Goal: Task Accomplishment & Management: Manage account settings

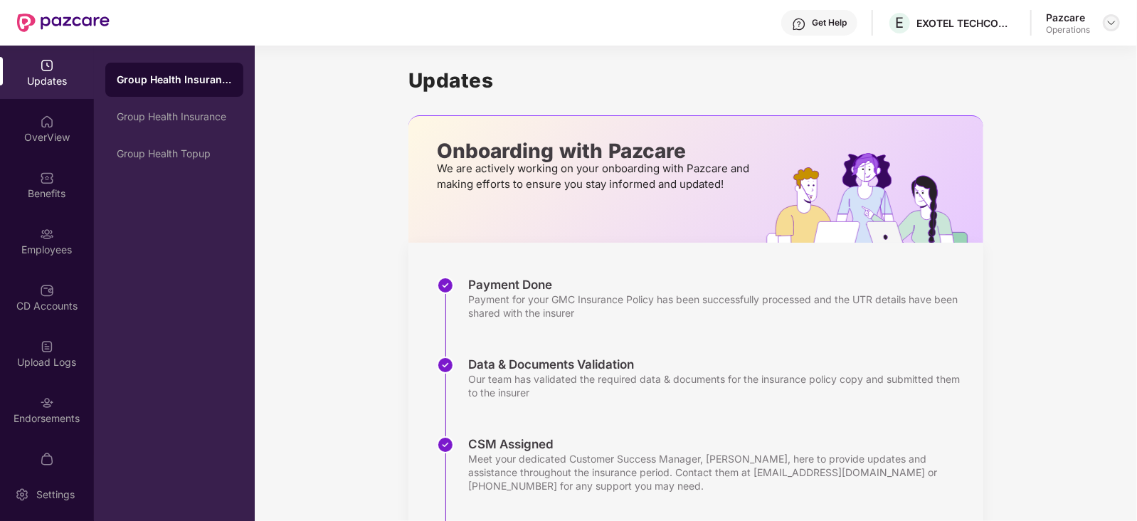
click at [1108, 24] on img at bounding box center [1111, 22] width 11 height 11
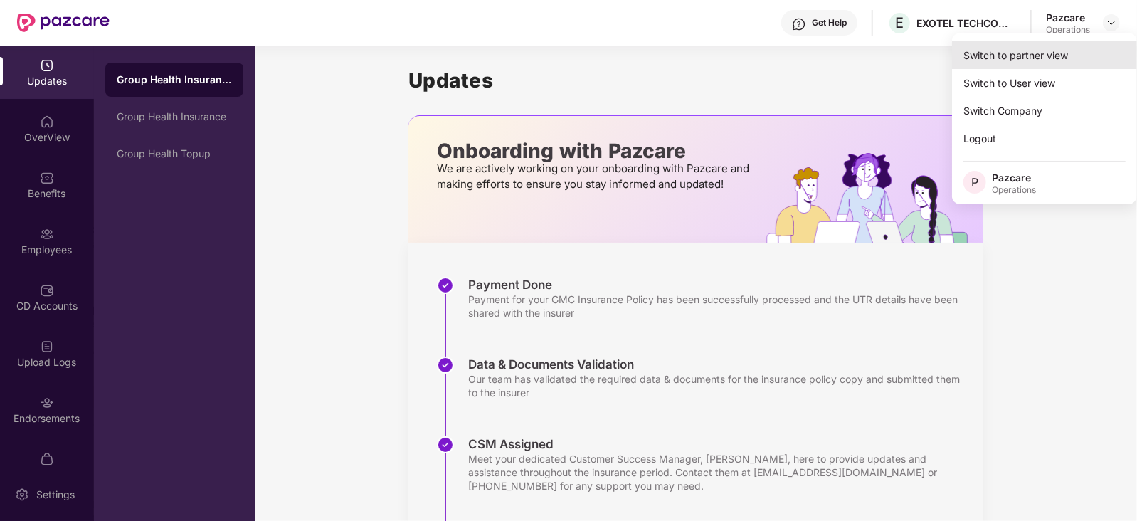
click at [1014, 56] on div "Switch to partner view" at bounding box center [1044, 55] width 185 height 28
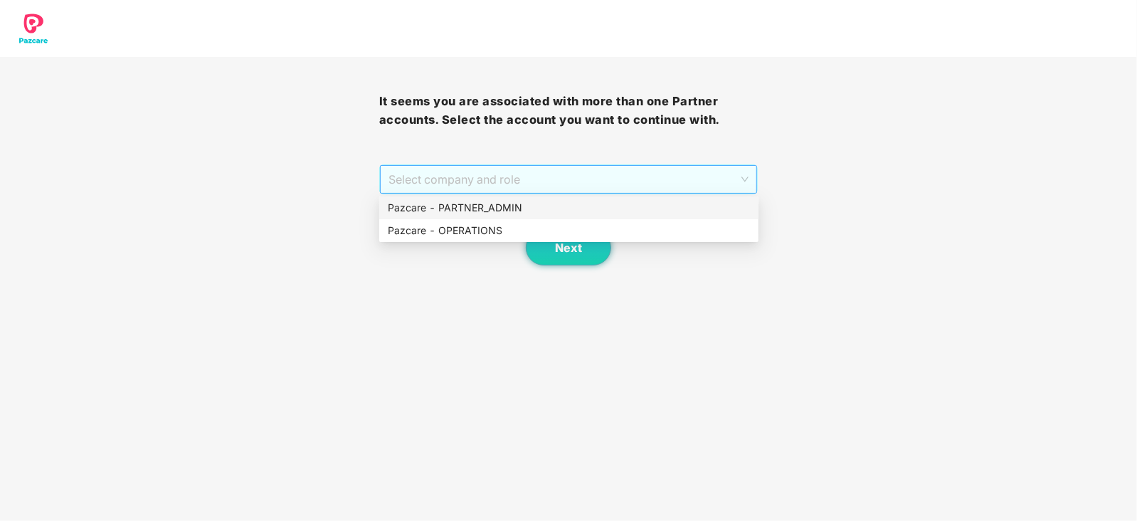
click at [559, 168] on span "Select company and role" at bounding box center [569, 179] width 361 height 27
click at [476, 227] on div "Pazcare - OPERATIONS" at bounding box center [569, 231] width 362 height 16
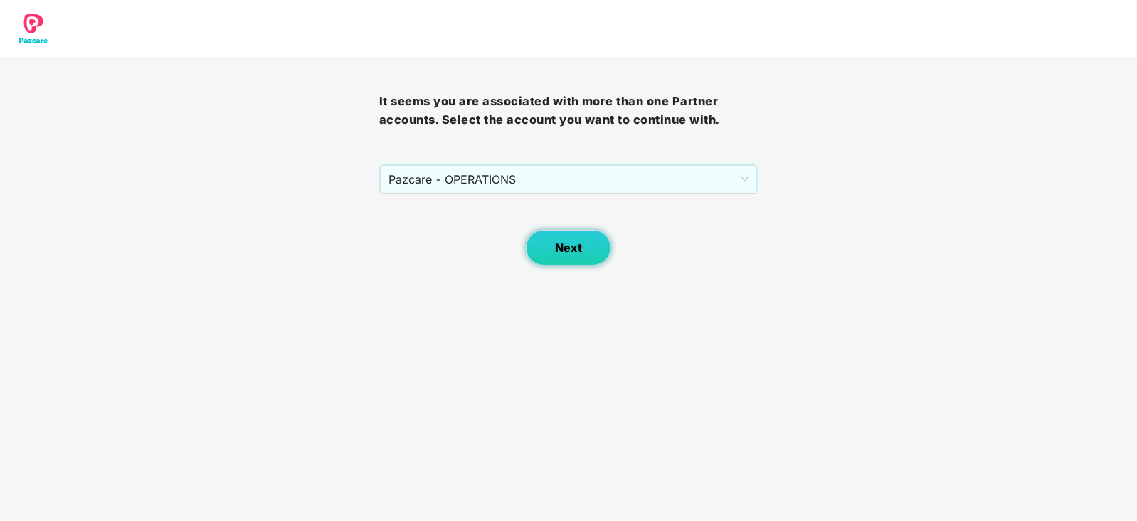
click at [544, 240] on button "Next" at bounding box center [568, 248] width 85 height 36
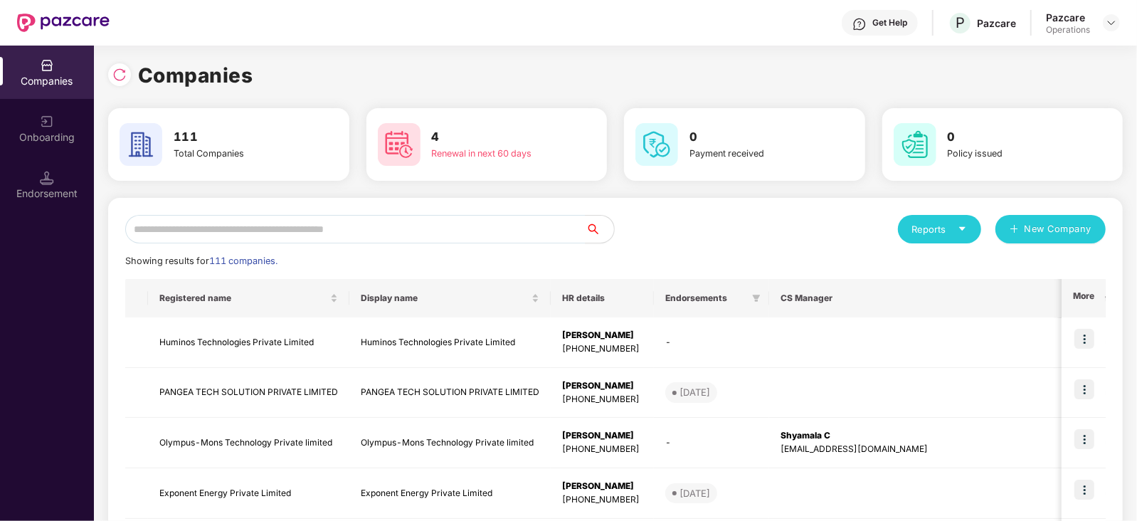
click at [48, 182] on img at bounding box center [47, 178] width 14 height 14
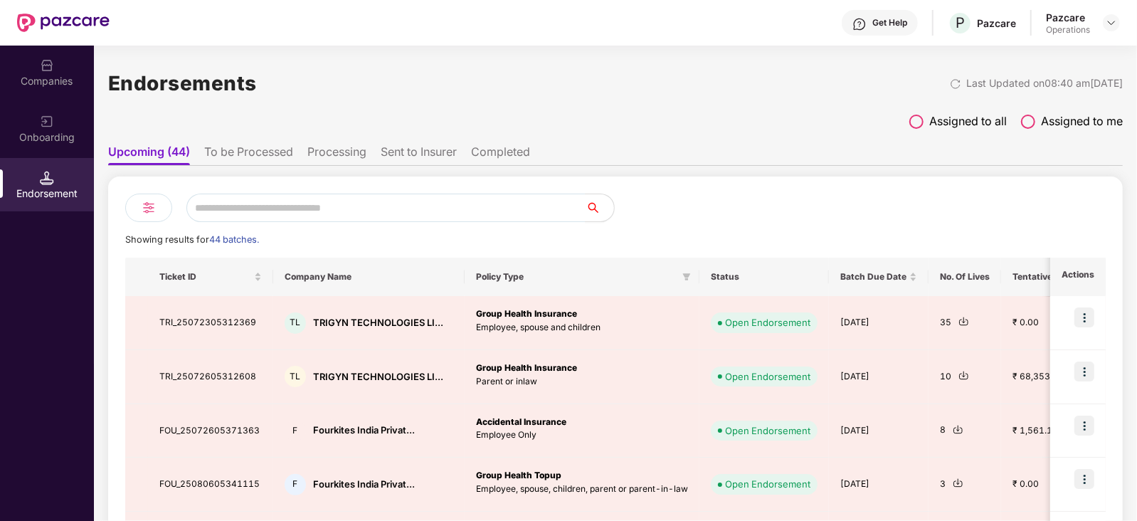
click at [238, 150] on li "To be Processed" at bounding box center [248, 154] width 89 height 21
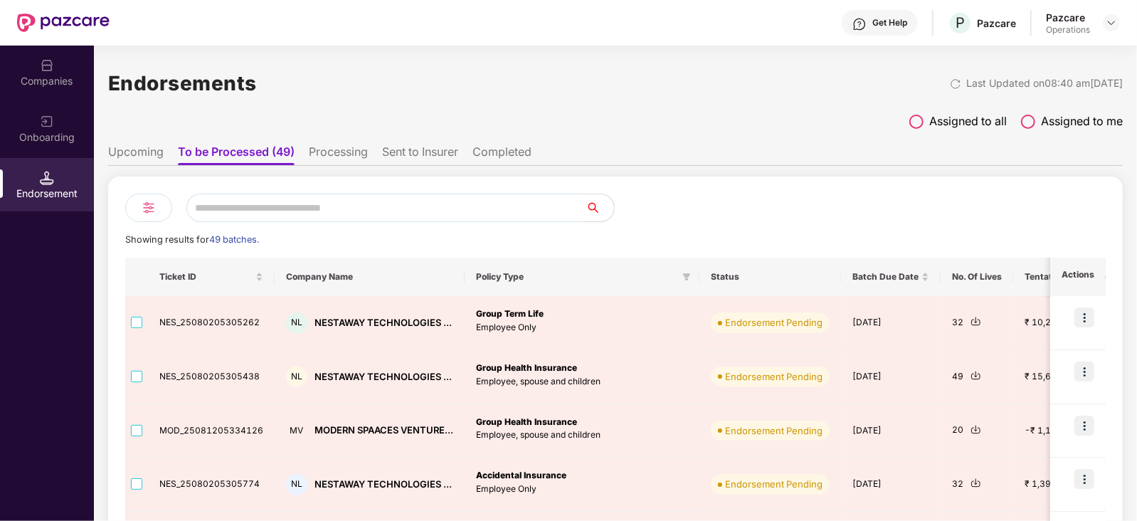
click at [339, 140] on ul "Upcoming To be Processed (49) Processing Sent to Insurer Completed" at bounding box center [615, 151] width 1015 height 28
click at [339, 147] on li "Processing" at bounding box center [338, 154] width 59 height 21
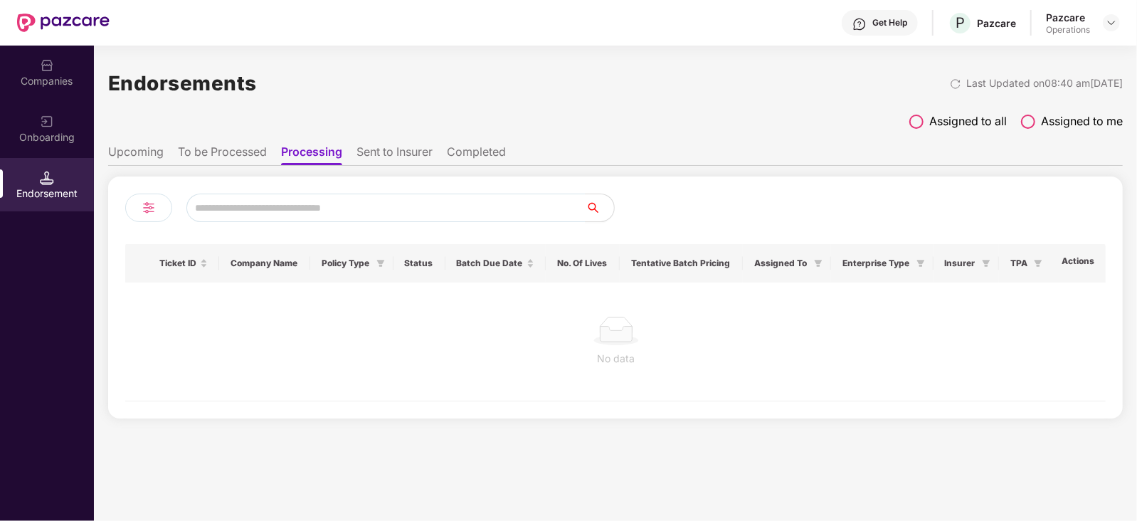
click at [360, 155] on li "Sent to Insurer" at bounding box center [395, 154] width 76 height 21
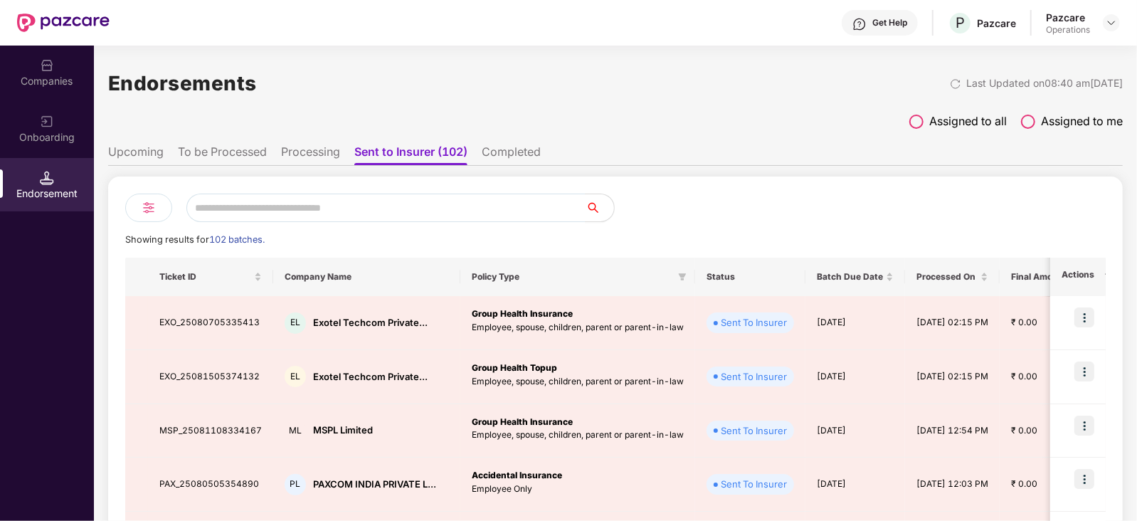
click at [315, 151] on li "Processing" at bounding box center [310, 154] width 59 height 21
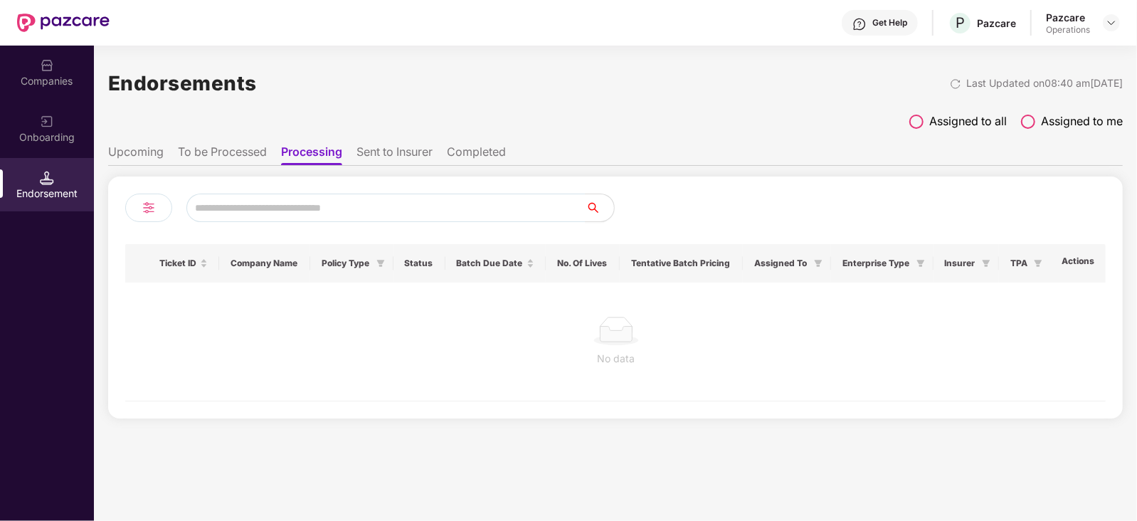
click at [211, 154] on li "To be Processed" at bounding box center [222, 154] width 89 height 21
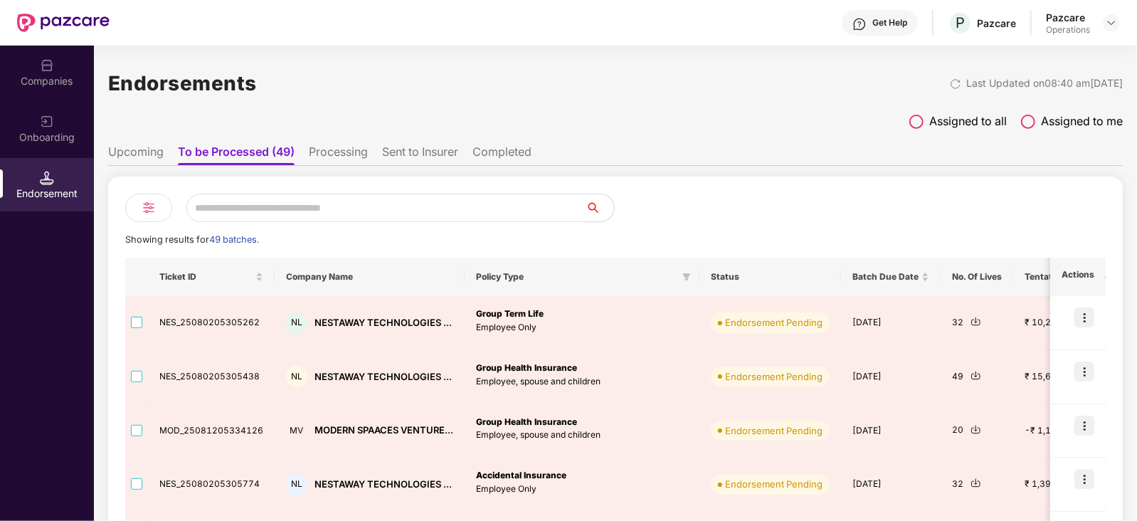
click at [330, 156] on li "Processing" at bounding box center [338, 154] width 59 height 21
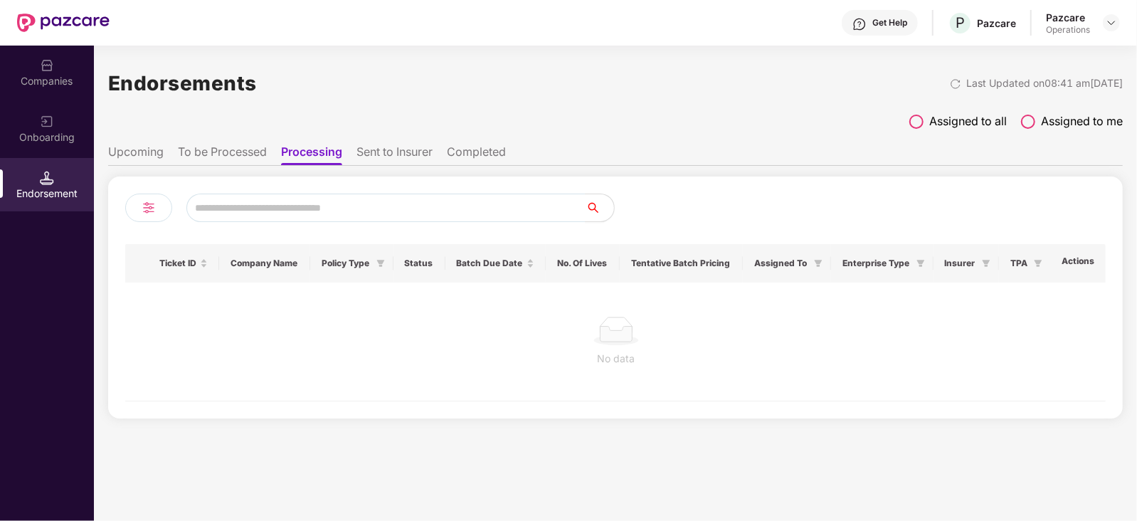
click at [149, 152] on li "Upcoming" at bounding box center [136, 154] width 56 height 21
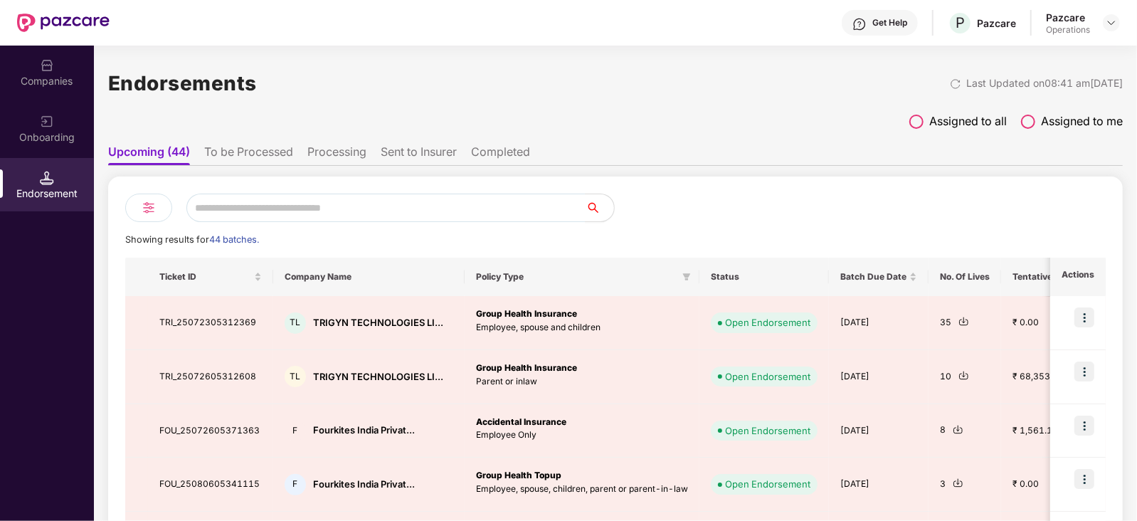
click at [257, 154] on li "To be Processed" at bounding box center [248, 154] width 89 height 21
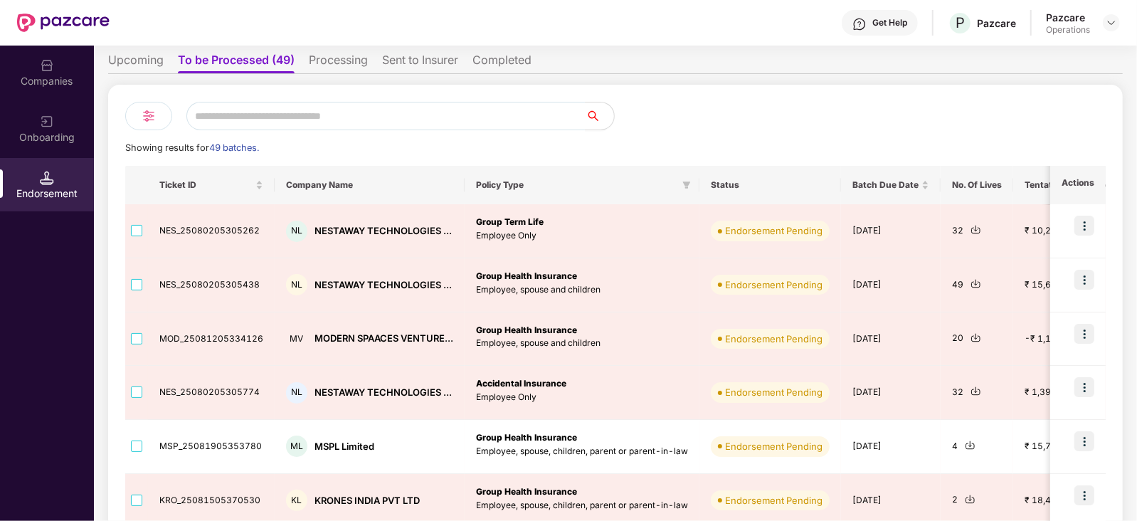
scroll to position [88, 0]
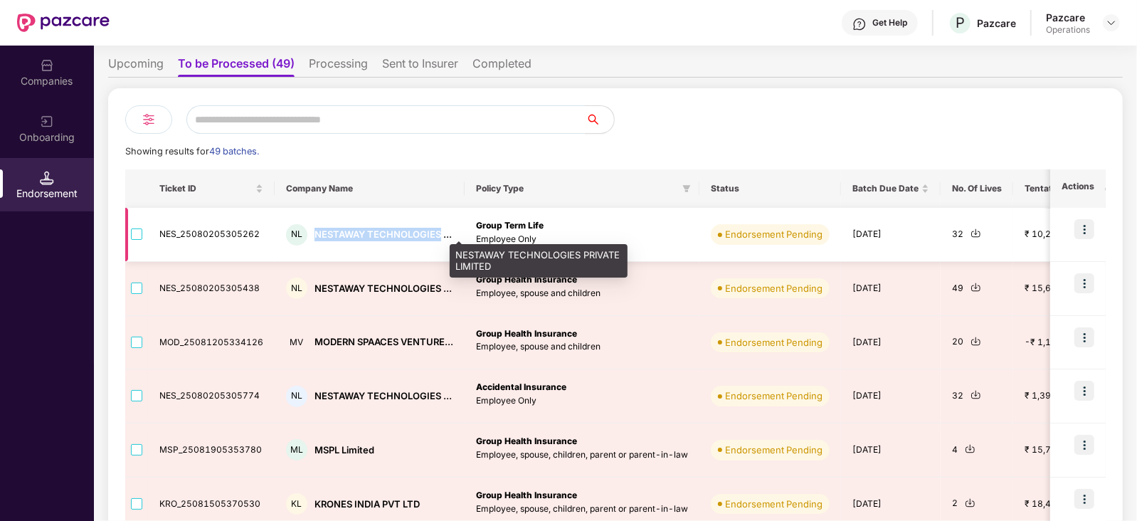
drag, startPoint x: 308, startPoint y: 231, endPoint x: 436, endPoint y: 231, distance: 128.8
click at [436, 231] on div "NL NESTAWAY TECHNOLOGIES ..." at bounding box center [369, 234] width 167 height 21
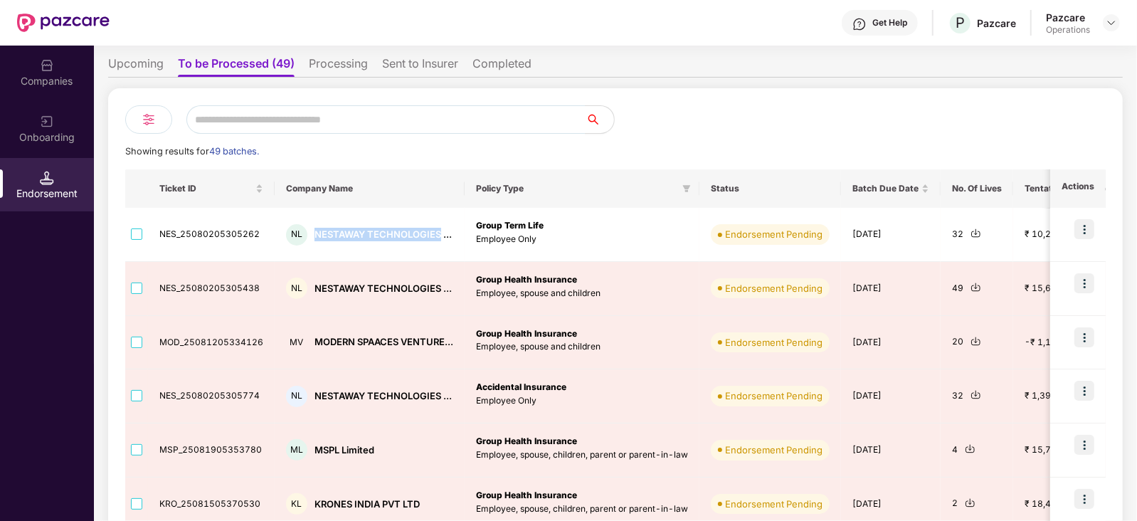
copy div "NESTAWAY TECHNOLOGIES"
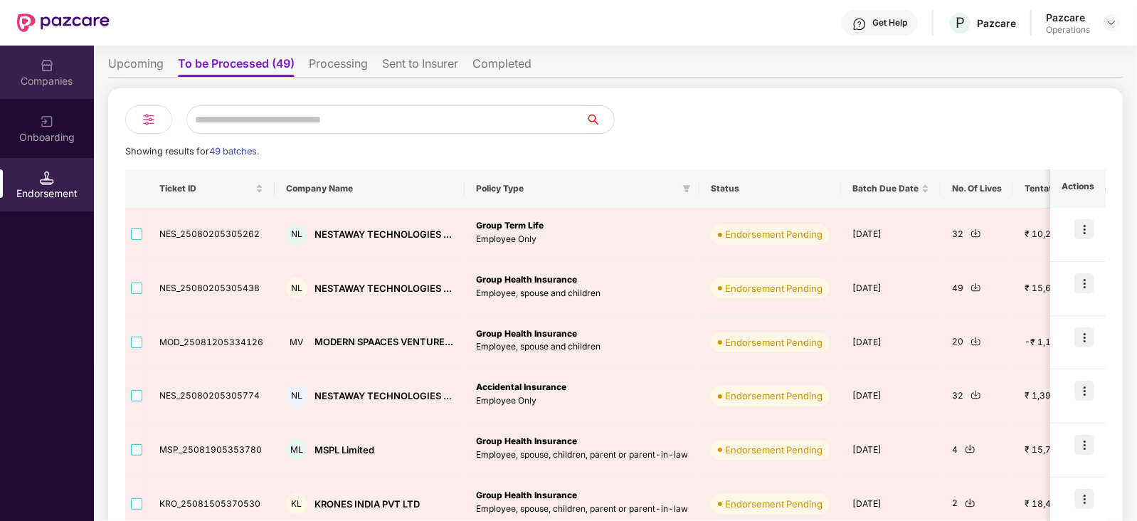
click at [31, 80] on div "Companies" at bounding box center [47, 81] width 94 height 14
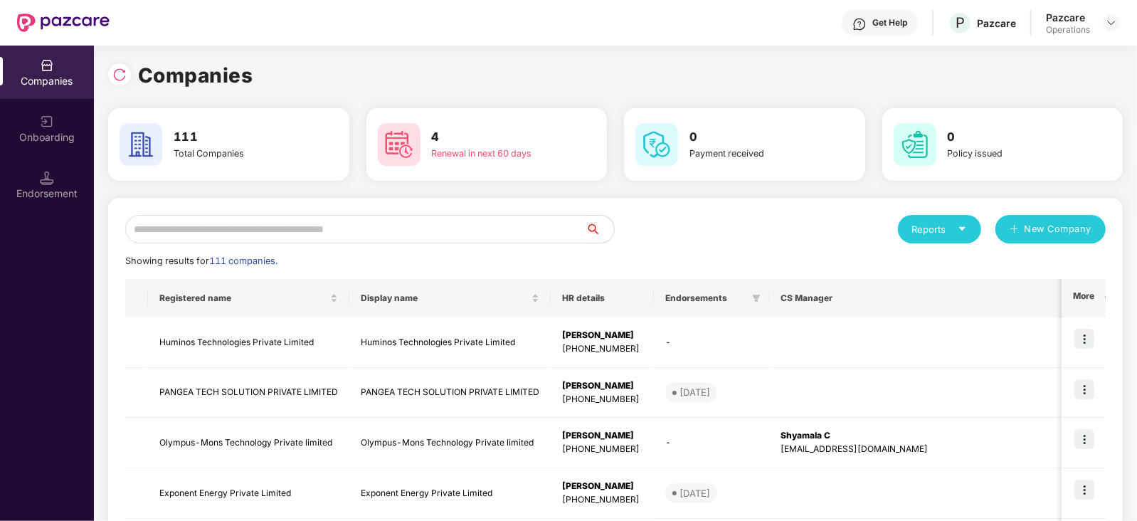
click at [233, 233] on input "text" at bounding box center [355, 229] width 461 height 28
paste input "**********"
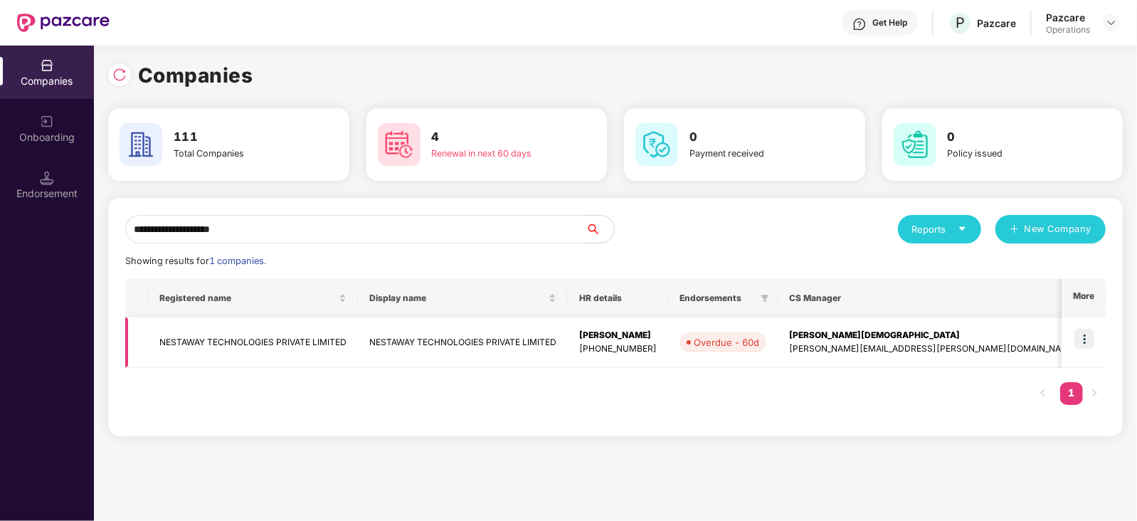
type input "**********"
click at [1083, 336] on img at bounding box center [1085, 339] width 20 height 20
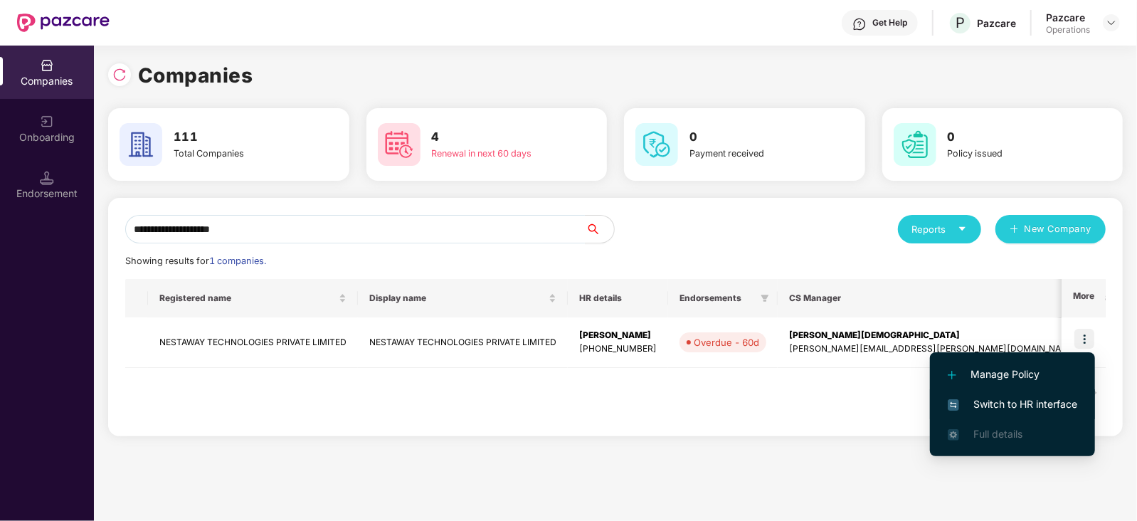
click at [1018, 407] on span "Switch to HR interface" at bounding box center [1013, 404] width 130 height 16
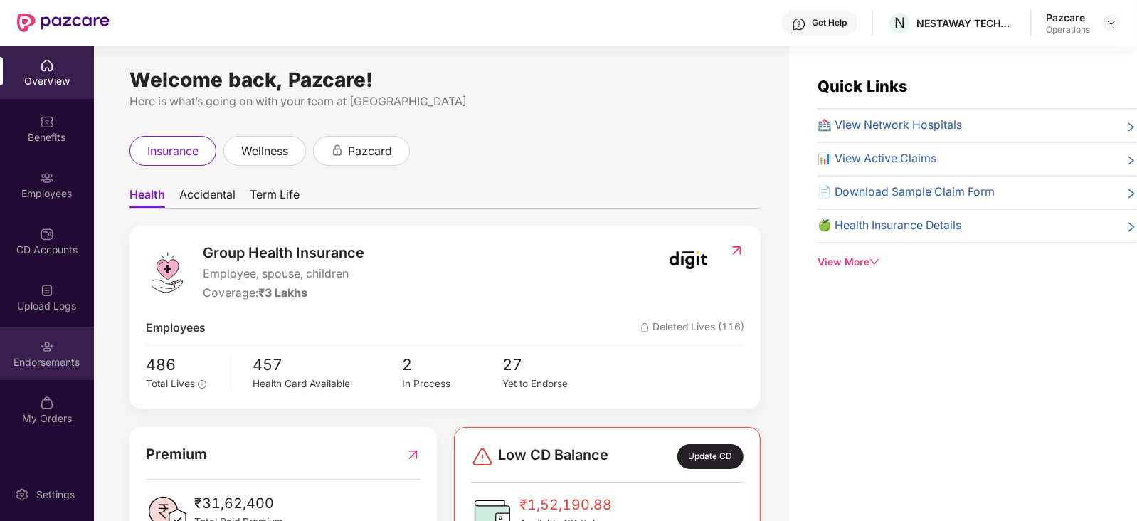
click at [5, 358] on div "Endorsements" at bounding box center [47, 362] width 94 height 14
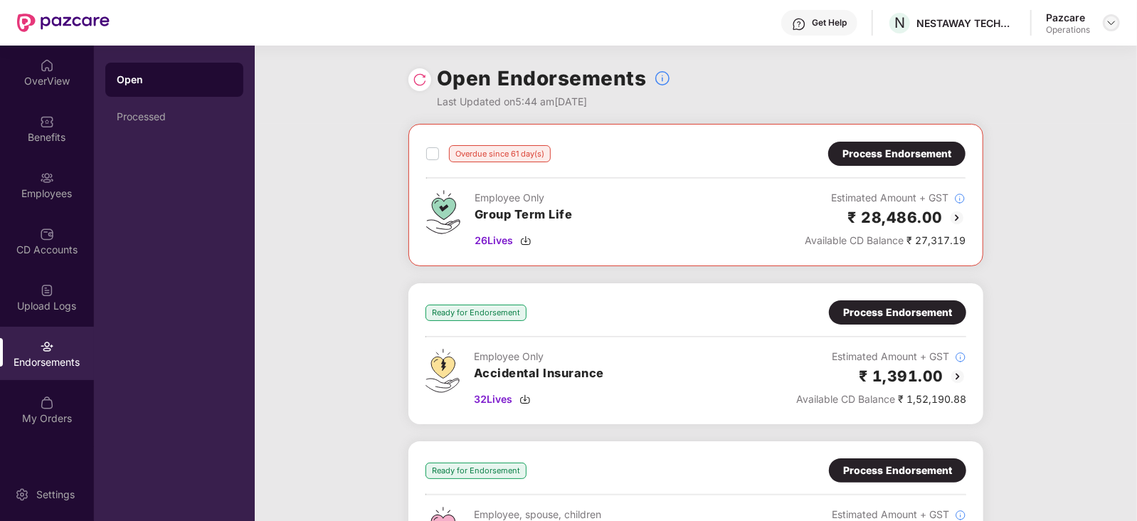
click at [1116, 24] on img at bounding box center [1111, 22] width 11 height 11
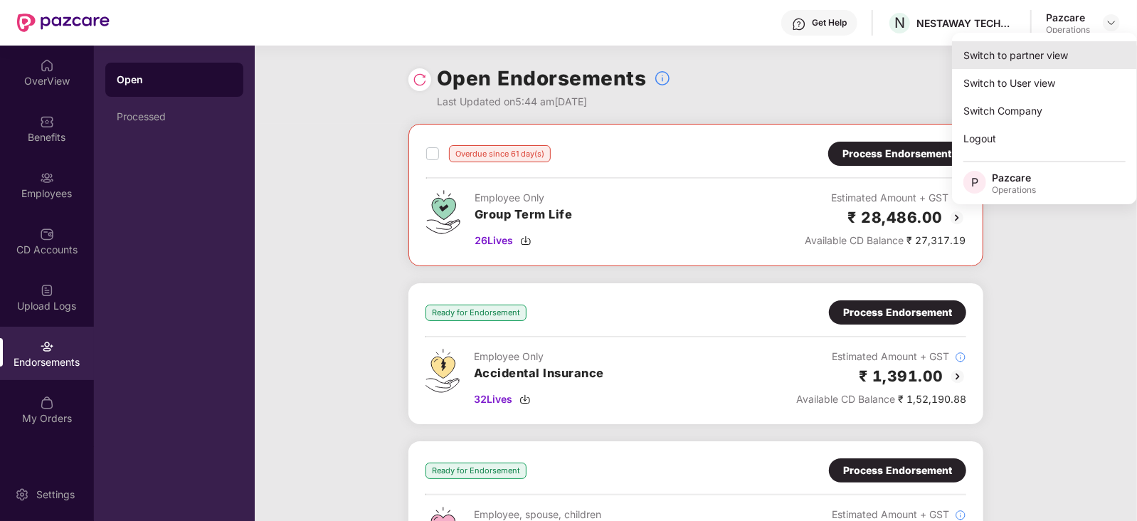
click at [1076, 61] on div "Switch to partner view" at bounding box center [1044, 55] width 185 height 28
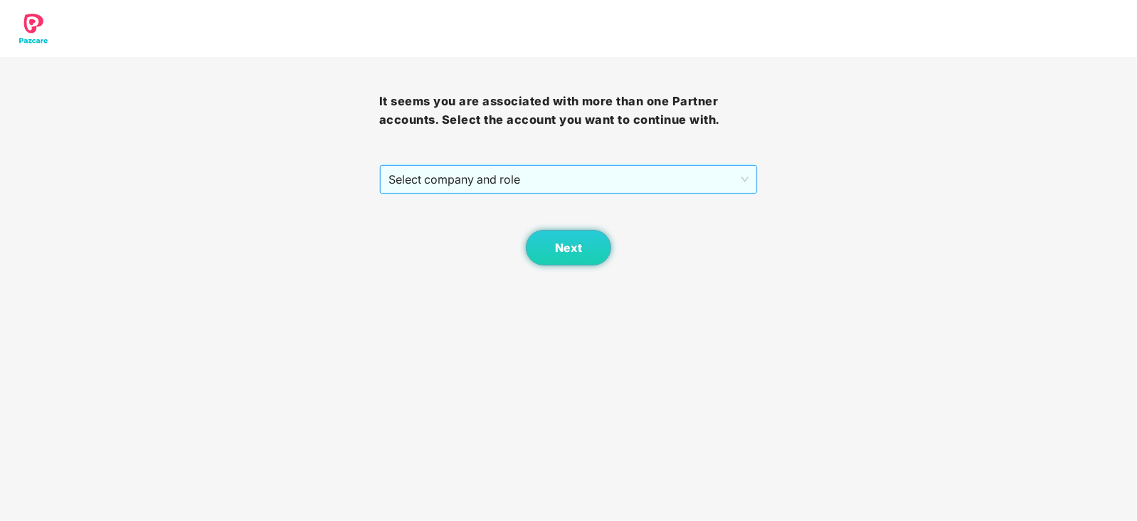
click at [520, 175] on span "Select company and role" at bounding box center [569, 179] width 361 height 27
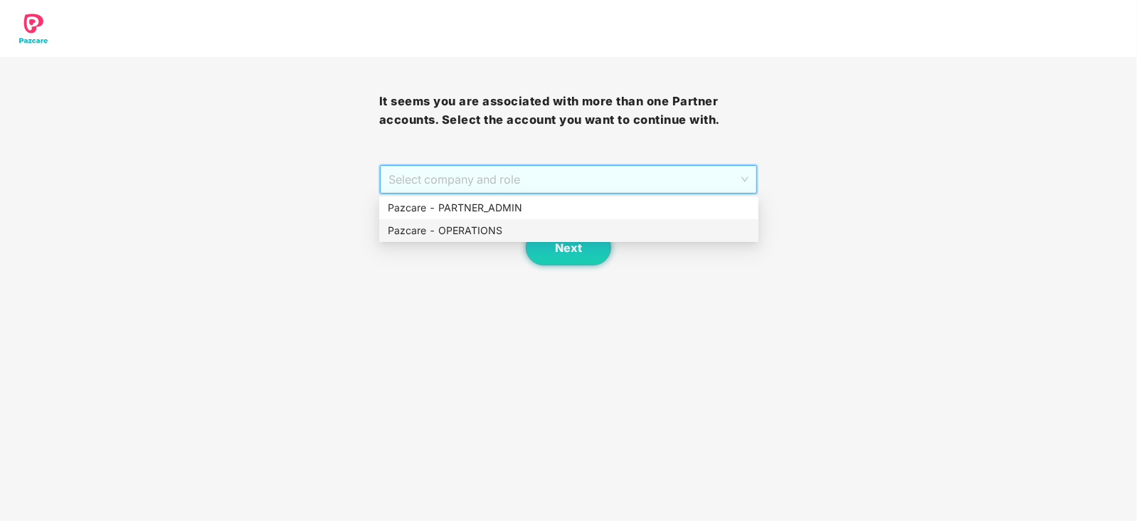
click at [494, 228] on div "Pazcare - OPERATIONS" at bounding box center [569, 231] width 362 height 16
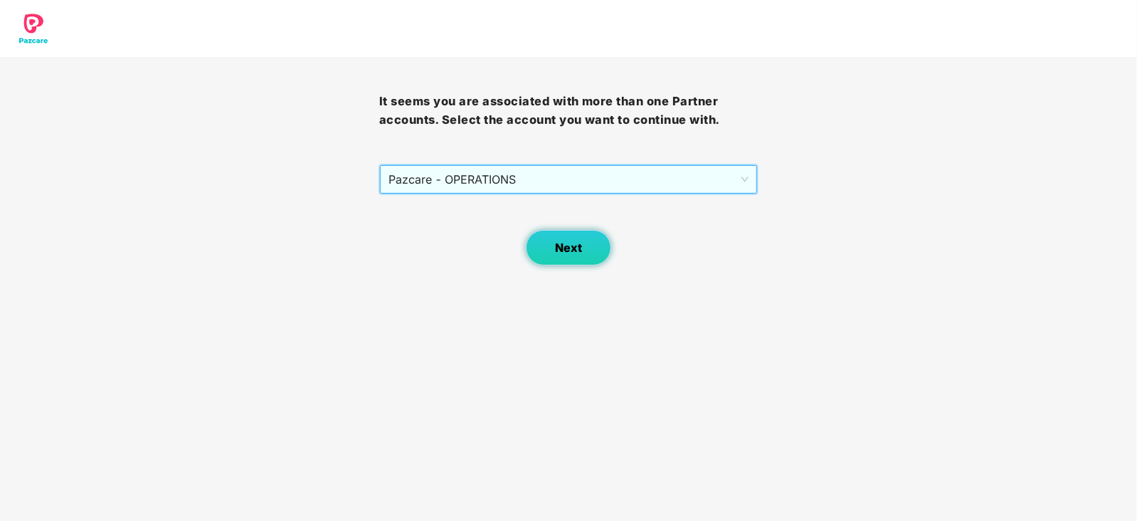
click at [551, 238] on button "Next" at bounding box center [568, 248] width 85 height 36
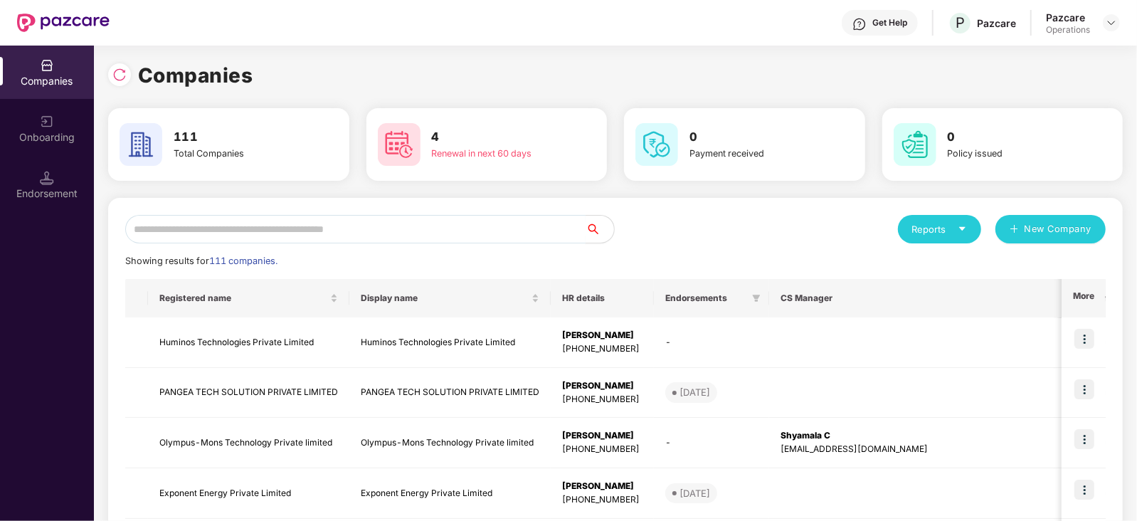
click at [482, 234] on input "text" at bounding box center [355, 229] width 461 height 28
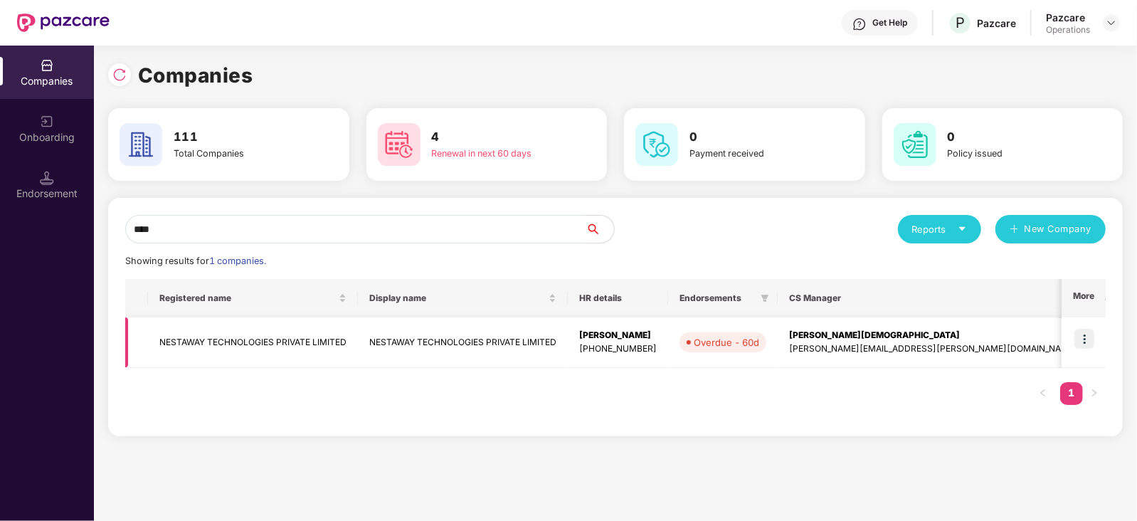
type input "****"
click at [283, 347] on td "NESTAWAY TECHNOLOGIES PRIVATE LIMITED" at bounding box center [253, 342] width 210 height 51
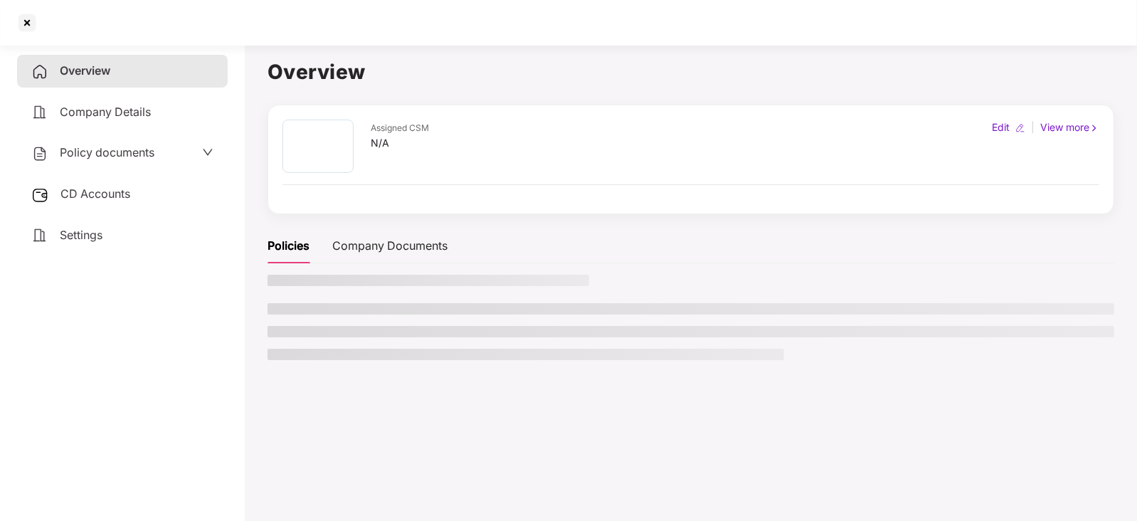
click at [101, 196] on span "CD Accounts" at bounding box center [96, 193] width 70 height 14
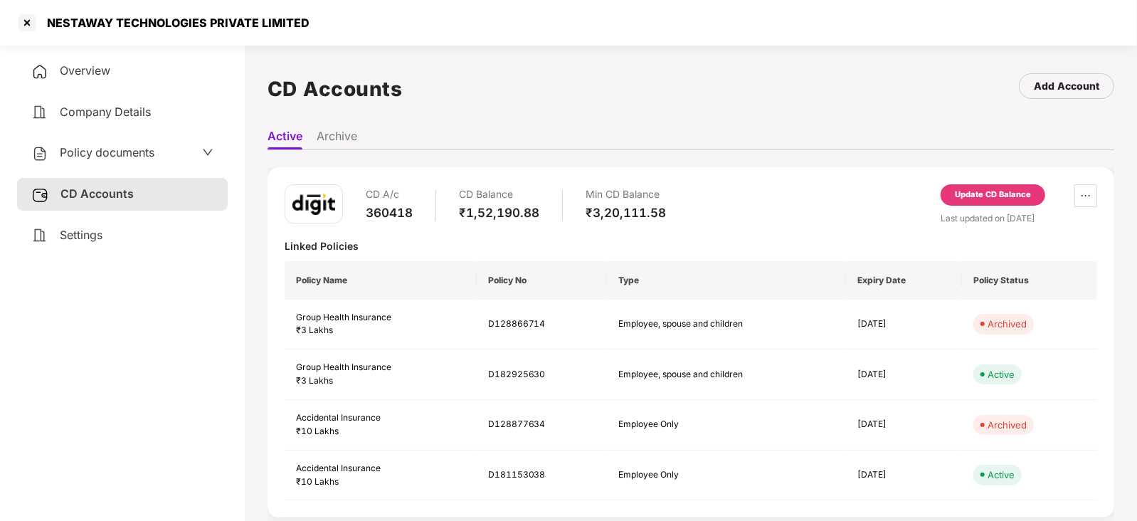
click at [1004, 190] on div "Update CD Balance" at bounding box center [993, 195] width 76 height 13
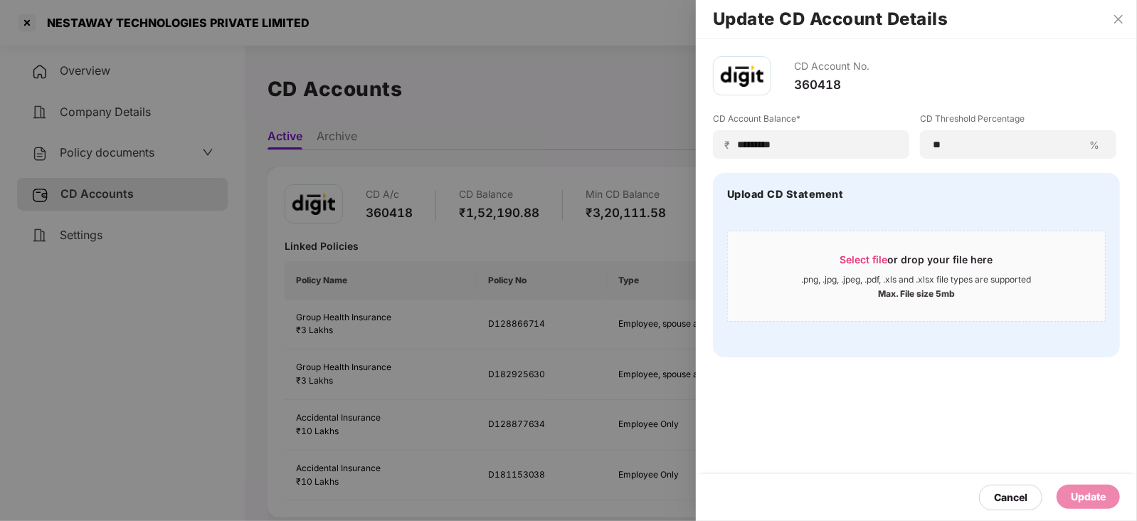
click at [480, 121] on div at bounding box center [568, 260] width 1137 height 521
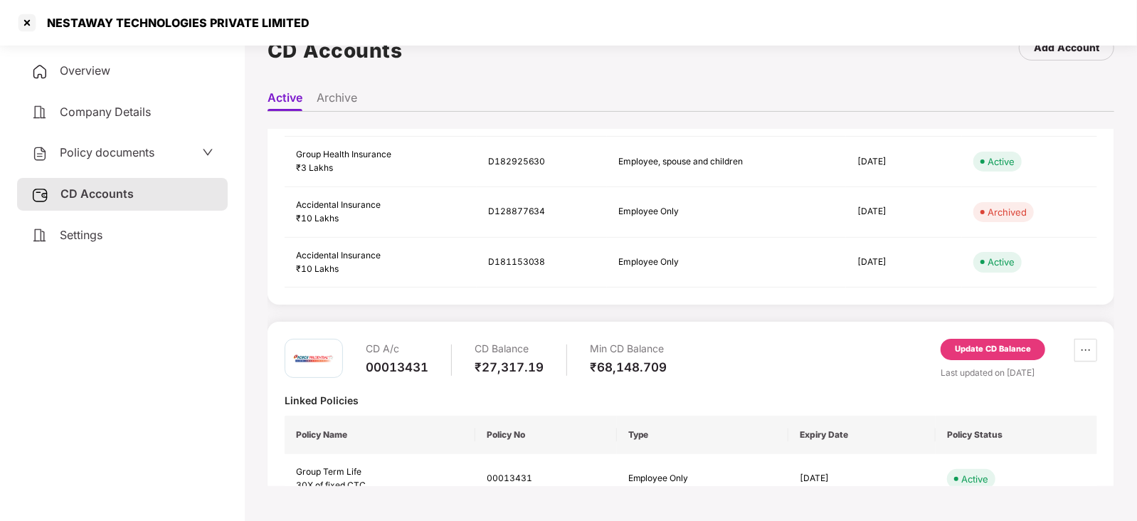
scroll to position [225, 0]
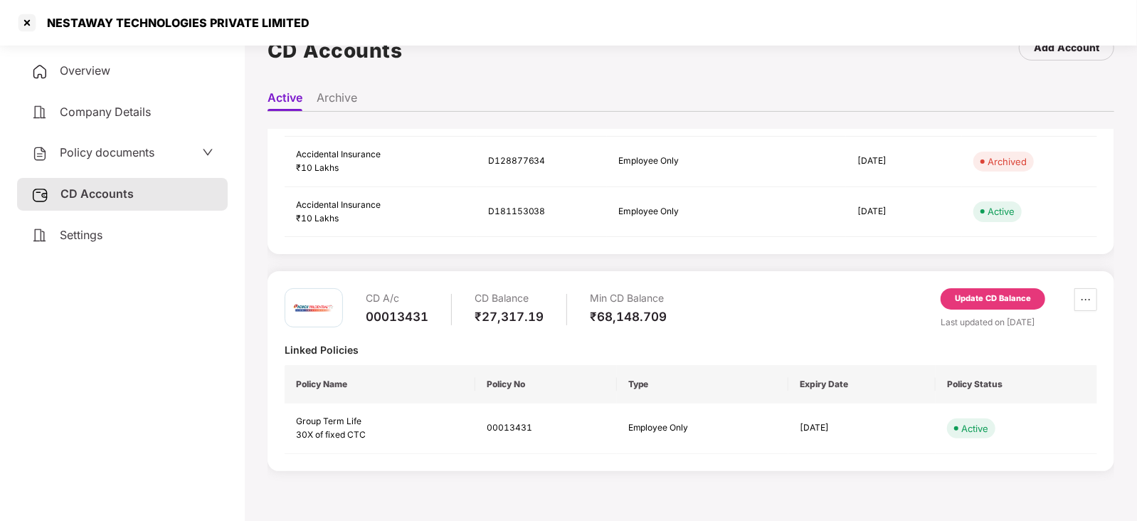
click at [992, 288] on div "Update CD Balance" at bounding box center [993, 298] width 105 height 21
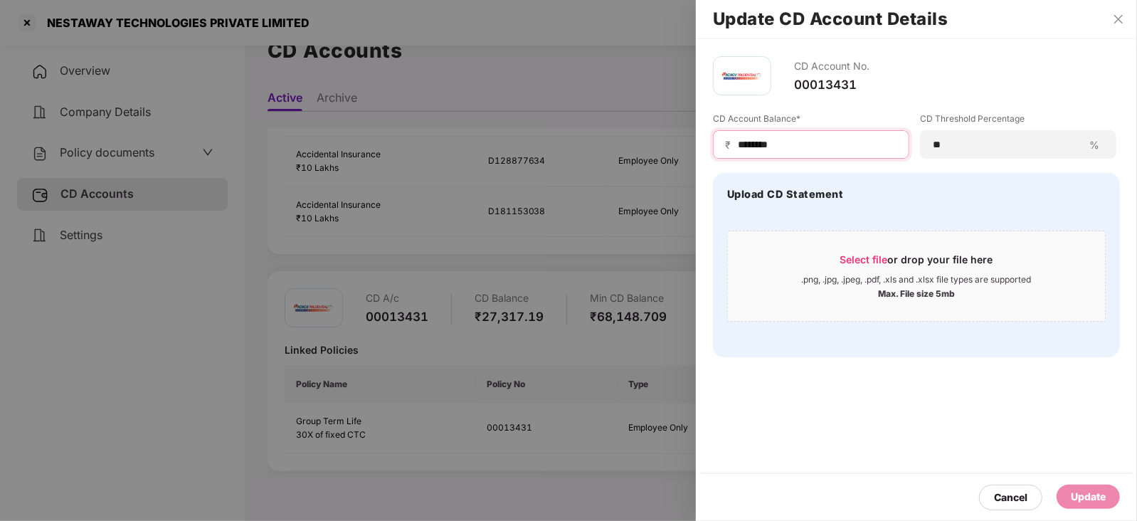
drag, startPoint x: 794, startPoint y: 145, endPoint x: 717, endPoint y: 144, distance: 76.9
click at [717, 144] on div "₹ ********" at bounding box center [811, 144] width 196 height 28
paste input
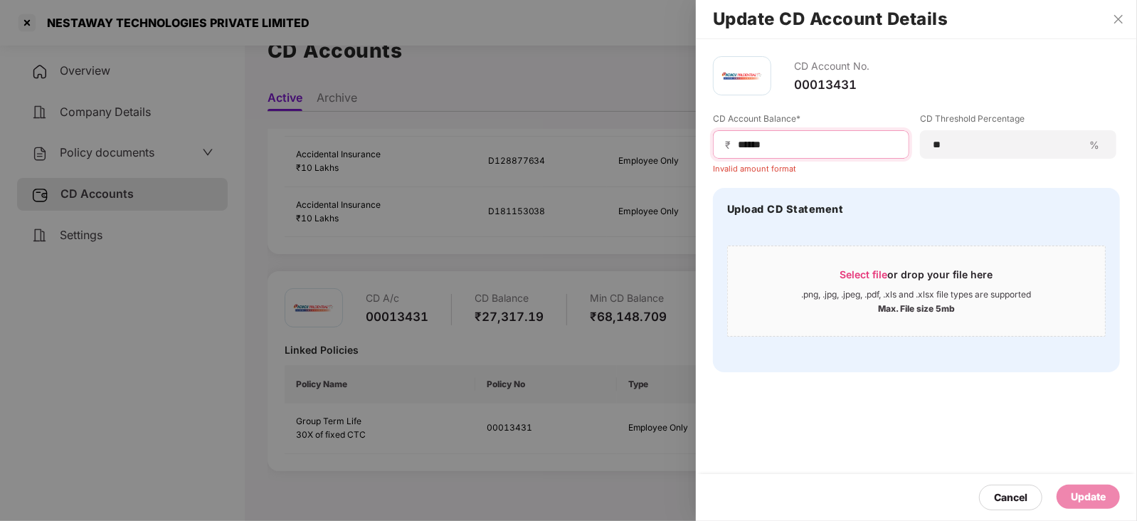
click at [737, 144] on input "*****" at bounding box center [817, 144] width 161 height 15
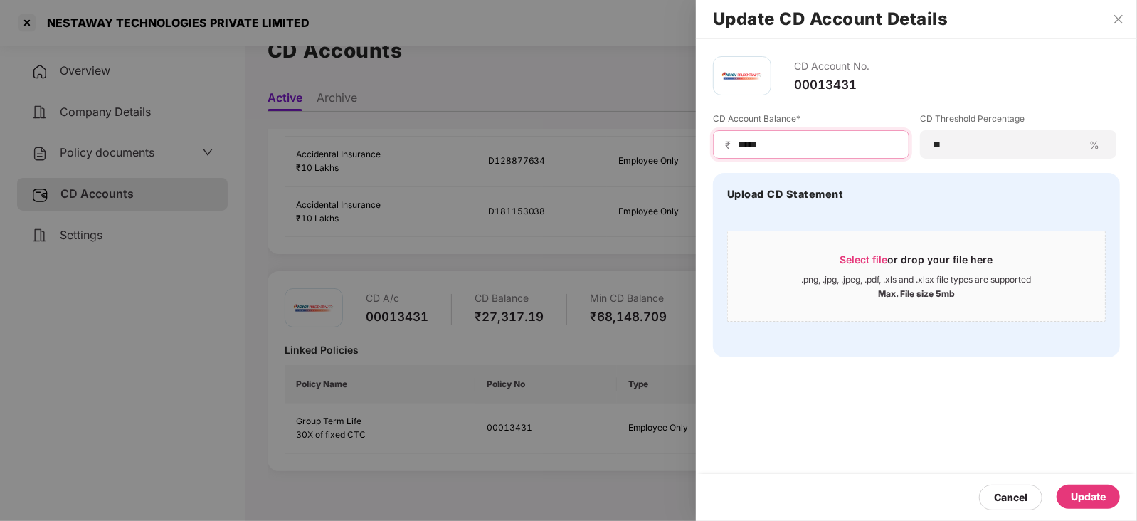
type input "*****"
click at [1095, 501] on div "Update" at bounding box center [1088, 497] width 35 height 16
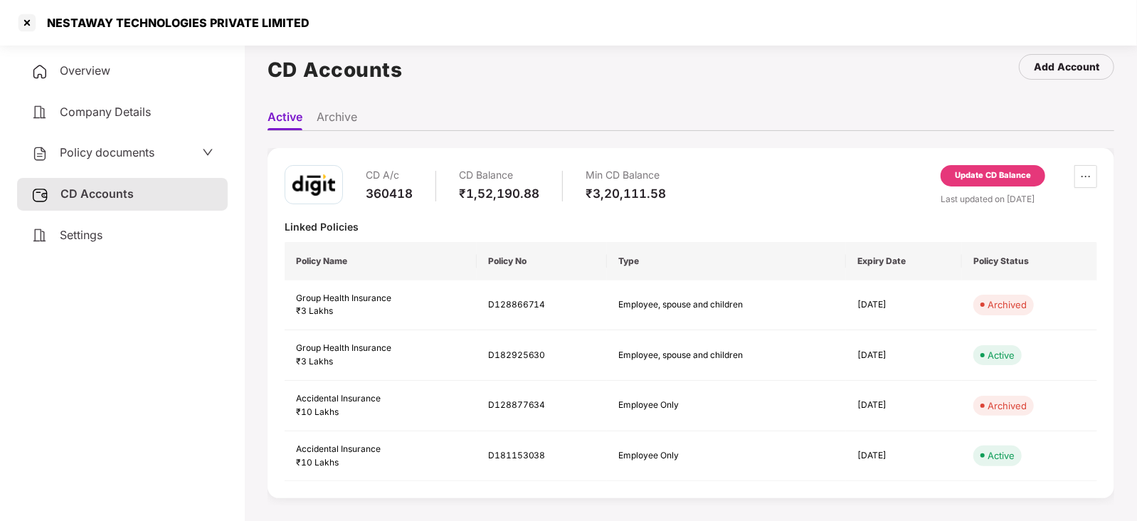
scroll to position [0, 0]
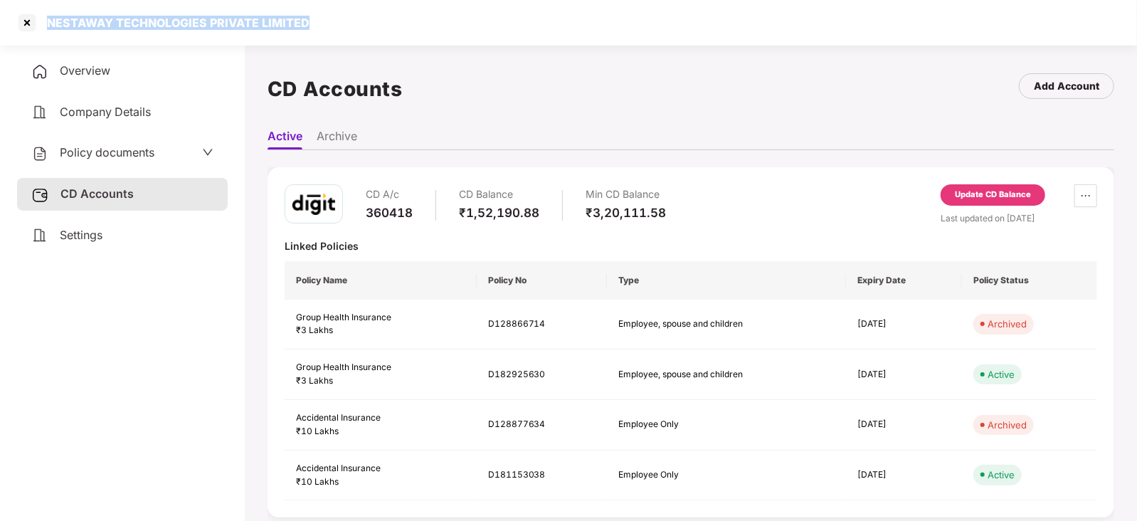
drag, startPoint x: 43, startPoint y: 26, endPoint x: 313, endPoint y: 21, distance: 270.5
click at [313, 21] on div "NESTAWAY TECHNOLOGIES PRIVATE LIMITED" at bounding box center [568, 23] width 1137 height 46
copy div "NESTAWAY TECHNOLOGIES PRIVATE LIMITED"
click at [26, 23] on div at bounding box center [27, 22] width 23 height 23
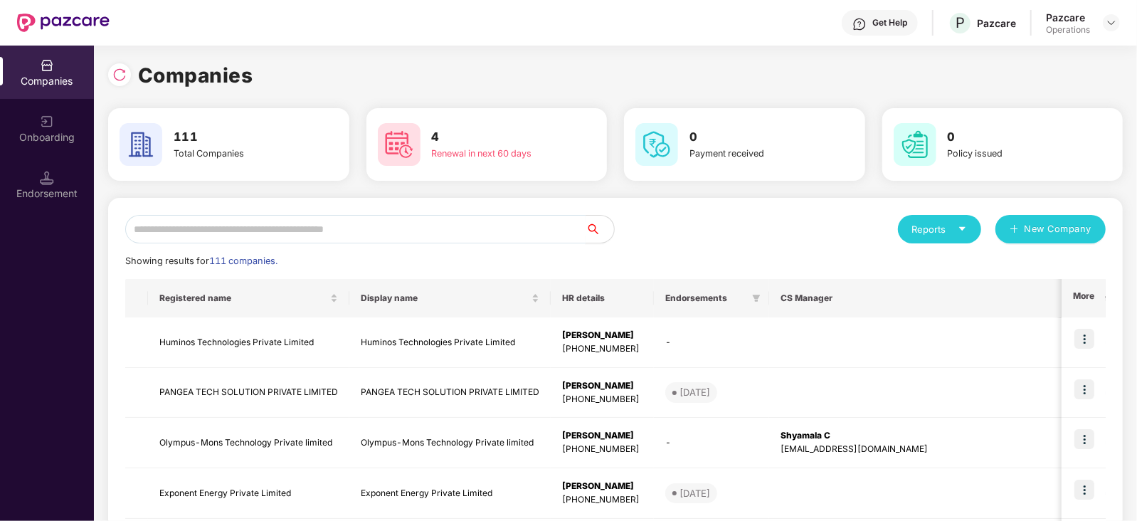
click at [320, 231] on input "text" at bounding box center [355, 229] width 461 height 28
paste input "**********"
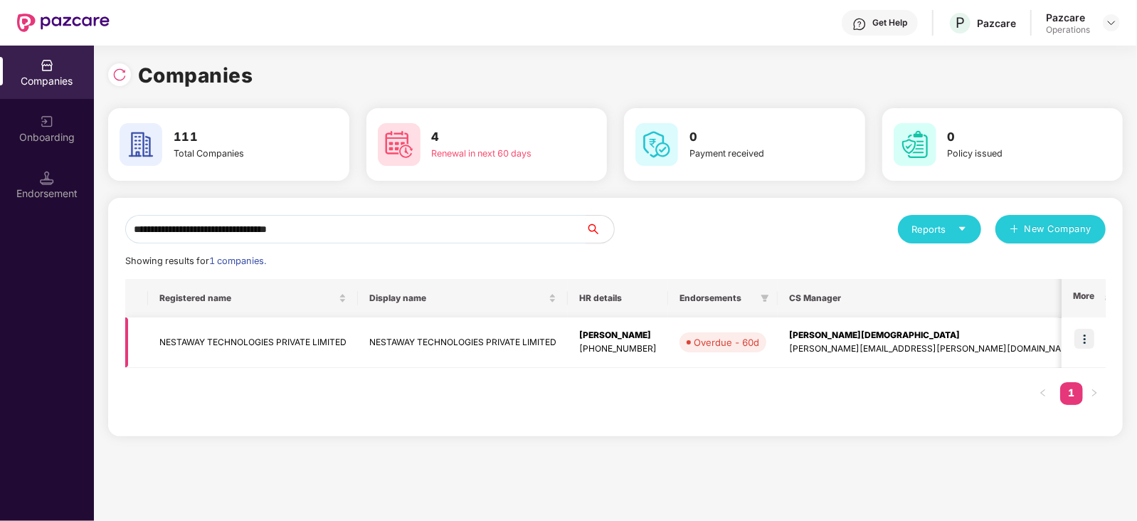
type input "**********"
click at [1087, 330] on img at bounding box center [1085, 339] width 20 height 20
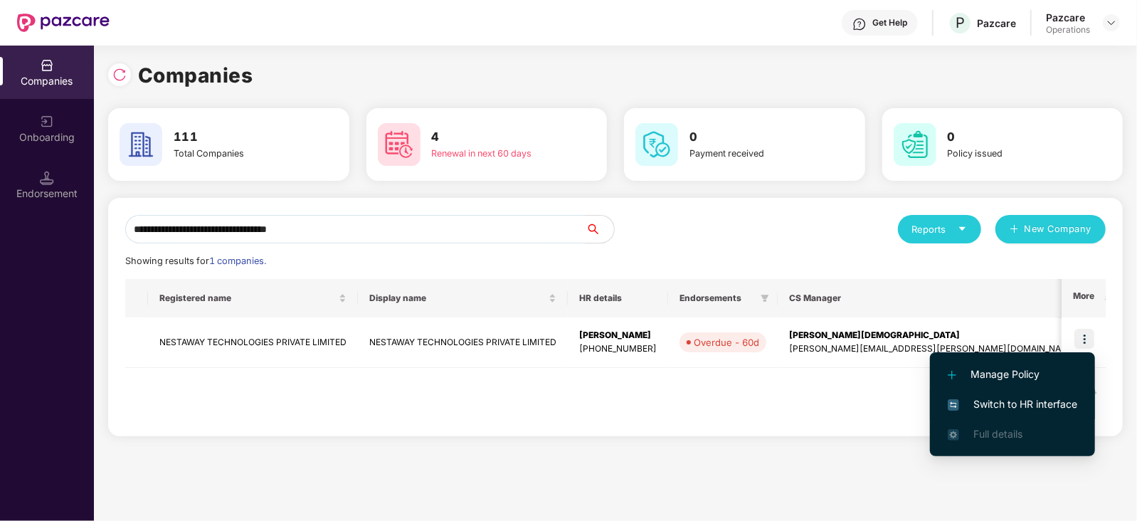
click at [1066, 402] on span "Switch to HR interface" at bounding box center [1013, 404] width 130 height 16
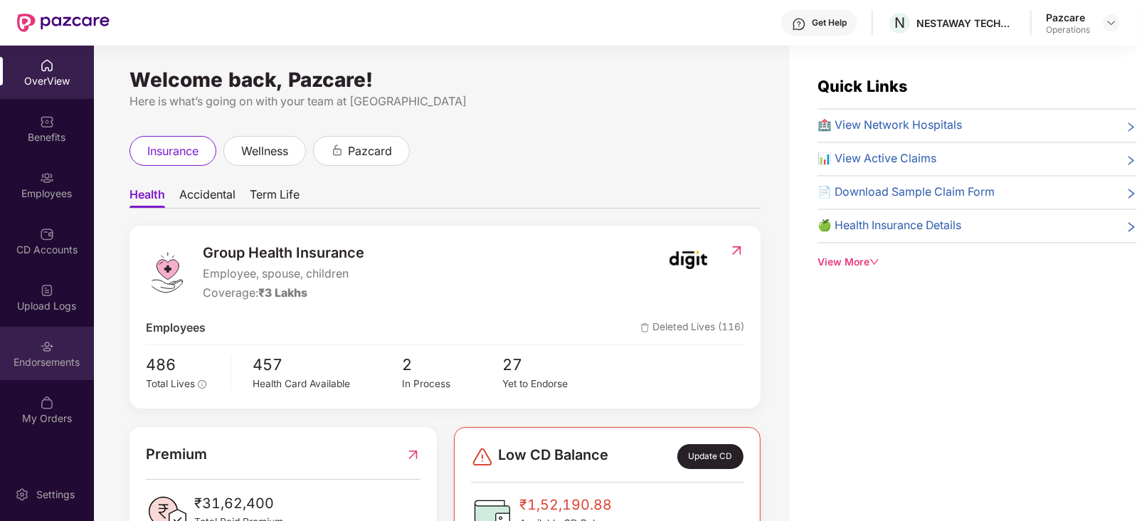
click at [55, 369] on div "Endorsements" at bounding box center [47, 353] width 94 height 53
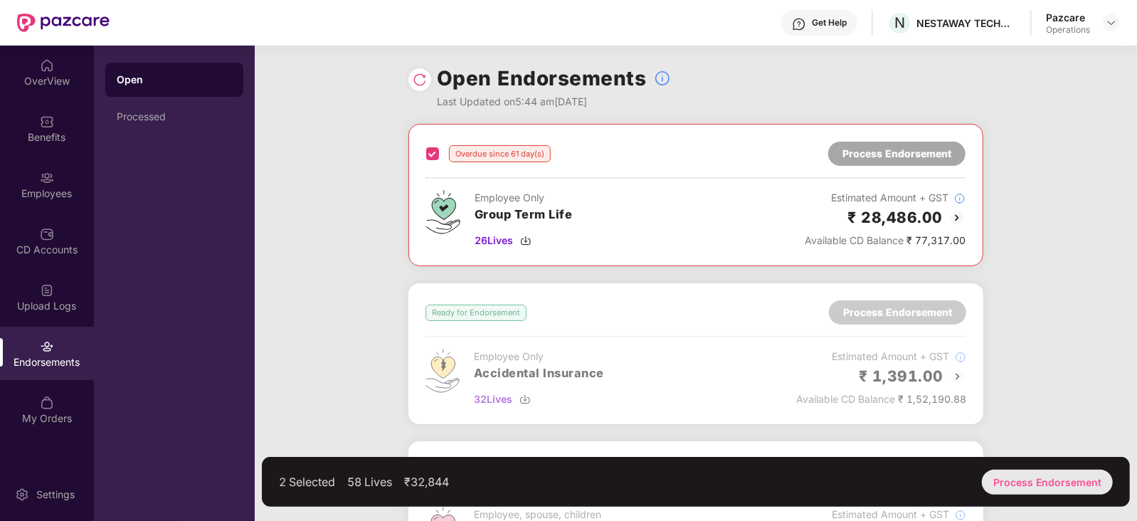
click at [1044, 478] on div "Process Endorsement" at bounding box center [1047, 482] width 131 height 25
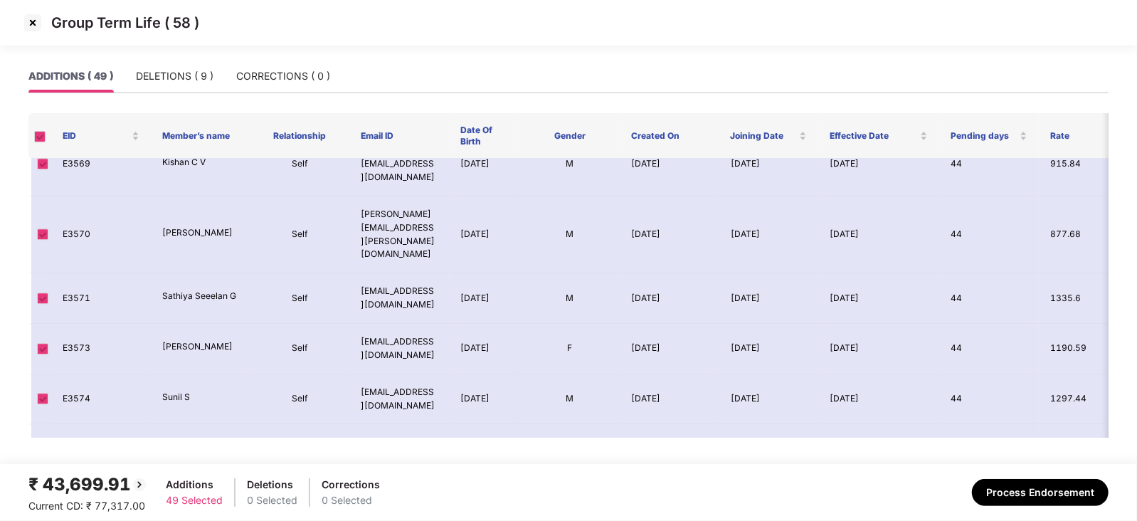
scroll to position [2256, 0]
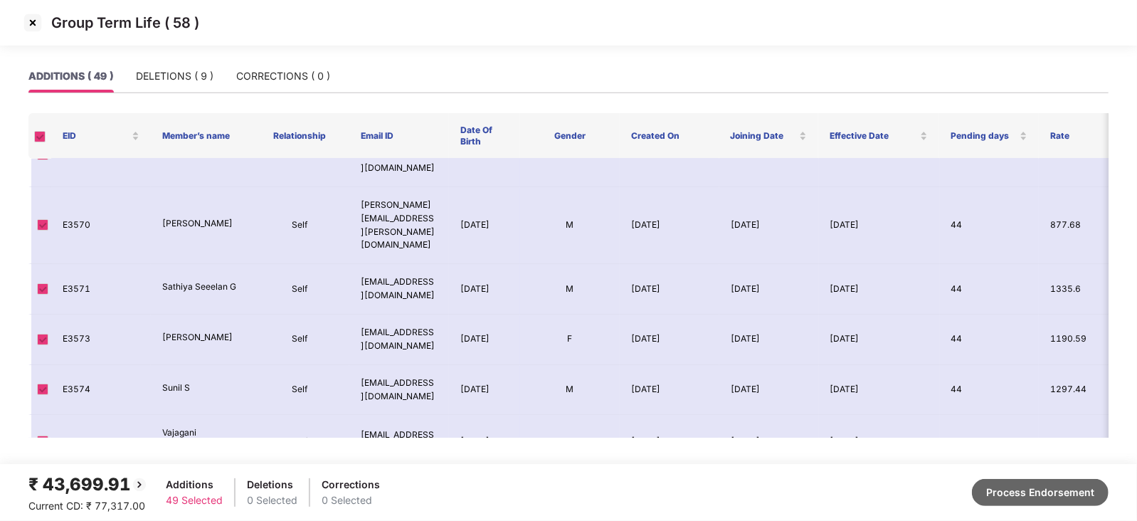
click at [1053, 488] on button "Process Endorsement" at bounding box center [1040, 492] width 137 height 27
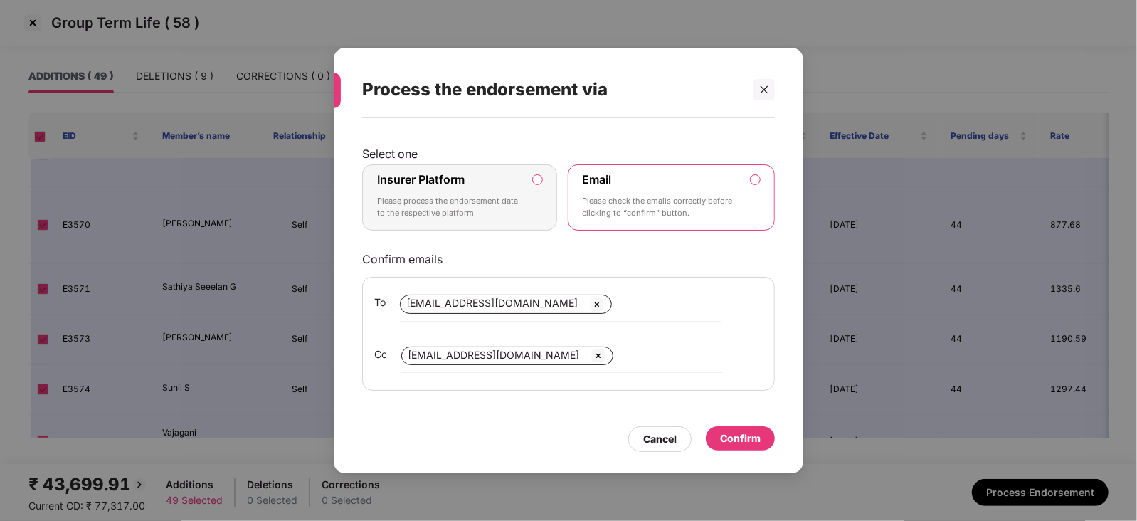
click at [545, 179] on label "Insurer Platform Please process the endorsement data to the respective platform" at bounding box center [459, 197] width 195 height 67
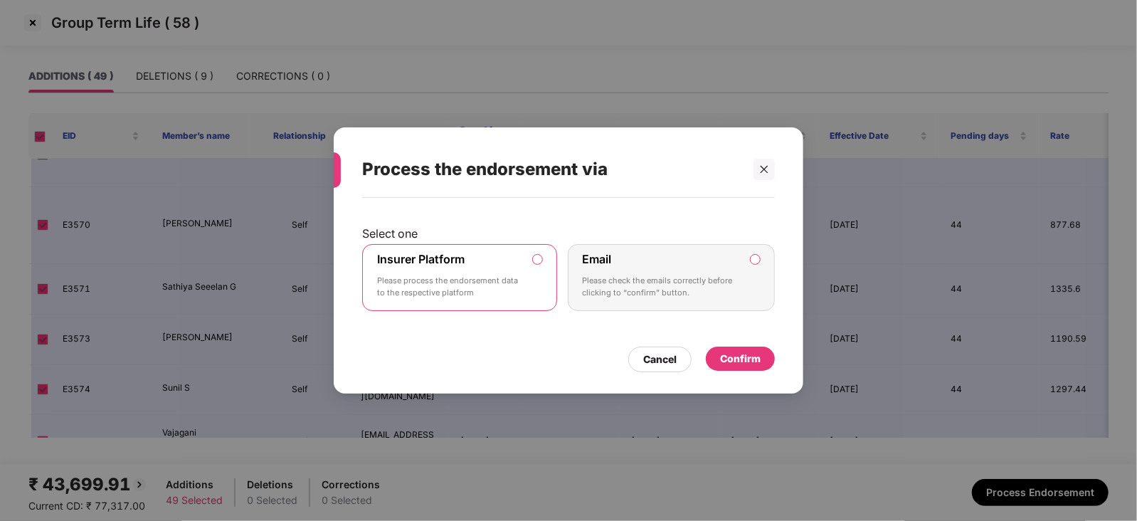
click at [735, 354] on div "Confirm" at bounding box center [740, 359] width 41 height 16
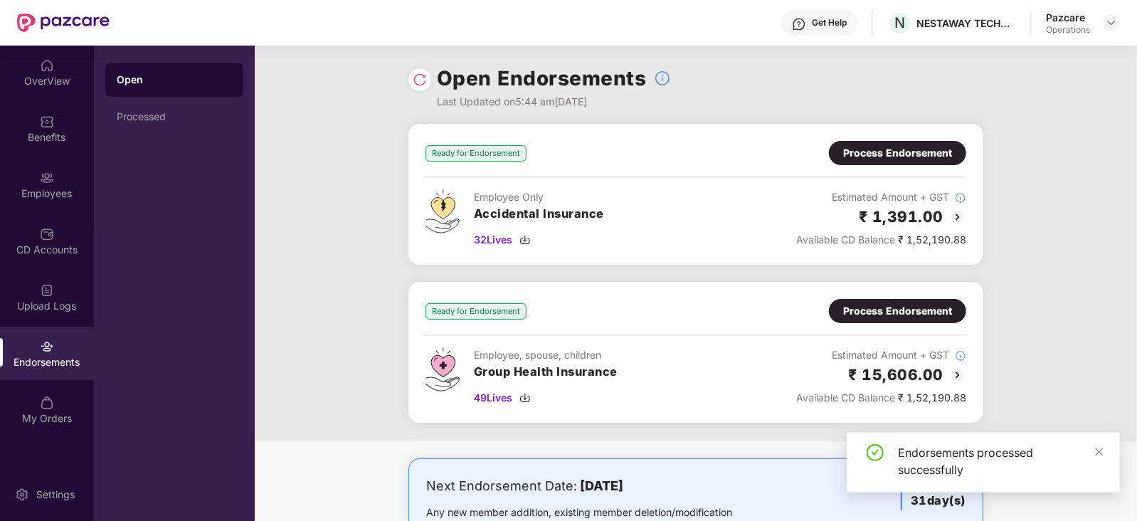
click at [893, 302] on div "Process Endorsement" at bounding box center [897, 311] width 137 height 24
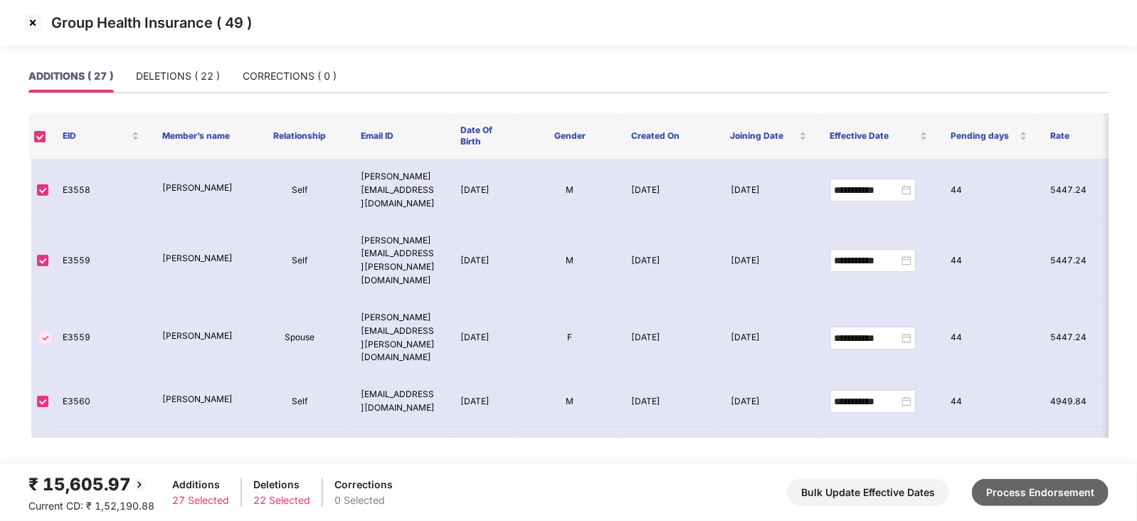
click at [1033, 480] on button "Process Endorsement" at bounding box center [1040, 492] width 137 height 27
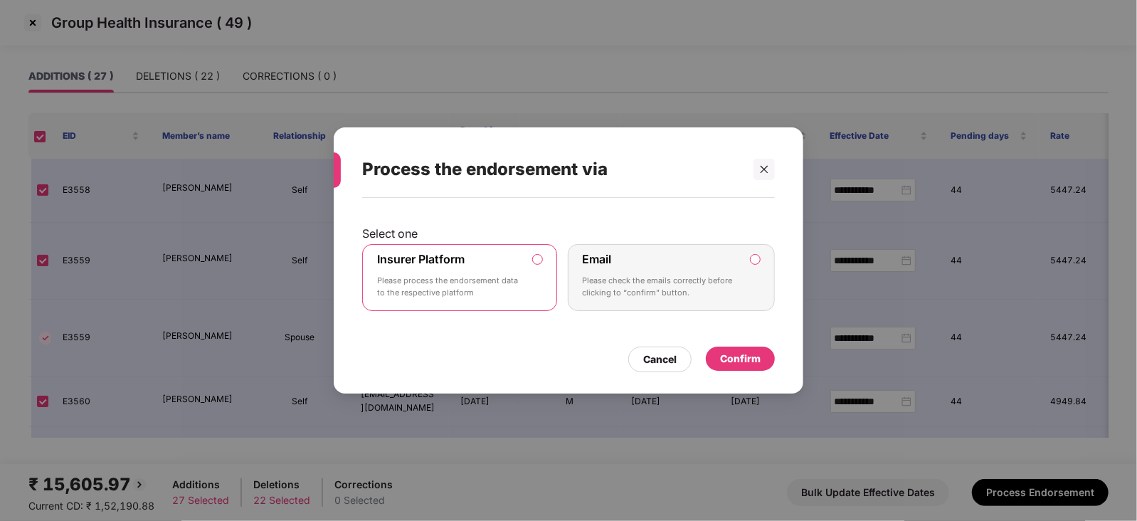
click at [733, 351] on div "Confirm" at bounding box center [740, 359] width 41 height 16
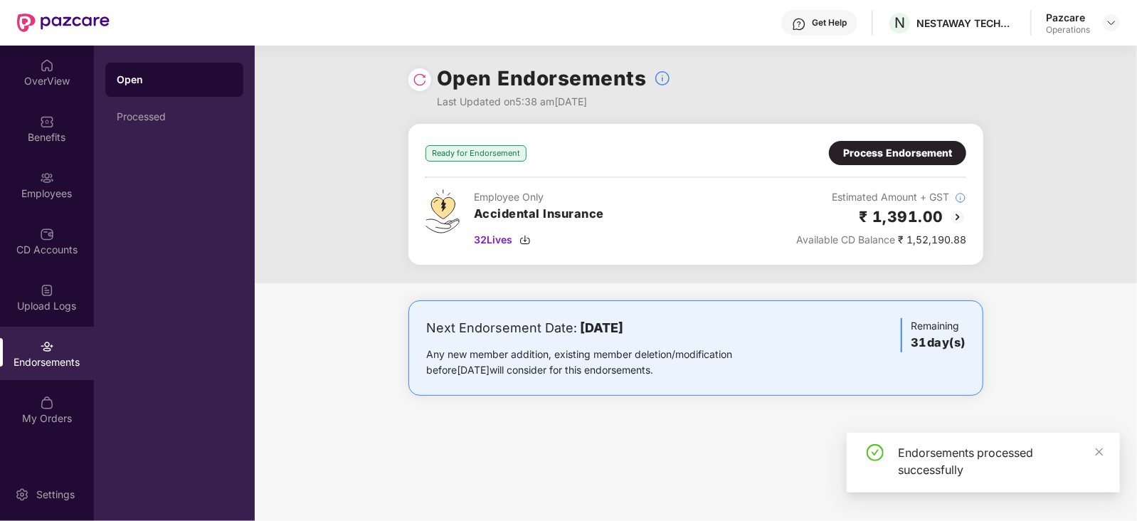
click at [877, 159] on div "Process Endorsement" at bounding box center [897, 153] width 109 height 16
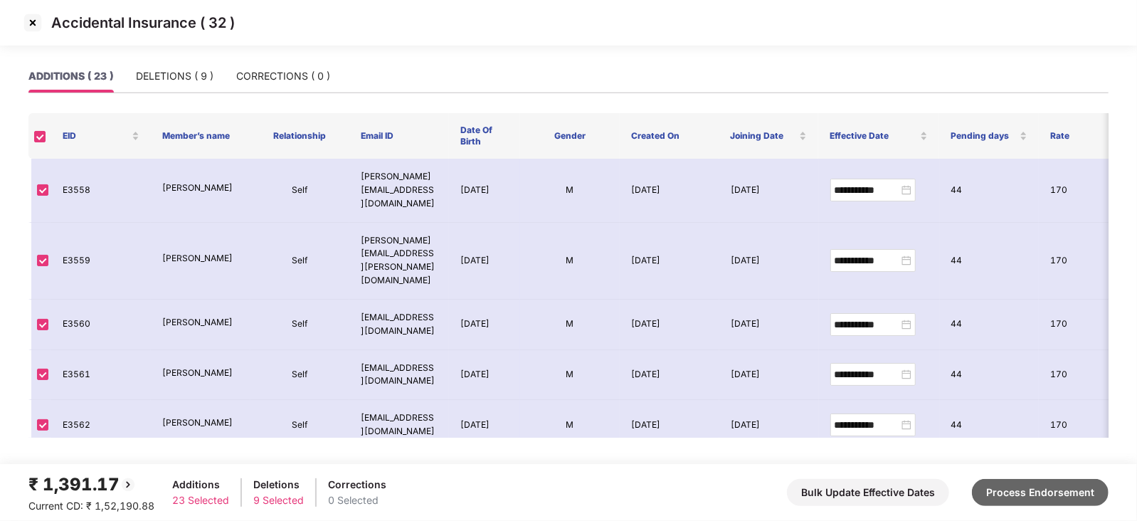
click at [1080, 489] on button "Process Endorsement" at bounding box center [1040, 492] width 137 height 27
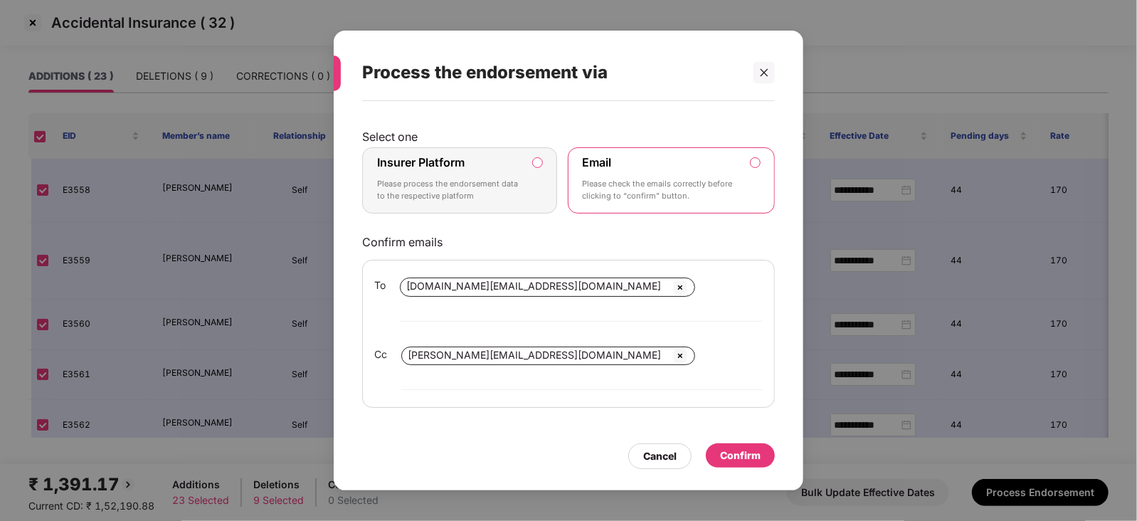
click at [534, 178] on label "Insurer Platform Please process the endorsement data to the respective platform" at bounding box center [459, 180] width 195 height 67
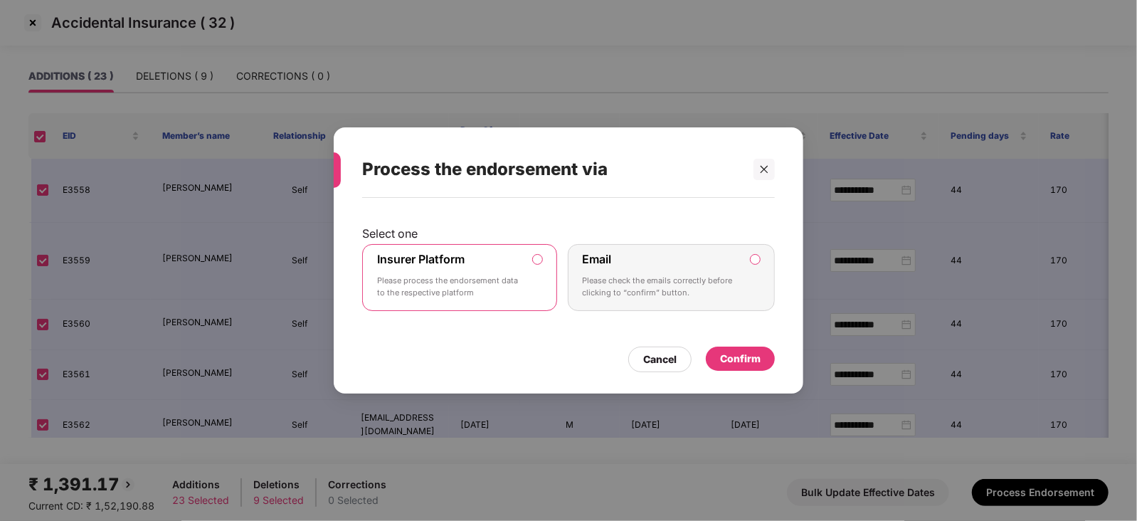
click at [730, 362] on div "Confirm" at bounding box center [740, 359] width 41 height 16
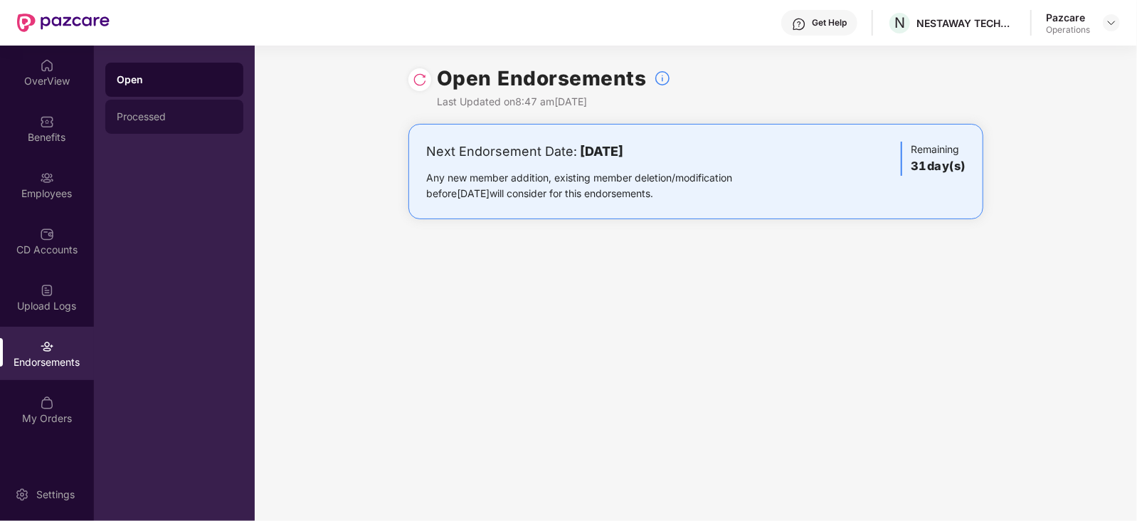
click at [140, 133] on div "Processed" at bounding box center [174, 117] width 138 height 34
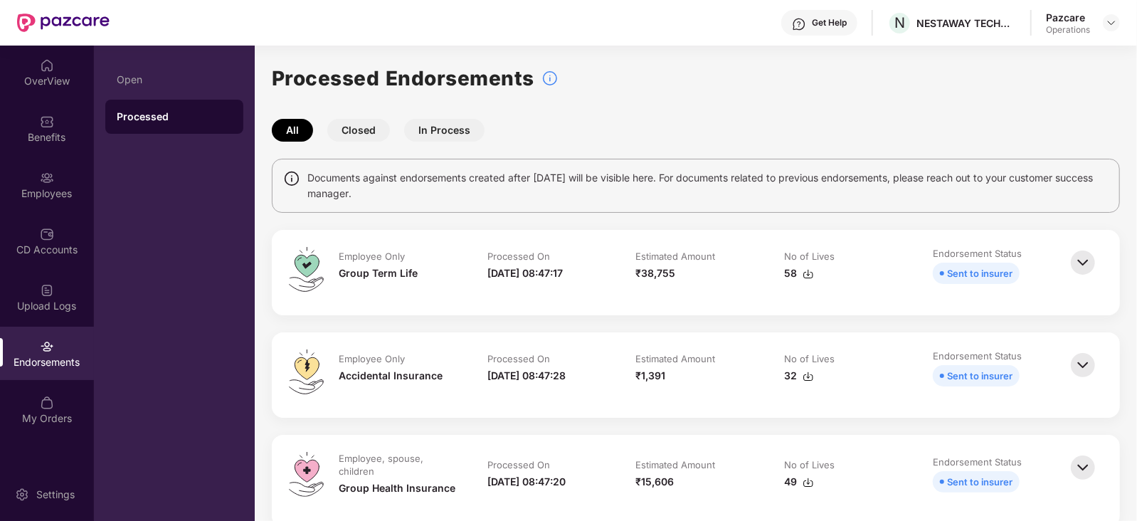
click at [810, 276] on img at bounding box center [808, 273] width 11 height 11
click at [807, 381] on img at bounding box center [808, 376] width 11 height 11
click at [808, 490] on td "No of Lives 49" at bounding box center [844, 481] width 149 height 58
click at [808, 484] on img at bounding box center [808, 482] width 11 height 11
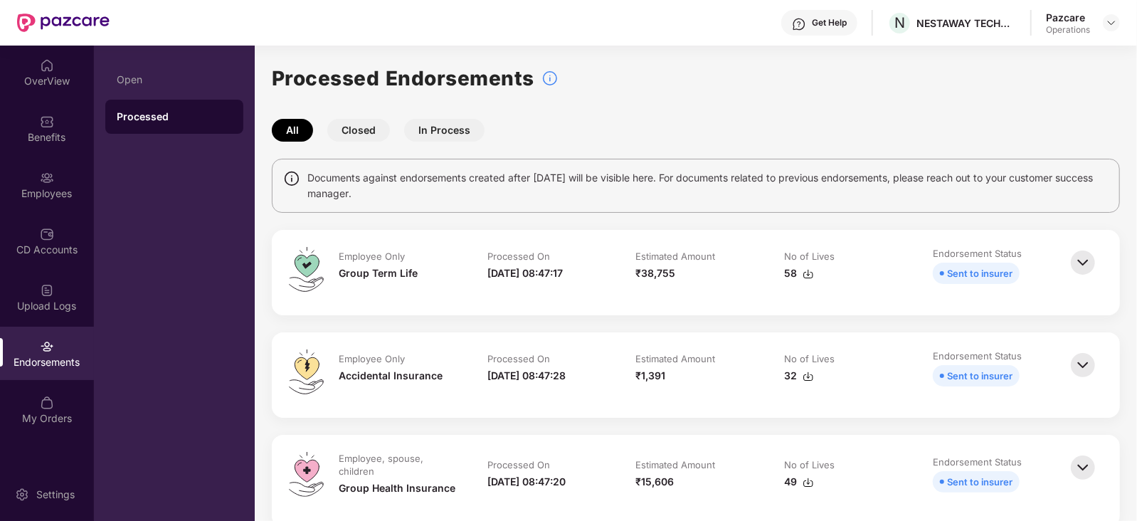
click at [1120, 27] on div at bounding box center [1111, 22] width 17 height 17
click at [1110, 28] on div at bounding box center [1111, 22] width 17 height 17
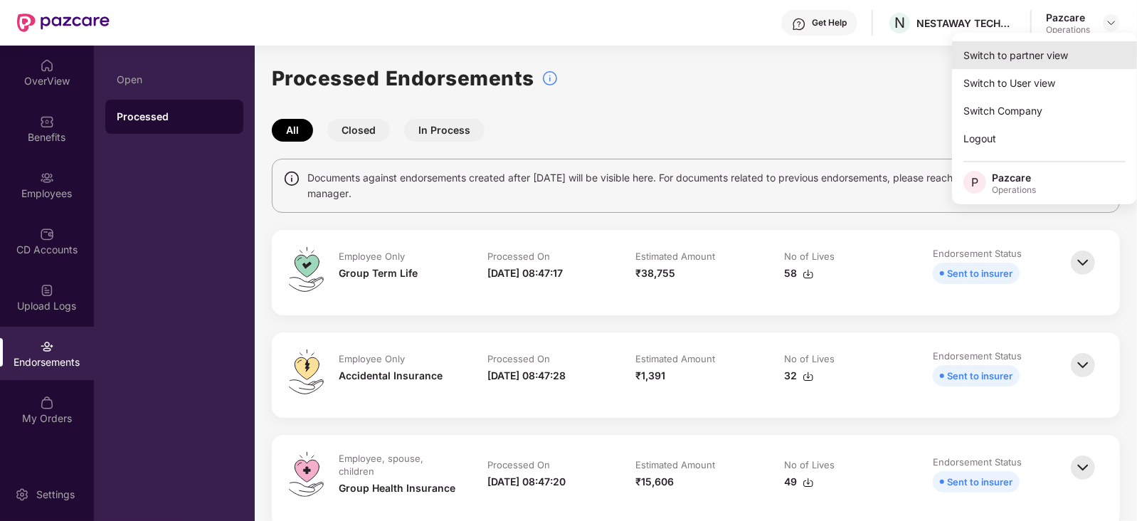
click at [1055, 45] on div "Switch to partner view" at bounding box center [1044, 55] width 185 height 28
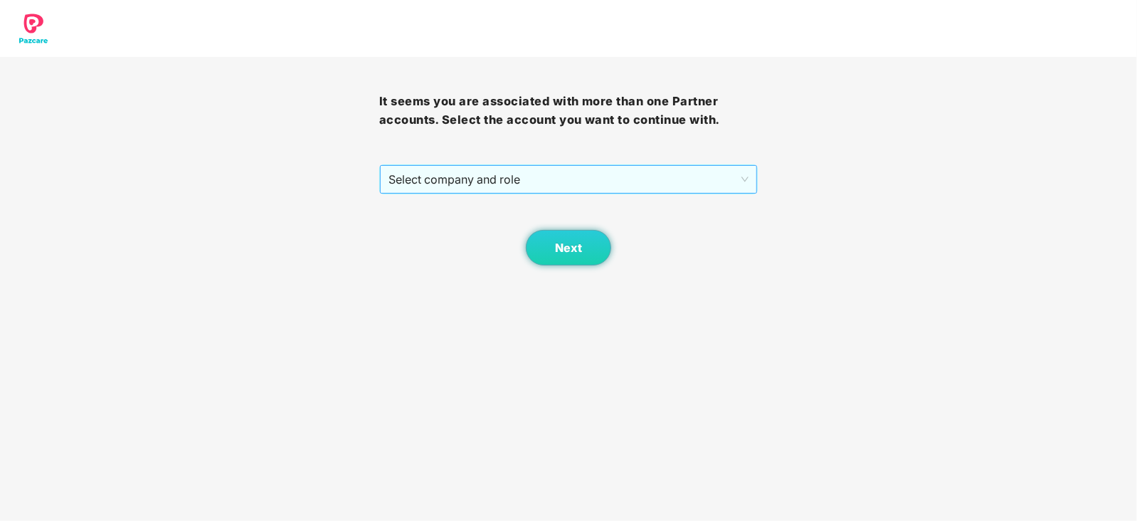
click at [511, 172] on span "Select company and role" at bounding box center [569, 179] width 361 height 27
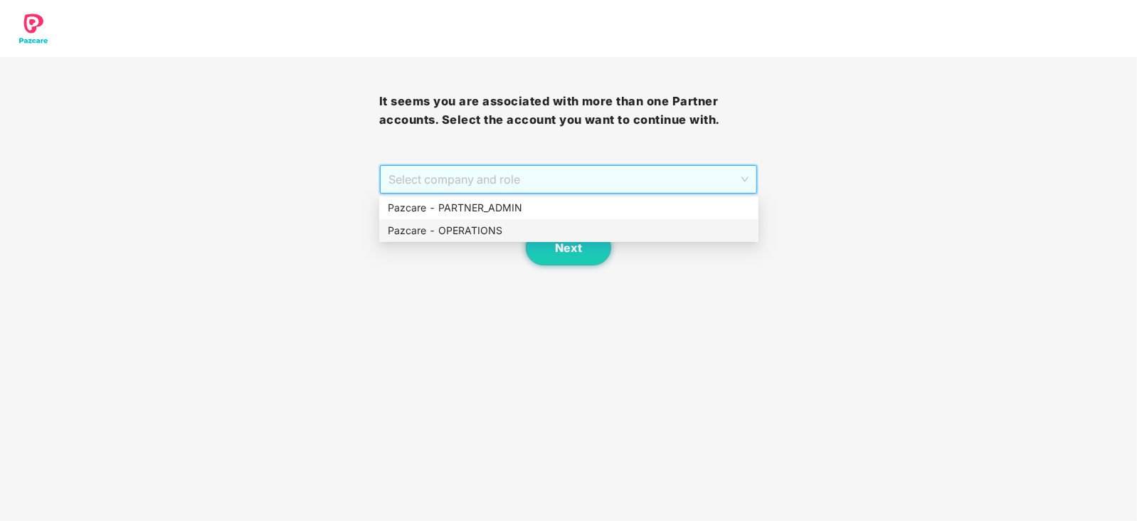
click at [488, 231] on div "Pazcare - OPERATIONS" at bounding box center [569, 231] width 362 height 16
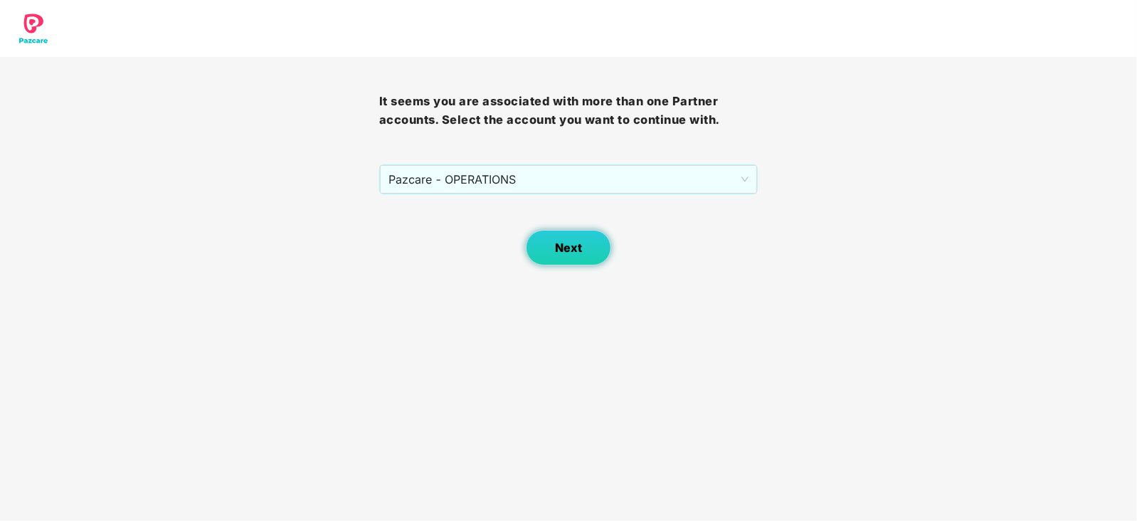
click at [545, 253] on button "Next" at bounding box center [568, 248] width 85 height 36
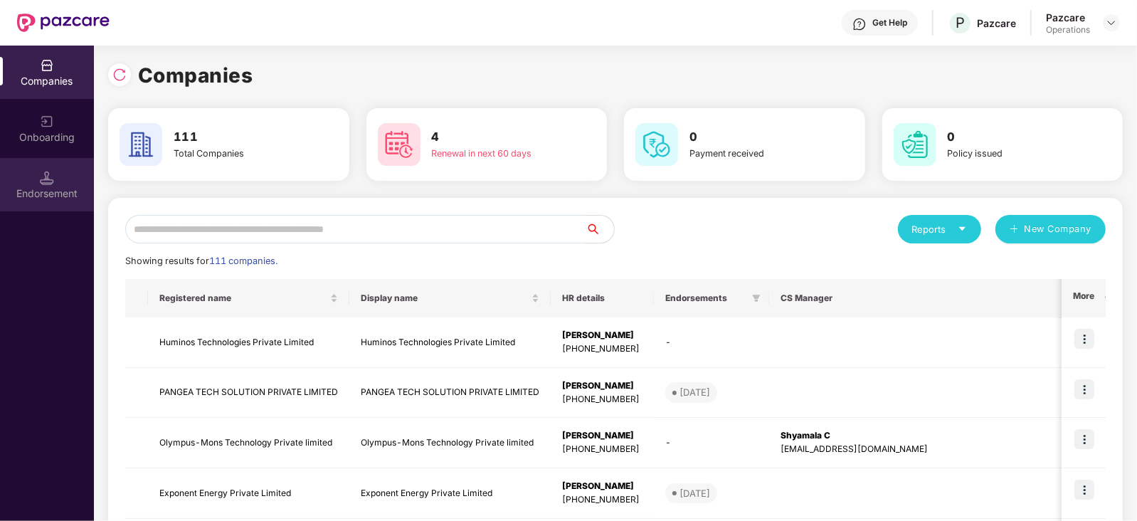
click at [42, 187] on div "Endorsement" at bounding box center [47, 193] width 94 height 14
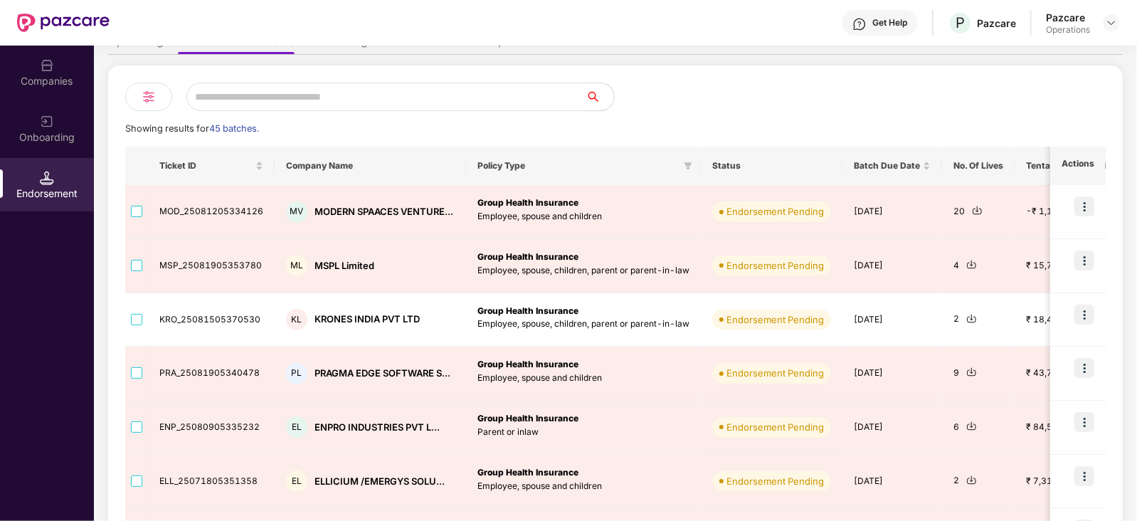
scroll to position [88, 0]
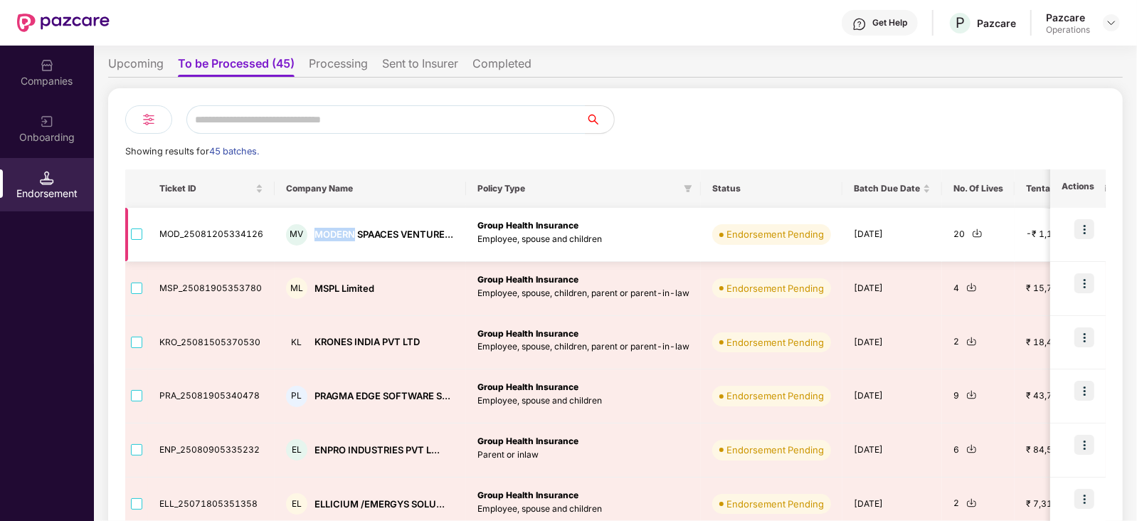
drag, startPoint x: 313, startPoint y: 229, endPoint x: 349, endPoint y: 241, distance: 38.3
click at [349, 241] on div "MV MODERN SPAACES VENTURE..." at bounding box center [370, 234] width 169 height 21
copy div "MODERN"
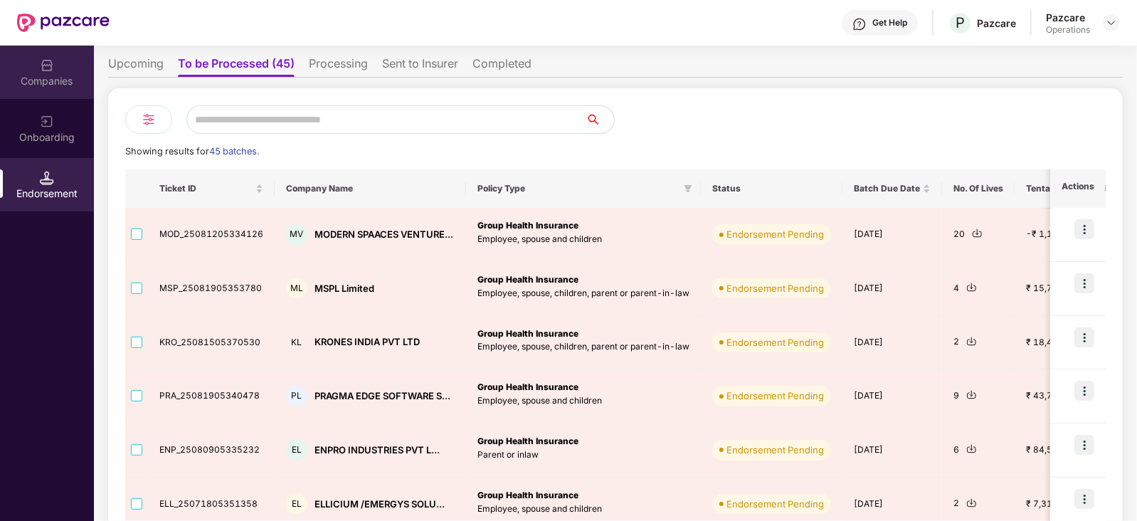
click at [53, 76] on div "Companies" at bounding box center [47, 81] width 94 height 14
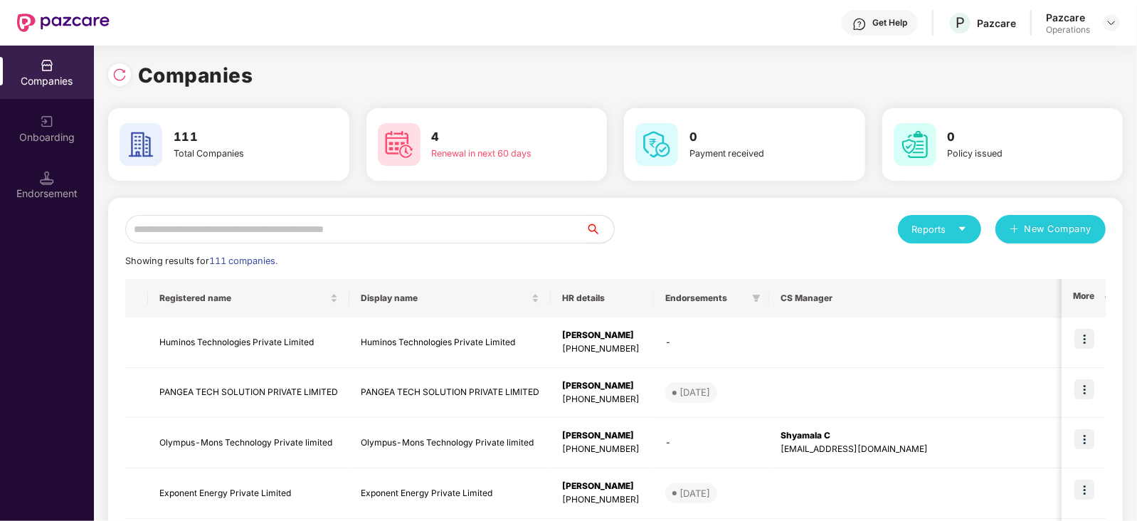
click at [284, 227] on input "text" at bounding box center [355, 229] width 461 height 28
paste input "******"
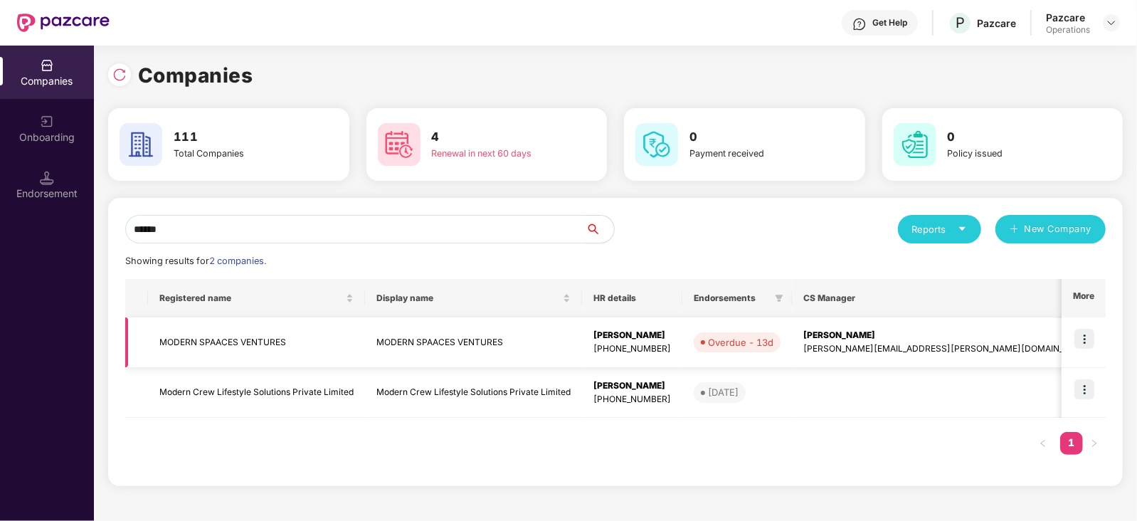
type input "******"
click at [1094, 337] on img at bounding box center [1085, 339] width 20 height 20
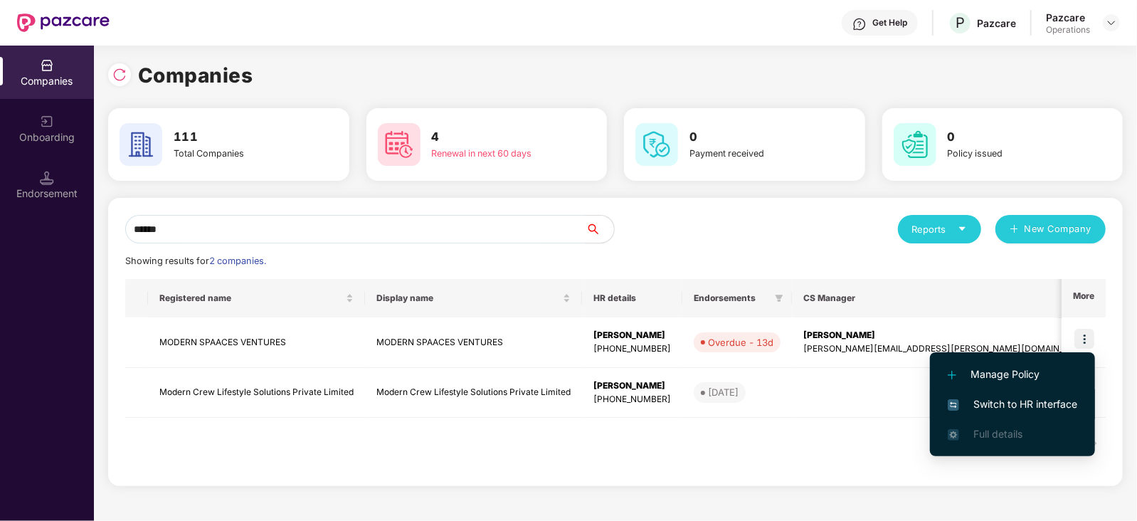
click at [1038, 408] on span "Switch to HR interface" at bounding box center [1013, 404] width 130 height 16
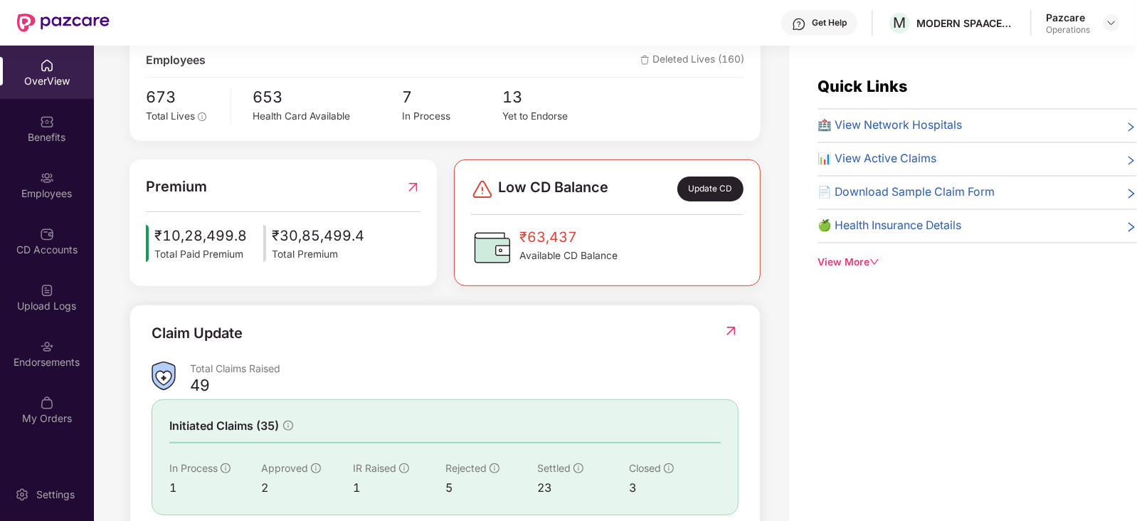
scroll to position [90, 0]
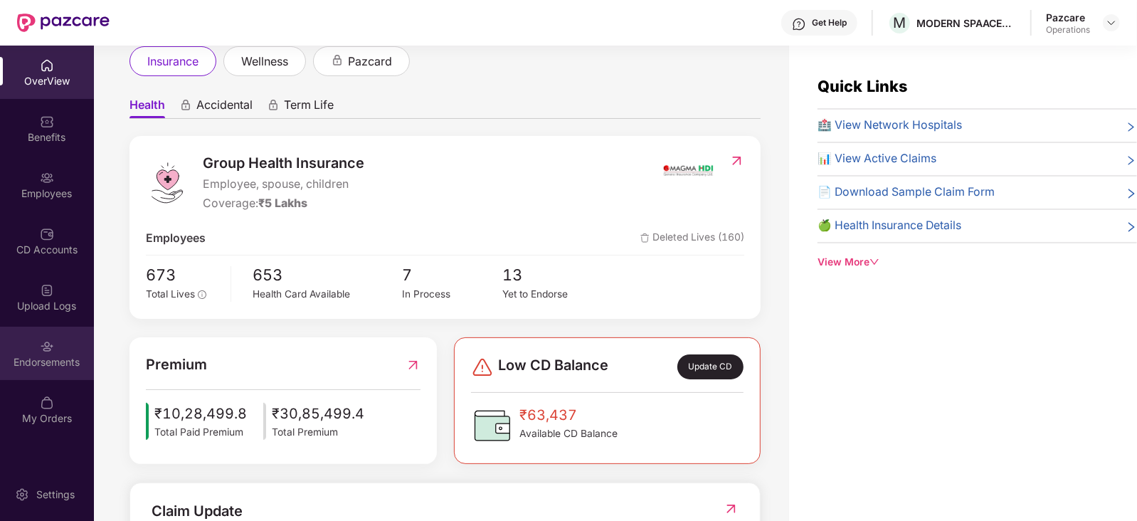
click at [61, 367] on div "Endorsements" at bounding box center [47, 362] width 94 height 14
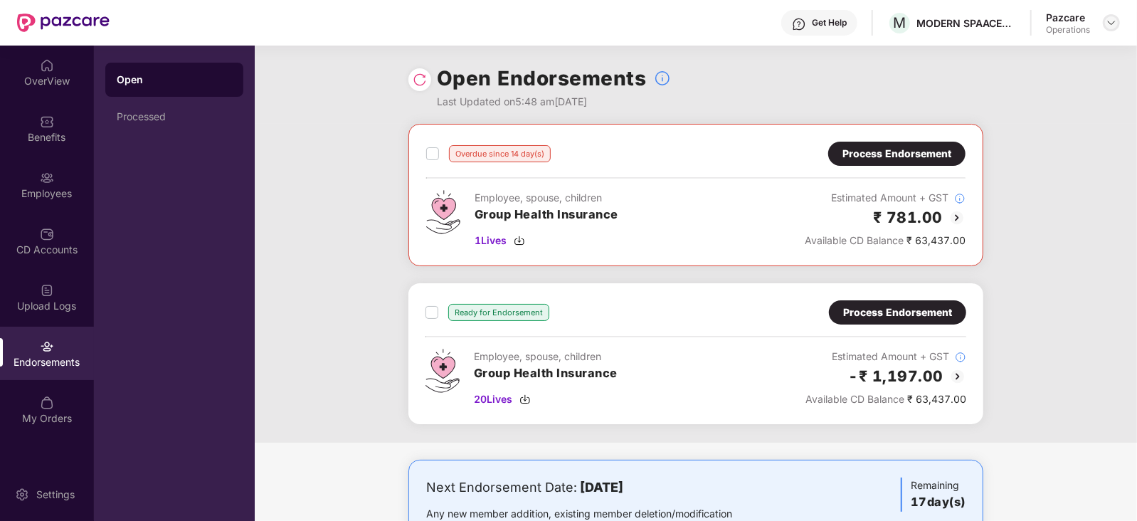
click at [1118, 16] on div at bounding box center [1111, 22] width 17 height 17
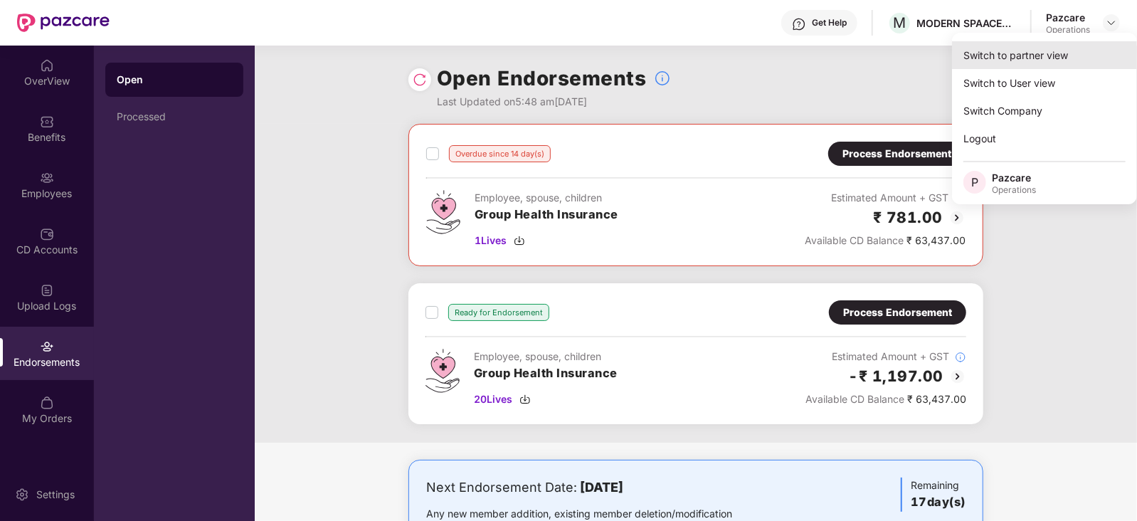
click at [1064, 53] on div "Switch to partner view" at bounding box center [1044, 55] width 185 height 28
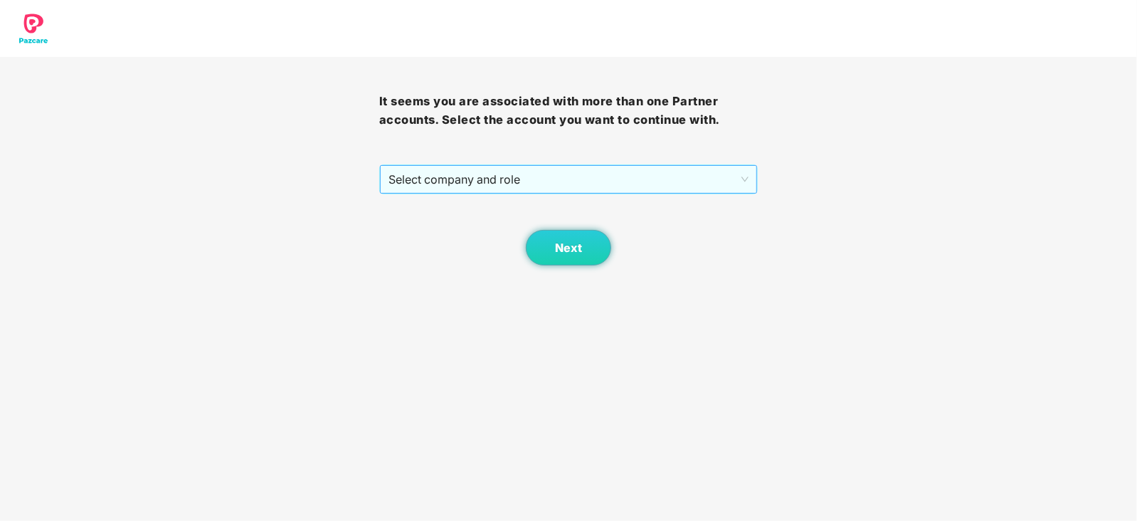
click at [548, 182] on span "Select company and role" at bounding box center [569, 179] width 361 height 27
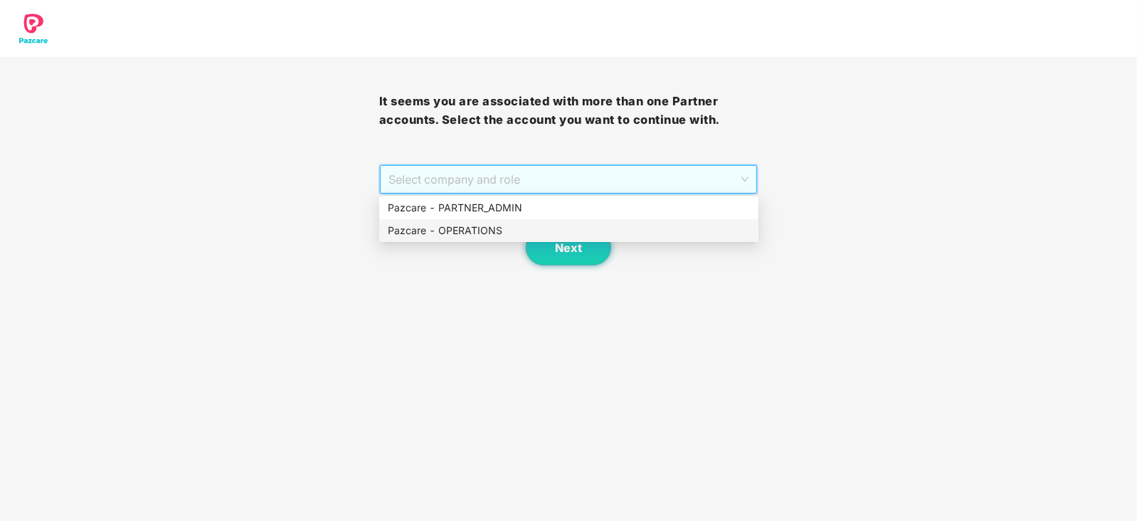
click at [498, 222] on div "Pazcare - OPERATIONS" at bounding box center [568, 230] width 379 height 23
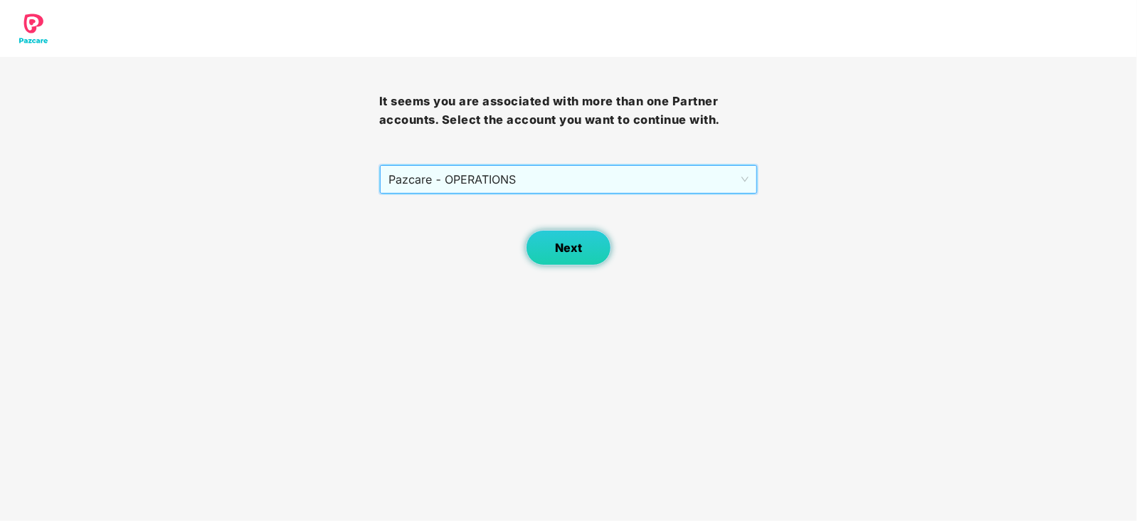
click at [562, 251] on span "Next" at bounding box center [568, 248] width 27 height 14
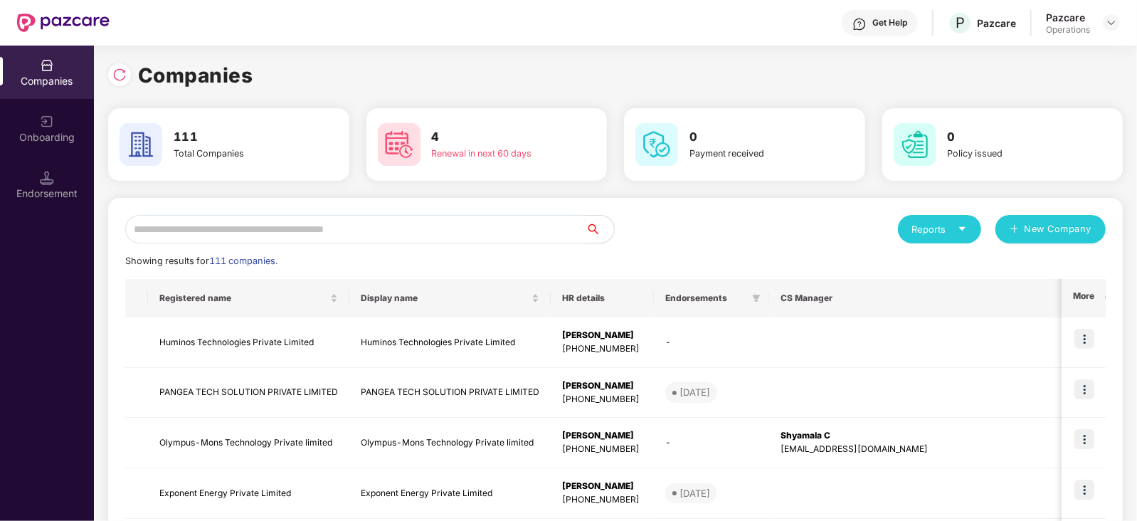
click at [438, 228] on input "text" at bounding box center [355, 229] width 461 height 28
paste input "******"
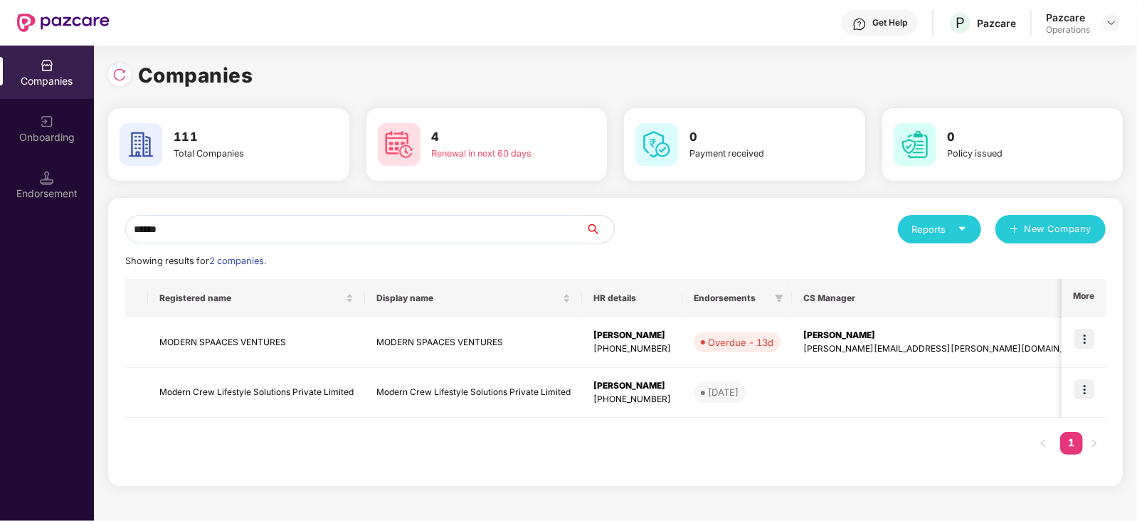
type input "******"
click at [1082, 344] on img at bounding box center [1085, 339] width 20 height 20
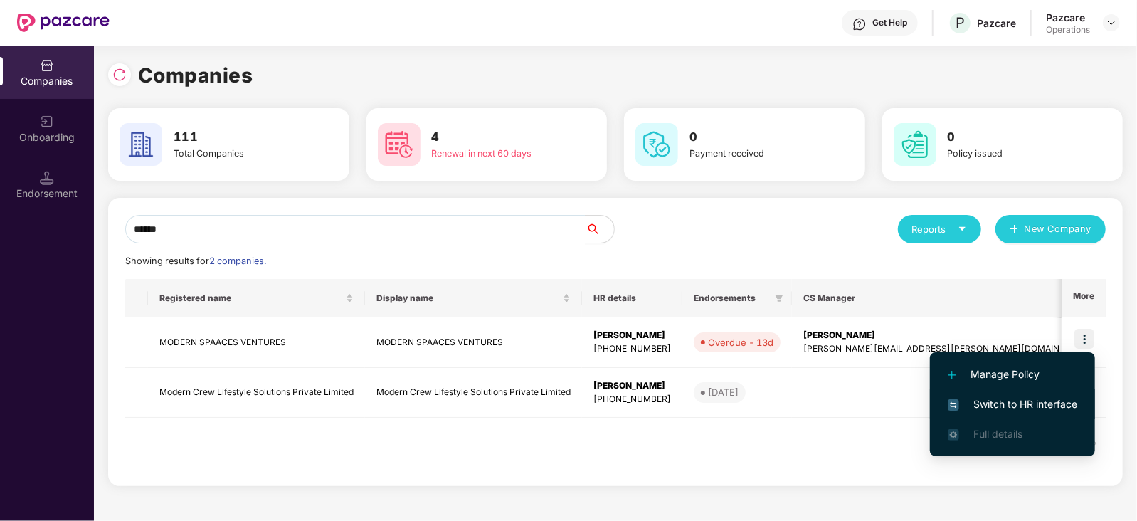
click at [1003, 402] on span "Switch to HR interface" at bounding box center [1013, 404] width 130 height 16
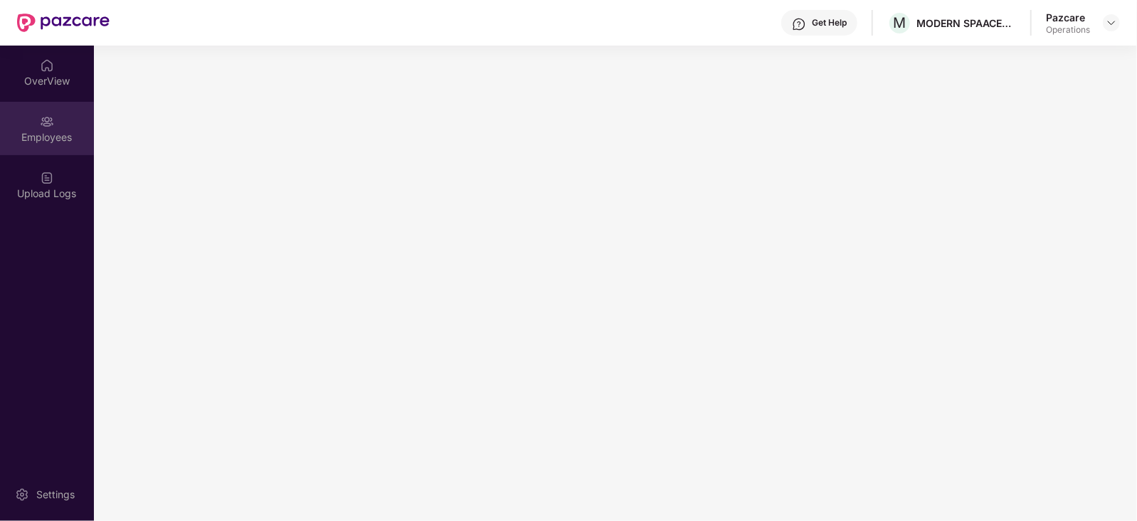
click at [63, 122] on div "Employees" at bounding box center [47, 128] width 94 height 53
click at [36, 248] on div "Endorsements" at bounding box center [47, 250] width 94 height 14
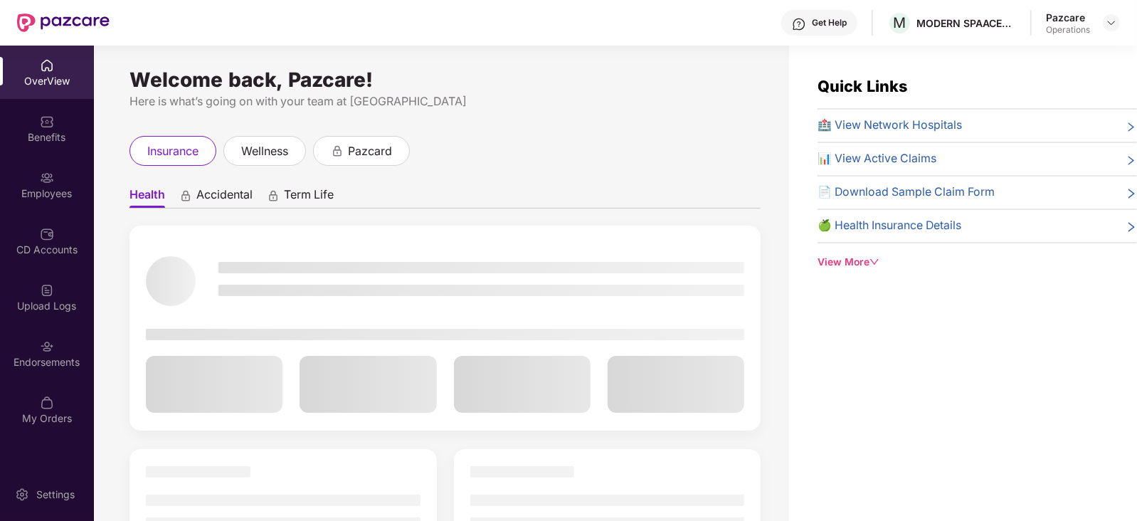
click at [25, 380] on div "OverView Benefits Employees CD Accounts Upload Logs Endorsements My Orders" at bounding box center [47, 243] width 94 height 394
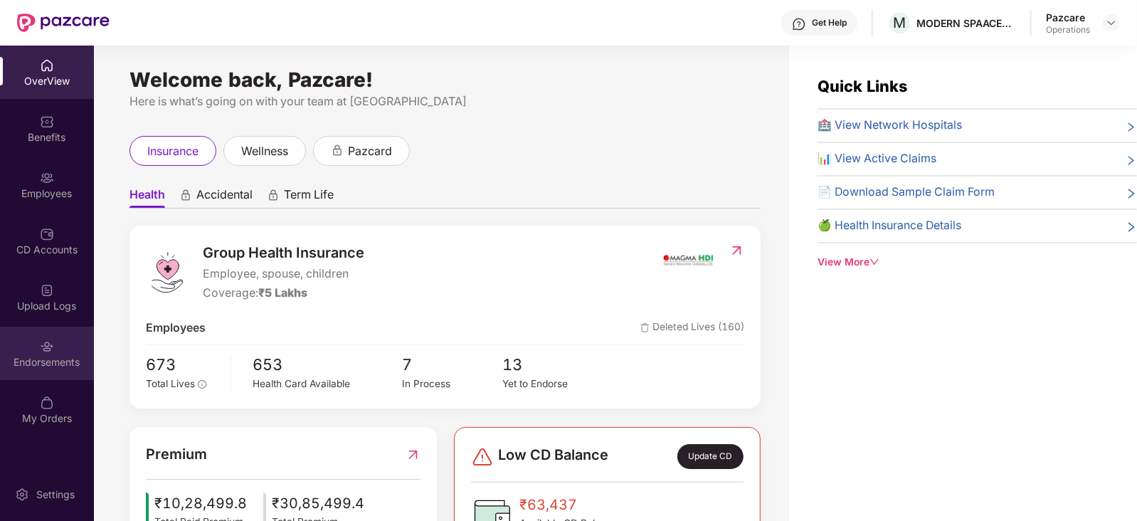
click at [29, 362] on div "Endorsements" at bounding box center [47, 362] width 94 height 14
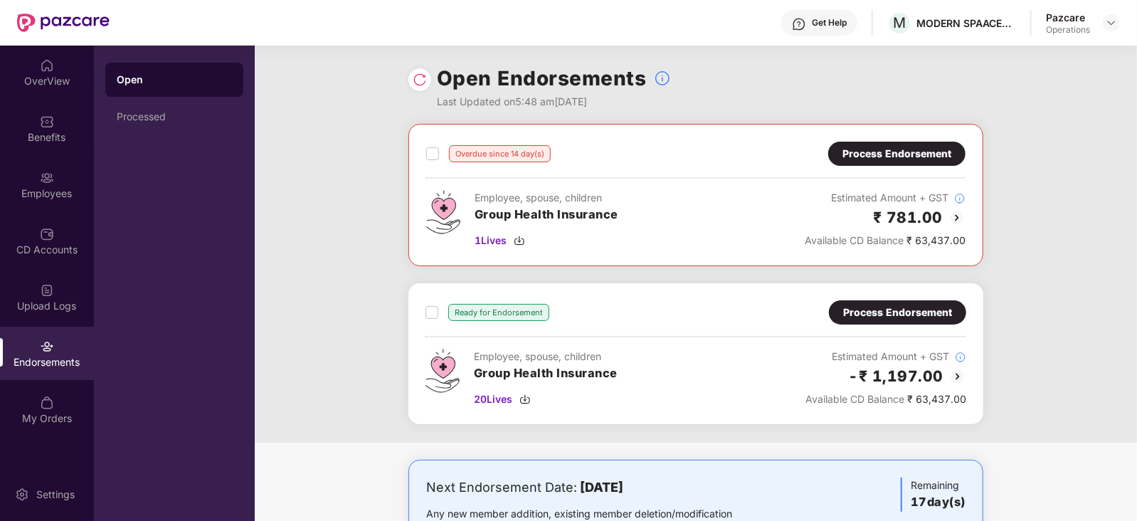
click at [883, 167] on div "Overdue since 14 day(s) Process Endorsement Employee, spouse, children Group He…" at bounding box center [696, 195] width 540 height 107
click at [876, 151] on div "Process Endorsement" at bounding box center [897, 154] width 109 height 16
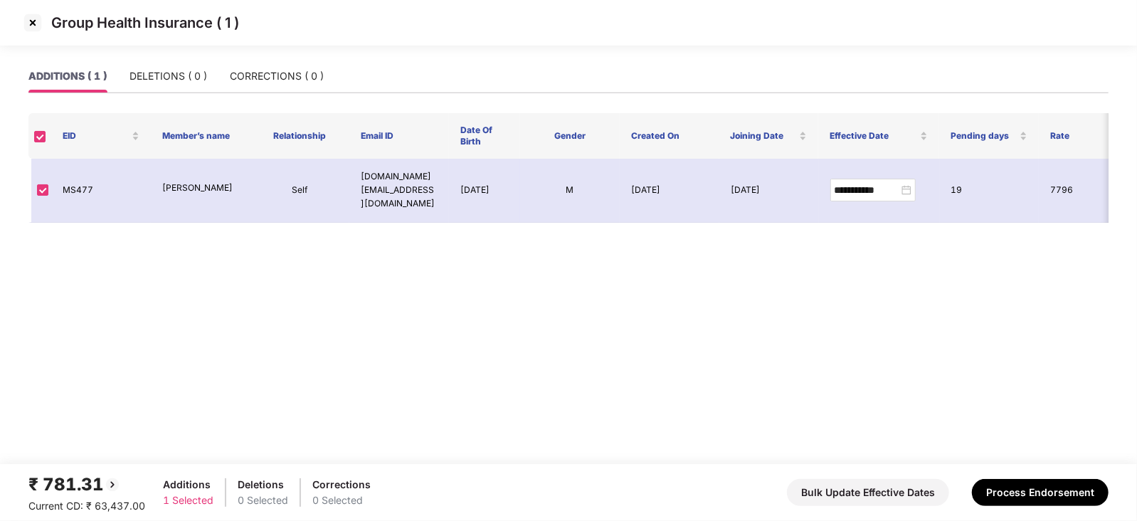
click at [31, 30] on img at bounding box center [32, 22] width 23 height 23
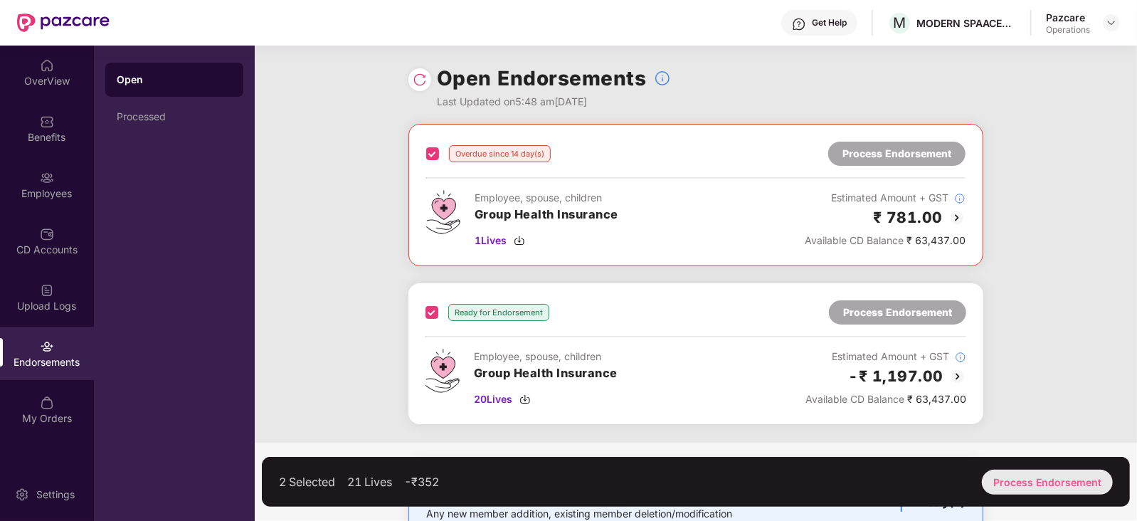
click at [1024, 493] on div "Process Endorsement" at bounding box center [1047, 482] width 131 height 25
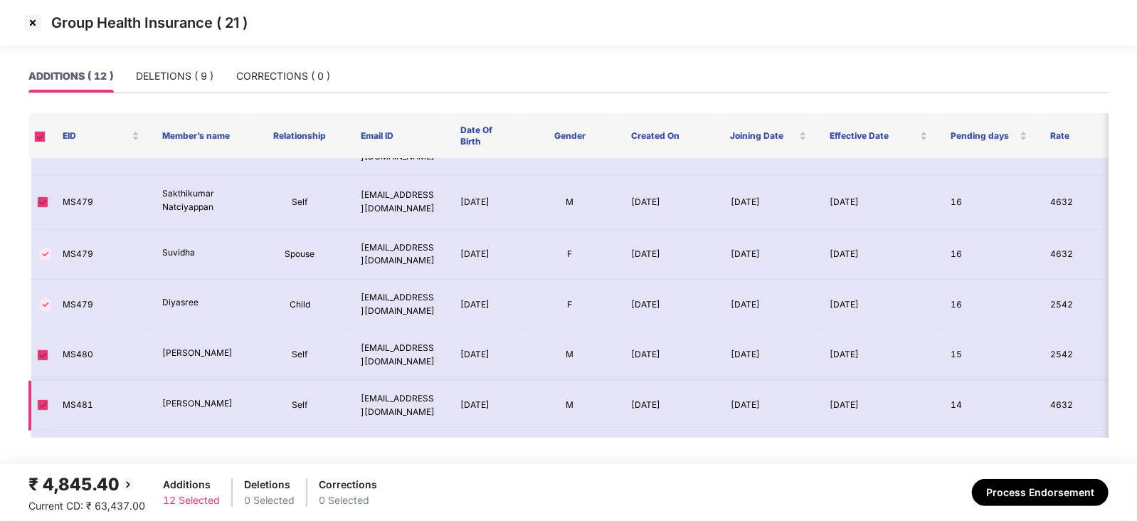
scroll to position [267, 0]
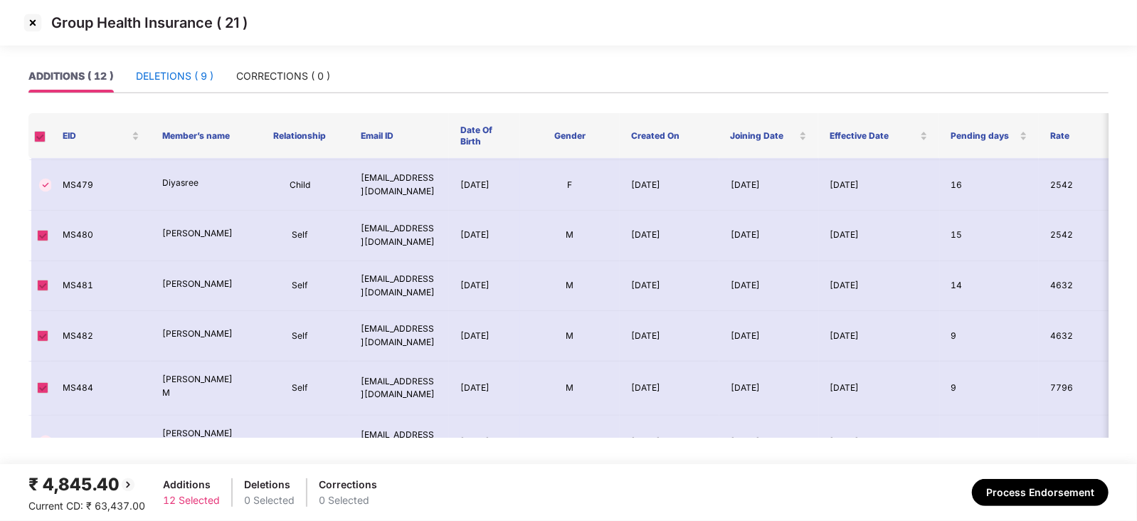
click at [199, 73] on div "DELETIONS ( 9 )" at bounding box center [175, 76] width 78 height 16
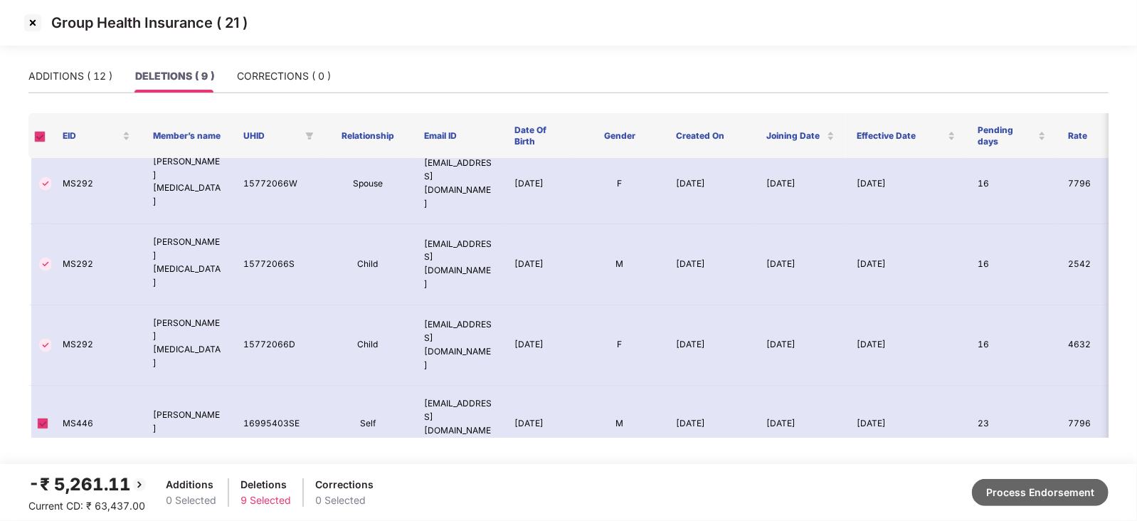
click at [1022, 503] on button "Process Endorsement" at bounding box center [1040, 492] width 137 height 27
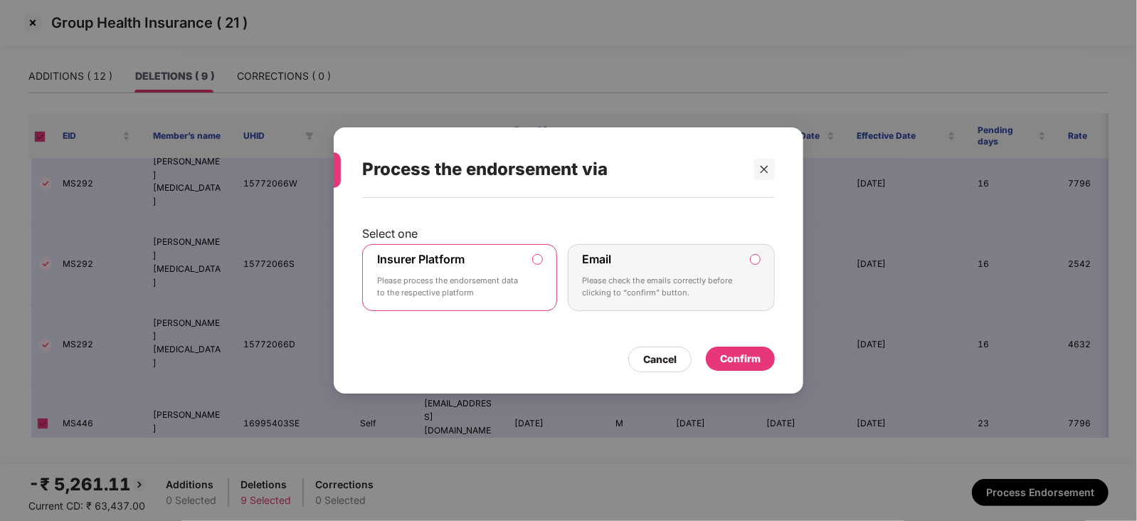
click at [713, 355] on div "Confirm" at bounding box center [740, 359] width 69 height 24
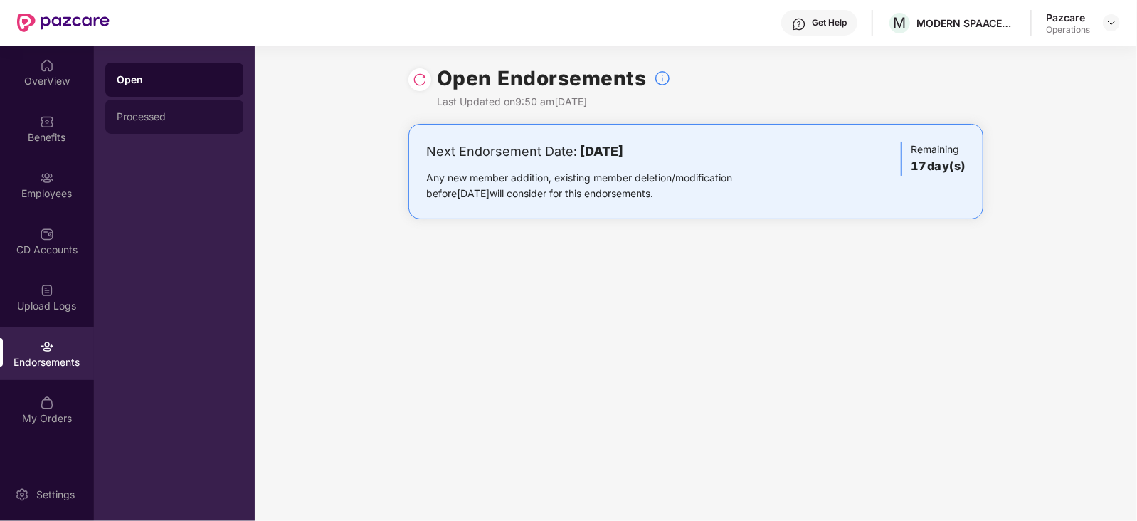
click at [135, 110] on div "Processed" at bounding box center [174, 117] width 138 height 34
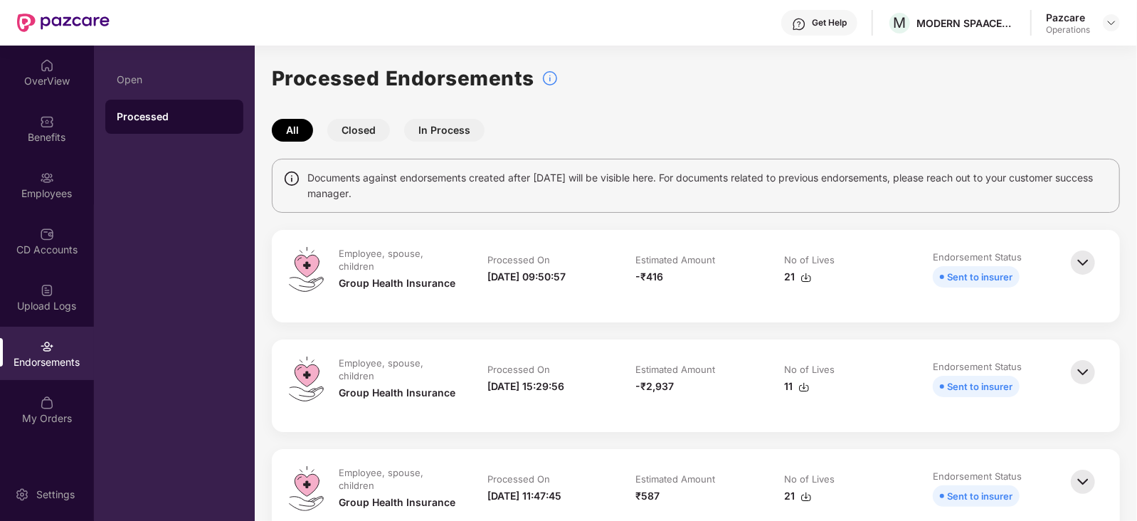
click at [1081, 380] on img at bounding box center [1083, 372] width 31 height 31
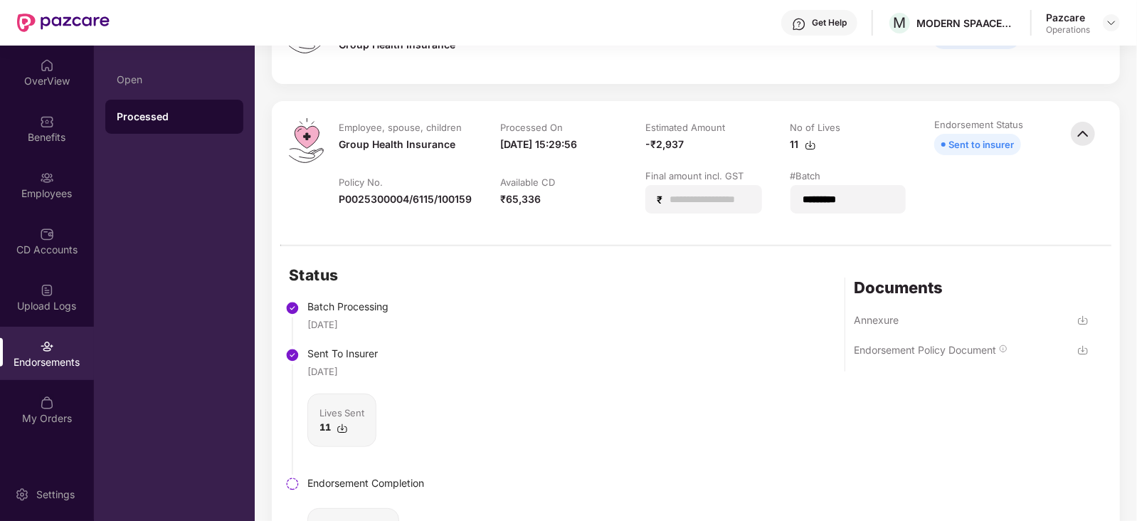
scroll to position [267, 0]
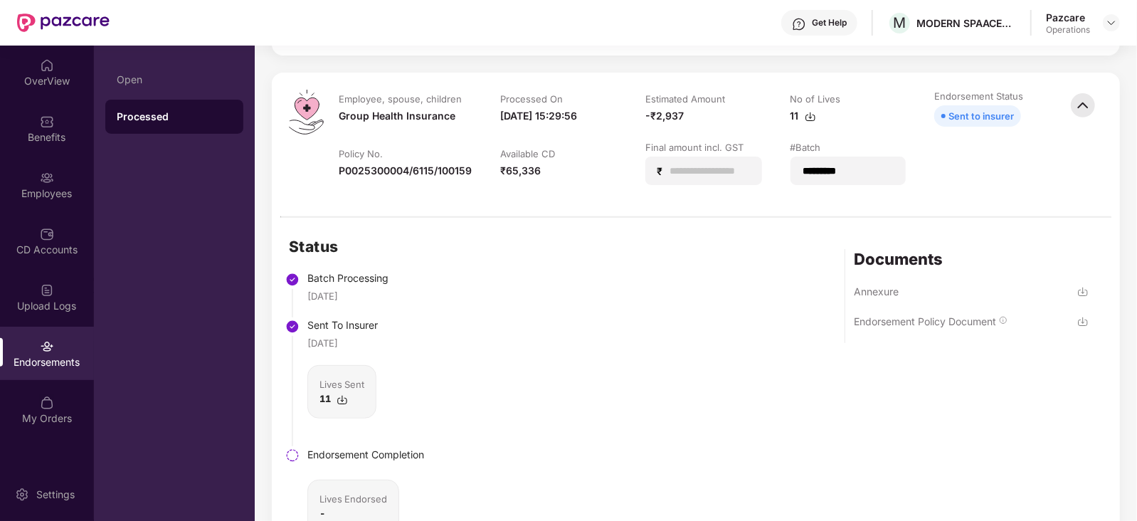
click at [1084, 297] on img at bounding box center [1083, 291] width 11 height 11
click at [1081, 293] on img at bounding box center [1083, 291] width 11 height 11
click at [733, 293] on div "Status Batch Processing 05 Aug 2025 Sent To Insurer 05 Aug 2025 Lives Sent 11 E…" at bounding box center [696, 401] width 848 height 366
click at [973, 320] on div "Endorsement Policy Document" at bounding box center [925, 322] width 142 height 14
click at [1082, 320] on img at bounding box center [1083, 321] width 11 height 11
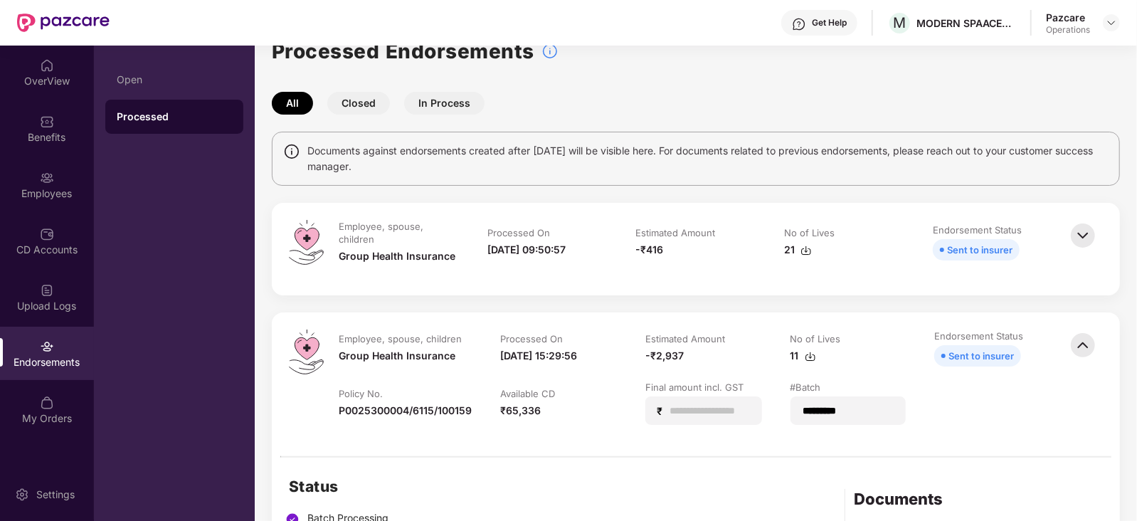
scroll to position [0, 0]
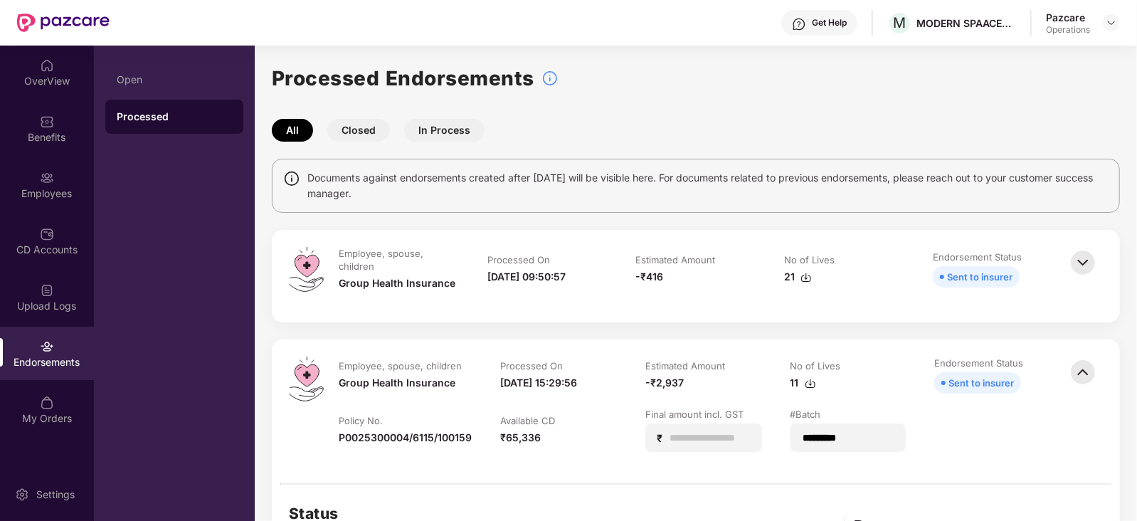
click at [808, 279] on img at bounding box center [806, 277] width 11 height 11
click at [1106, 22] on img at bounding box center [1111, 22] width 11 height 11
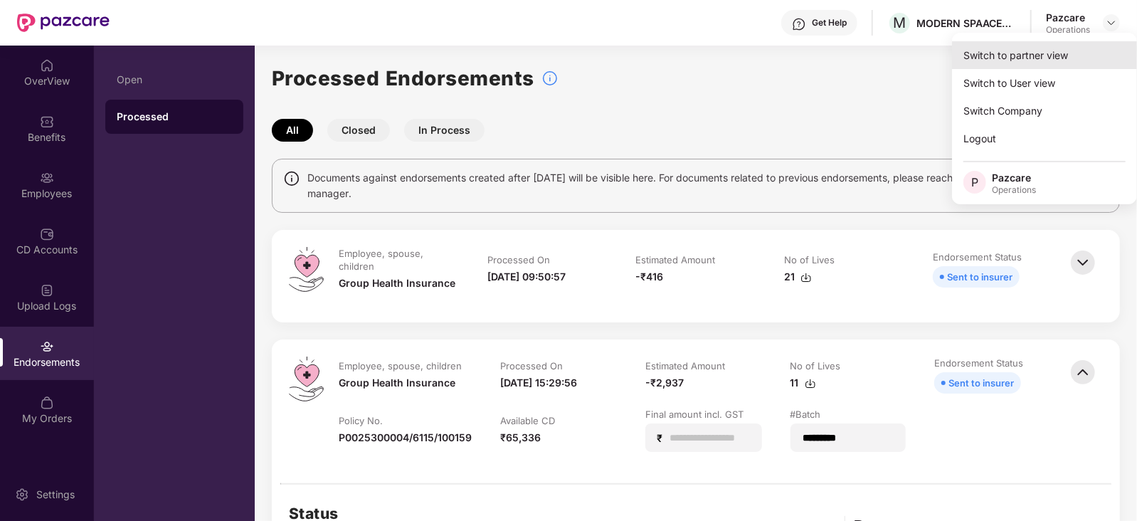
click at [1064, 46] on div "Switch to partner view" at bounding box center [1044, 55] width 185 height 28
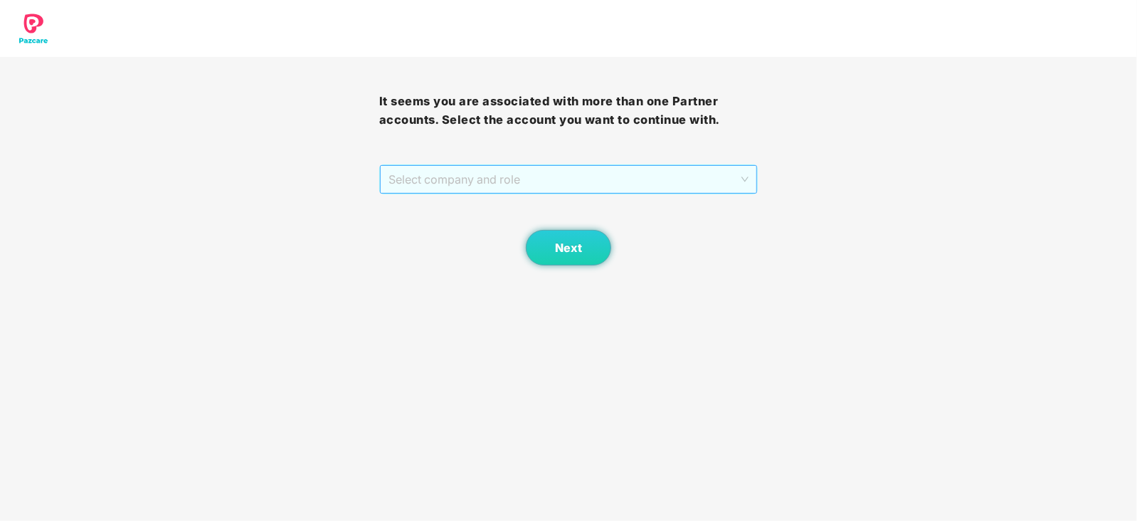
click at [543, 169] on span "Select company and role" at bounding box center [569, 179] width 361 height 27
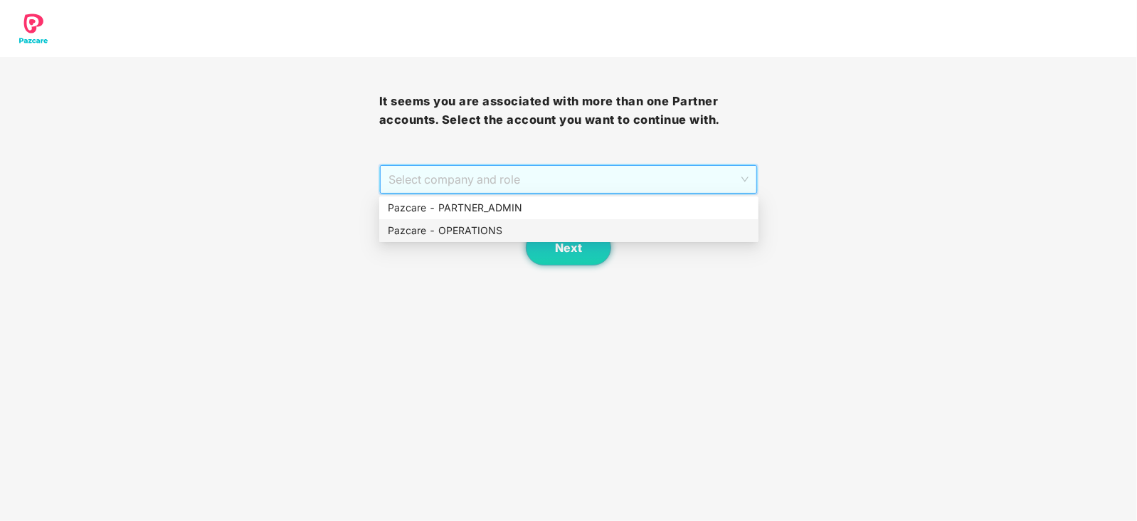
click at [505, 222] on div "Pazcare - OPERATIONS" at bounding box center [568, 230] width 379 height 23
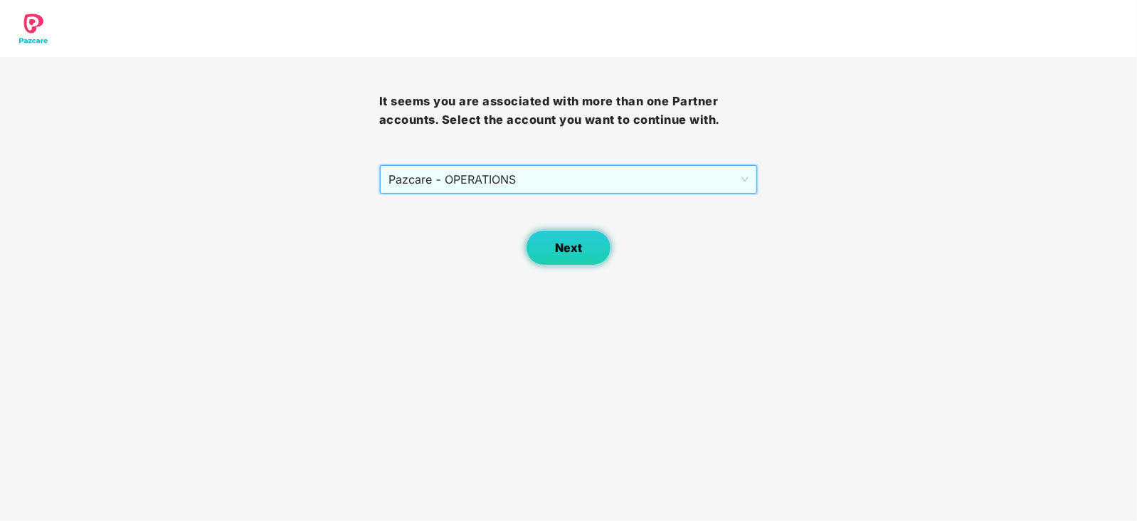
click at [584, 250] on button "Next" at bounding box center [568, 248] width 85 height 36
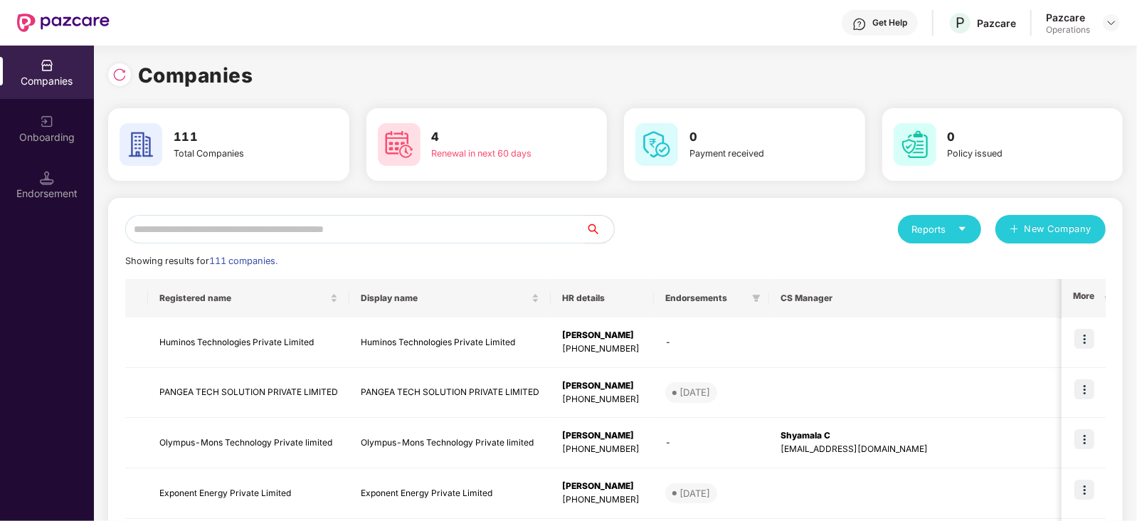
click at [53, 201] on div "Endorsement" at bounding box center [47, 184] width 94 height 53
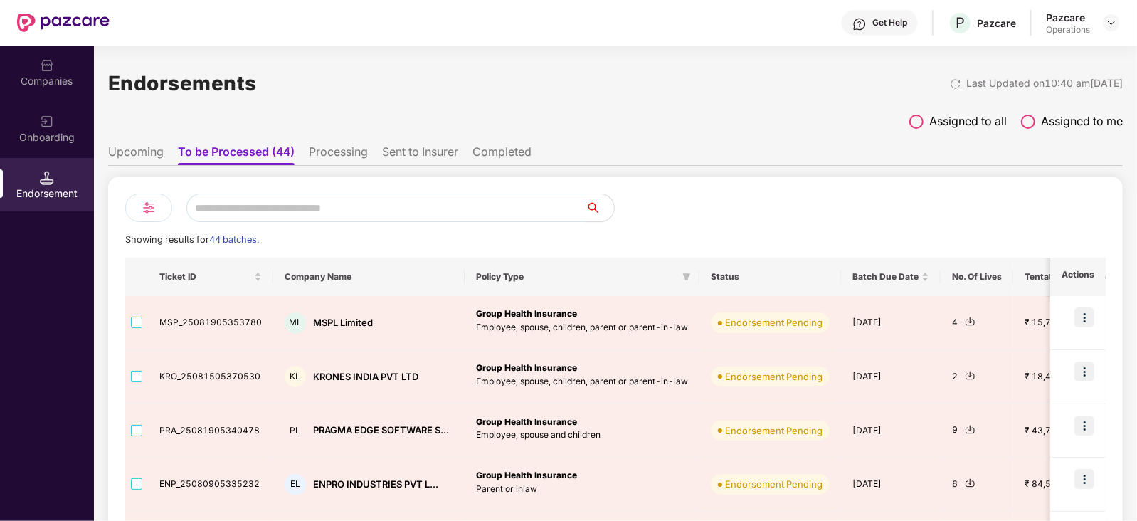
click at [261, 214] on input "text" at bounding box center [385, 208] width 399 height 28
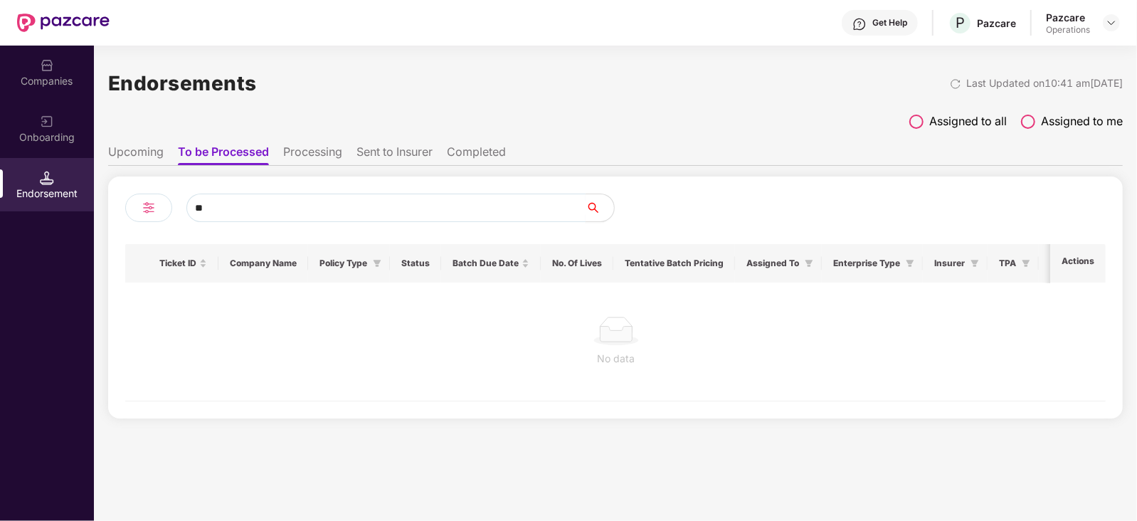
type input "*"
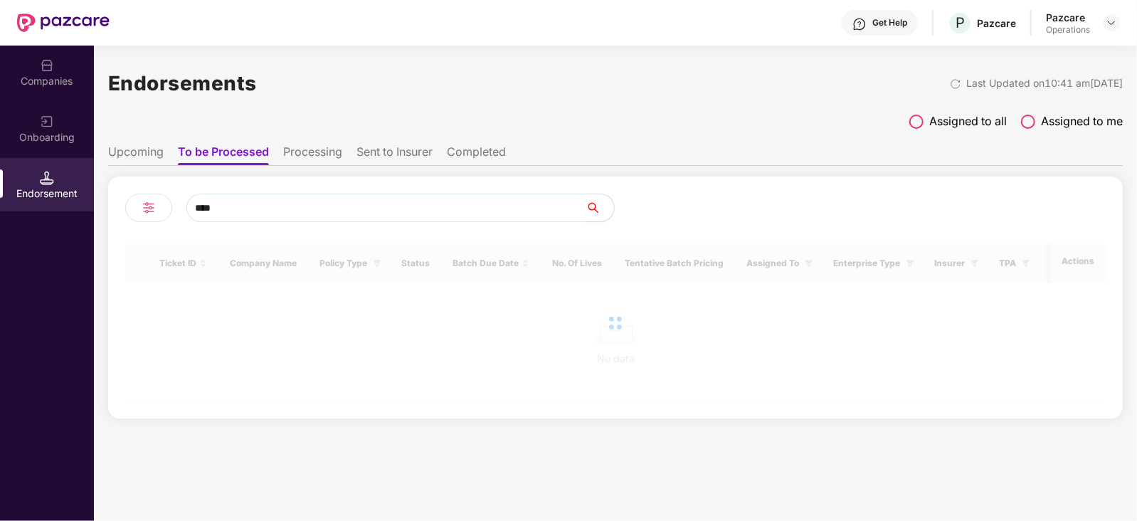
type input "****"
click at [34, 83] on div "Companies" at bounding box center [47, 81] width 94 height 14
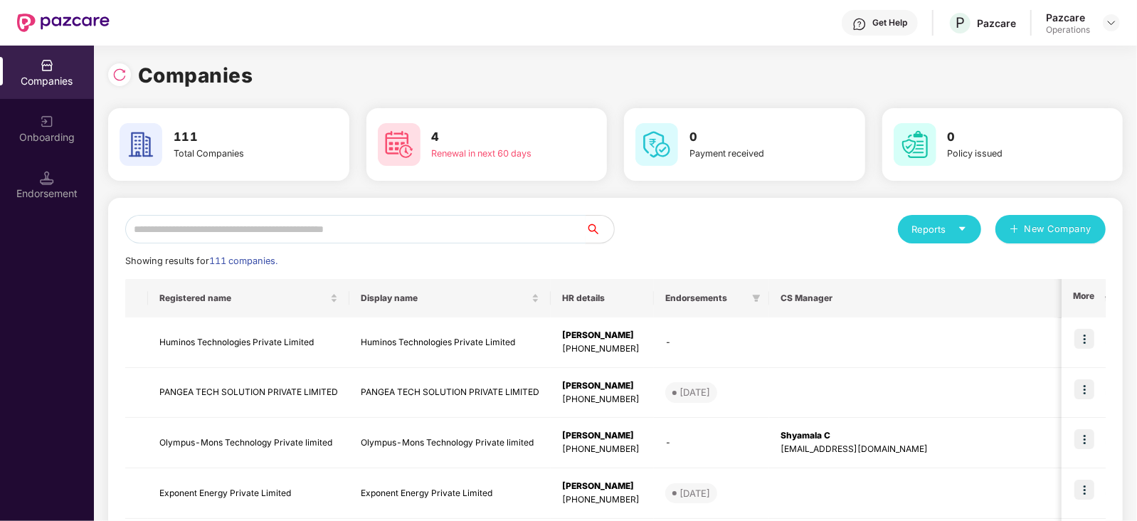
click at [224, 215] on input "text" at bounding box center [355, 229] width 461 height 28
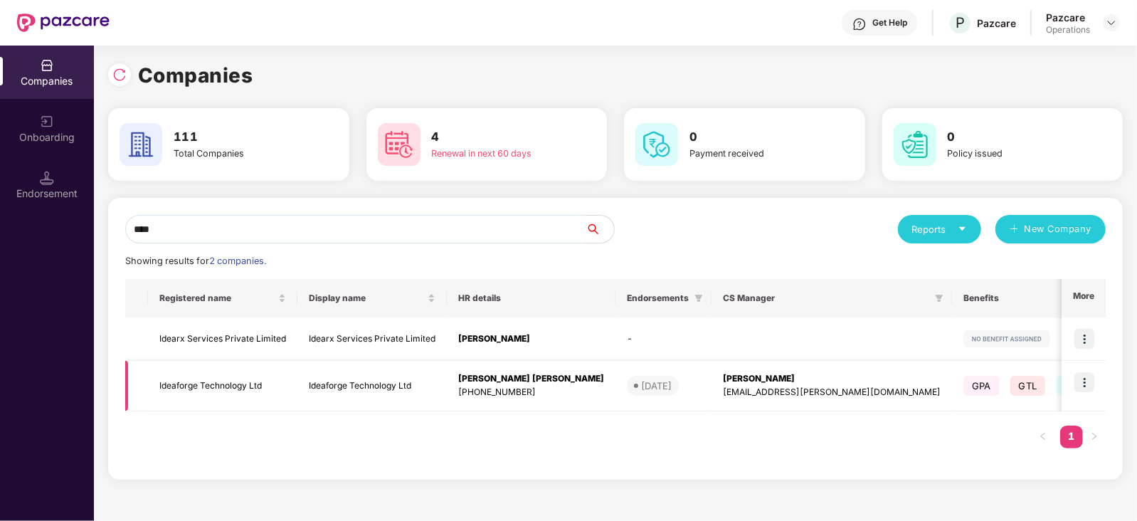
type input "****"
click at [1077, 384] on img at bounding box center [1085, 382] width 20 height 20
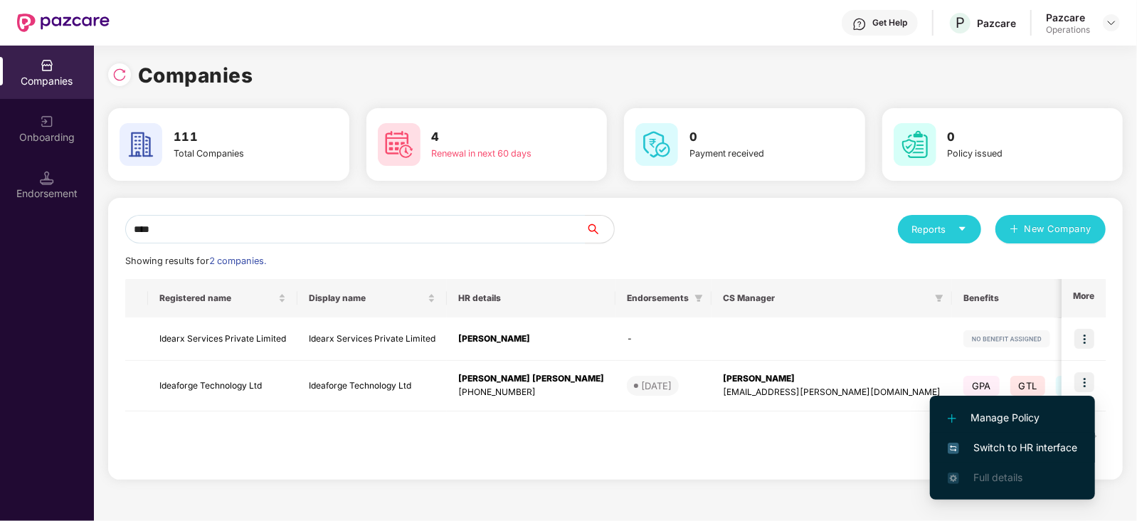
click at [1024, 446] on span "Switch to HR interface" at bounding box center [1013, 448] width 130 height 16
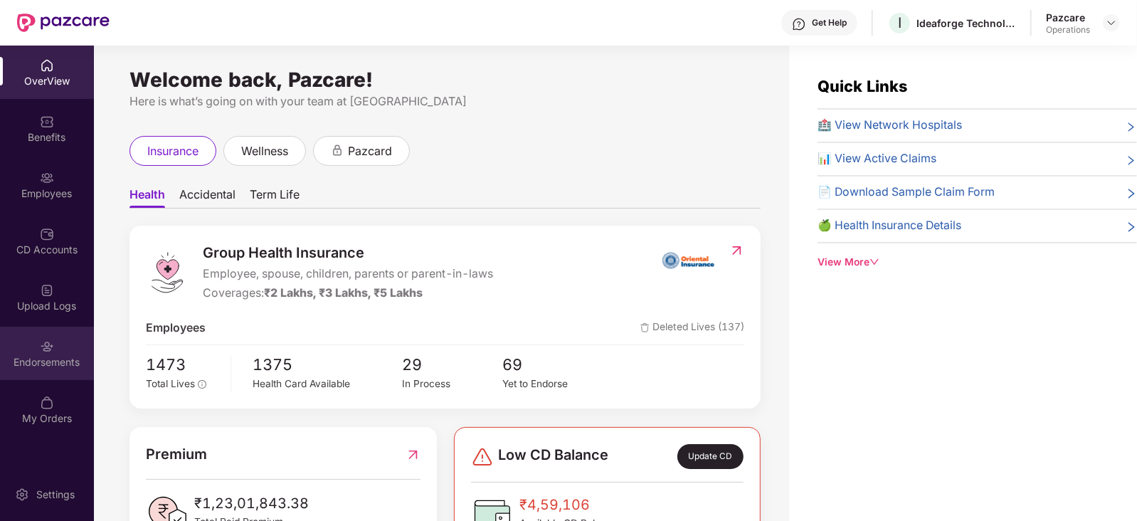
click at [69, 368] on div "Endorsements" at bounding box center [47, 362] width 94 height 14
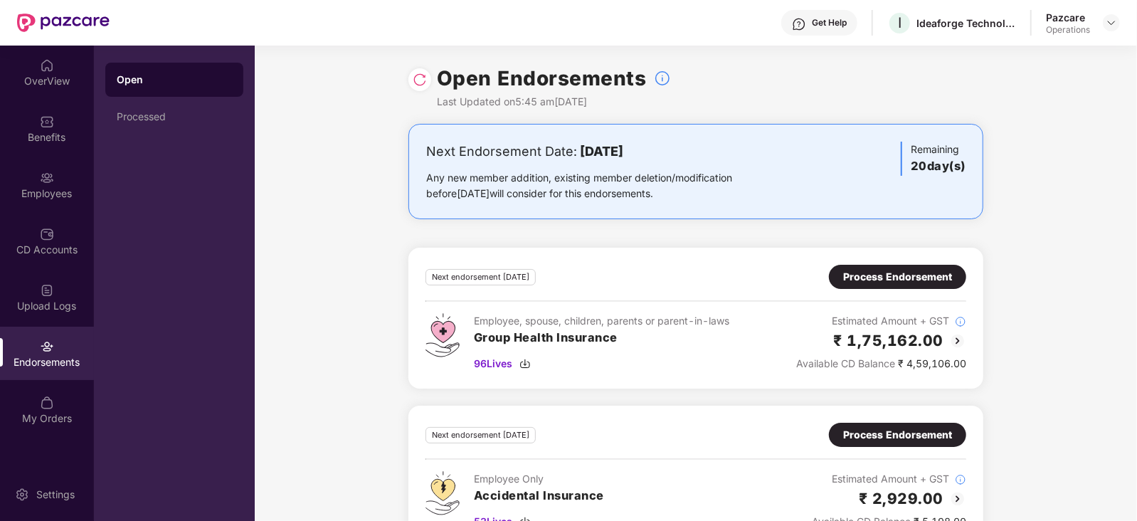
click at [881, 275] on div "Process Endorsement" at bounding box center [897, 277] width 109 height 16
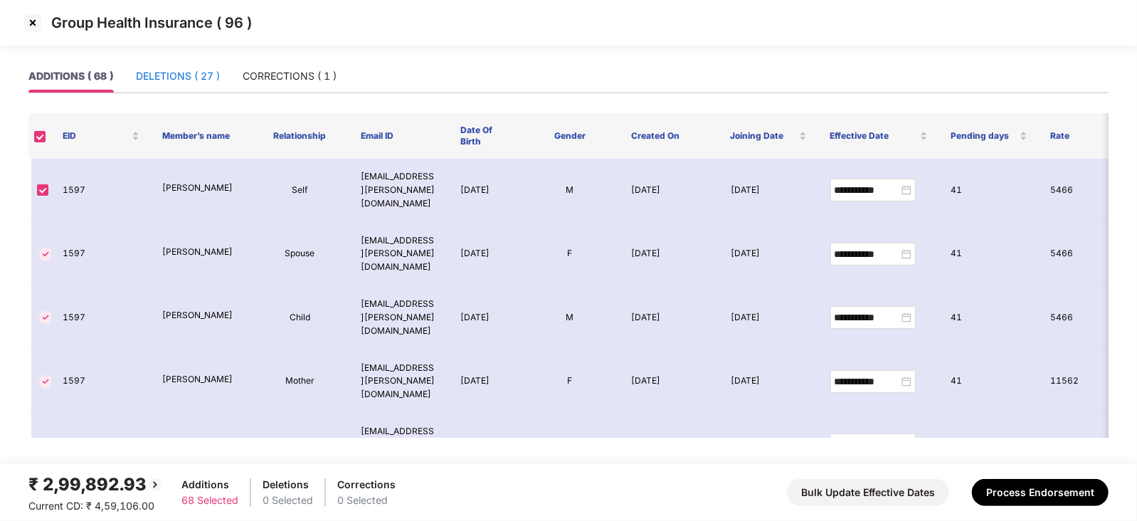
click at [172, 83] on div "DELETIONS ( 27 )" at bounding box center [178, 76] width 84 height 16
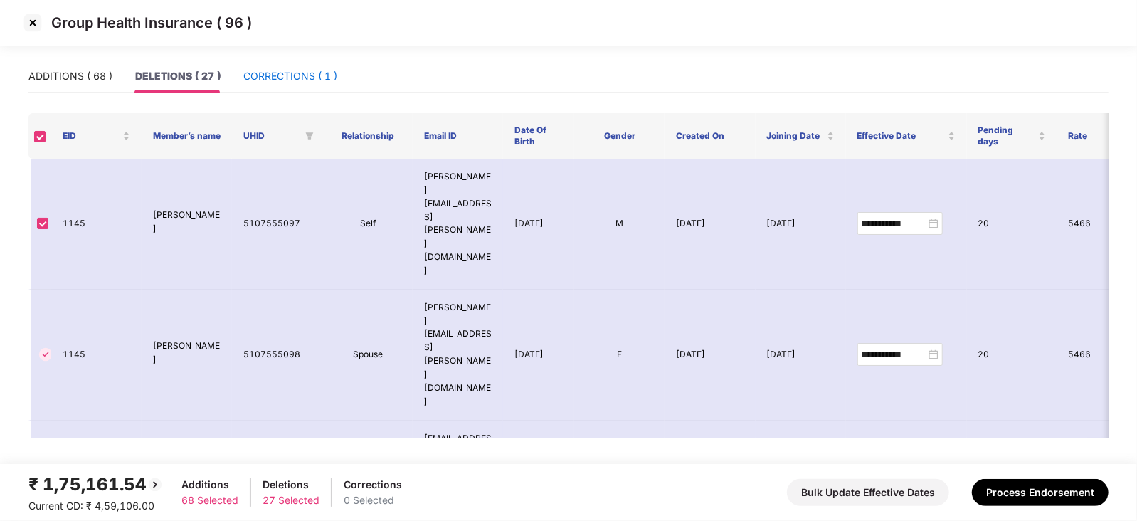
click at [302, 69] on div "CORRECTIONS ( 1 )" at bounding box center [290, 76] width 94 height 16
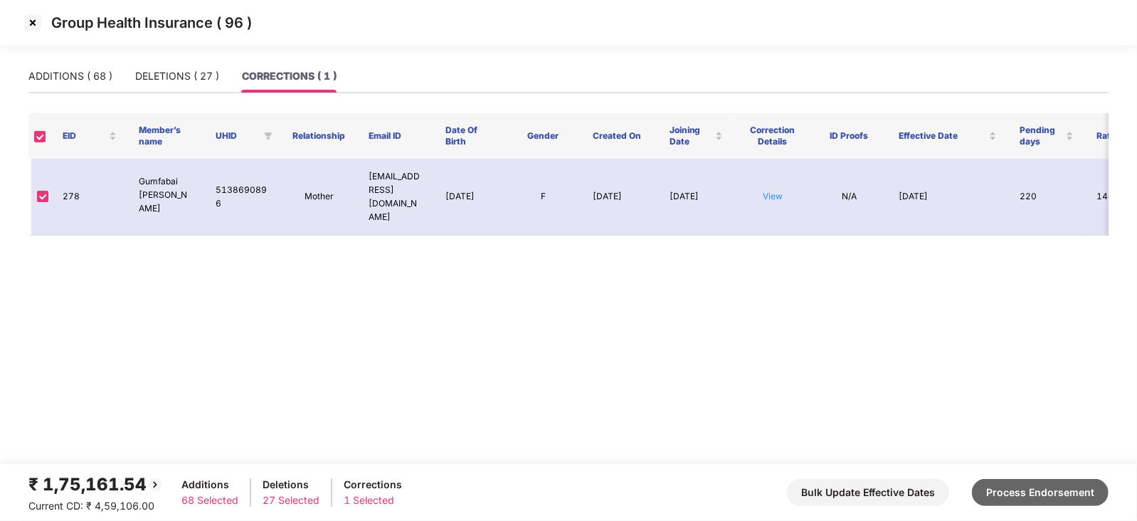
click at [1056, 485] on button "Process Endorsement" at bounding box center [1040, 492] width 137 height 27
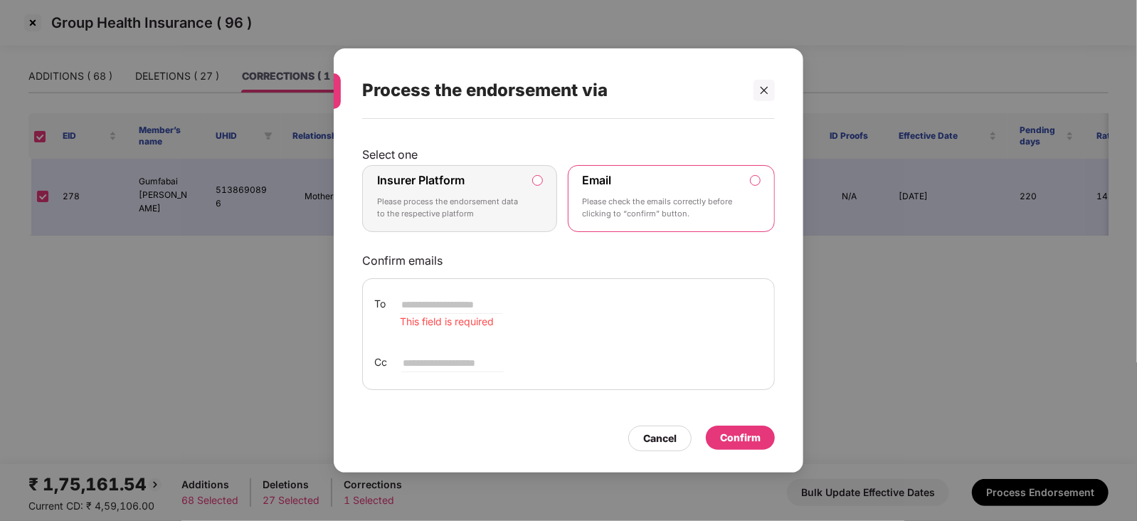
click at [757, 436] on div "Confirm" at bounding box center [740, 438] width 41 height 16
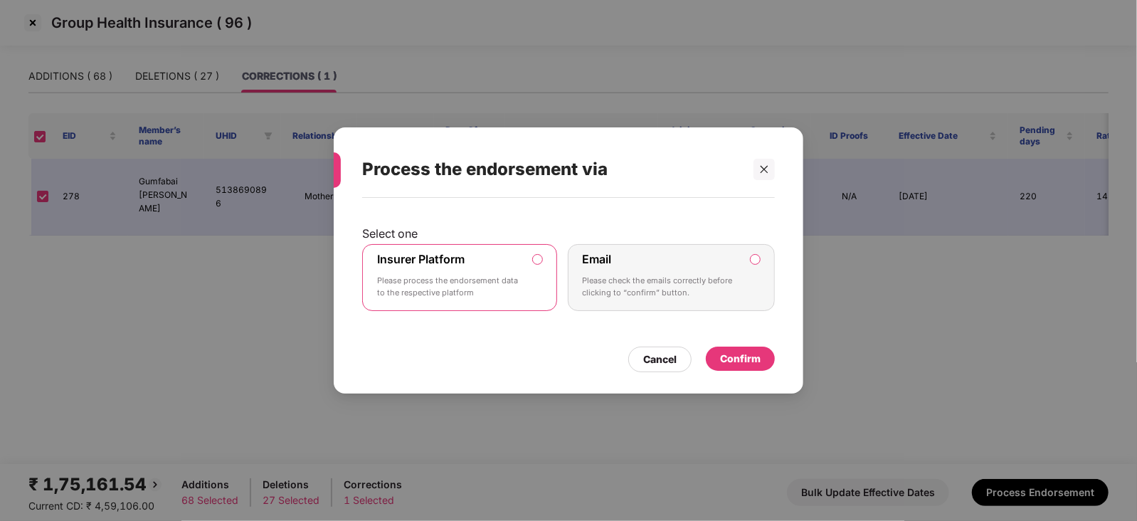
click at [751, 368] on div "Confirm" at bounding box center [740, 359] width 69 height 24
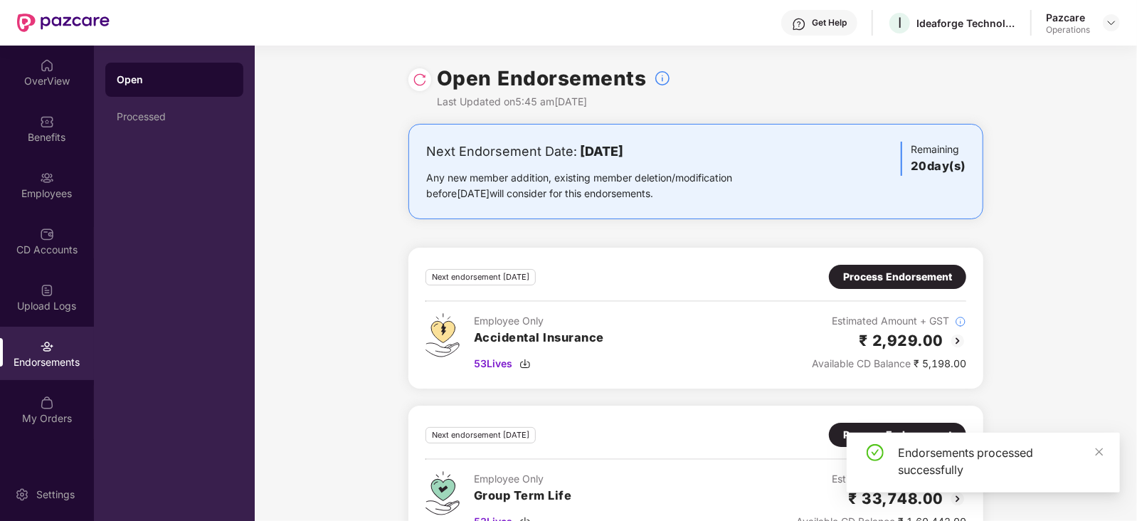
click at [840, 269] on div "Process Endorsement" at bounding box center [897, 277] width 137 height 24
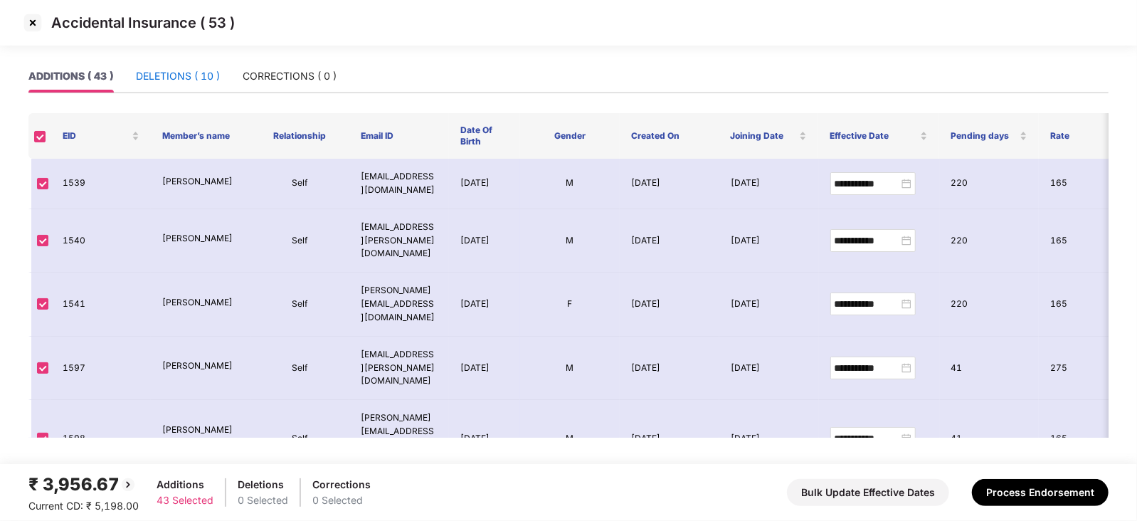
click at [170, 82] on div "DELETIONS ( 10 )" at bounding box center [178, 76] width 84 height 16
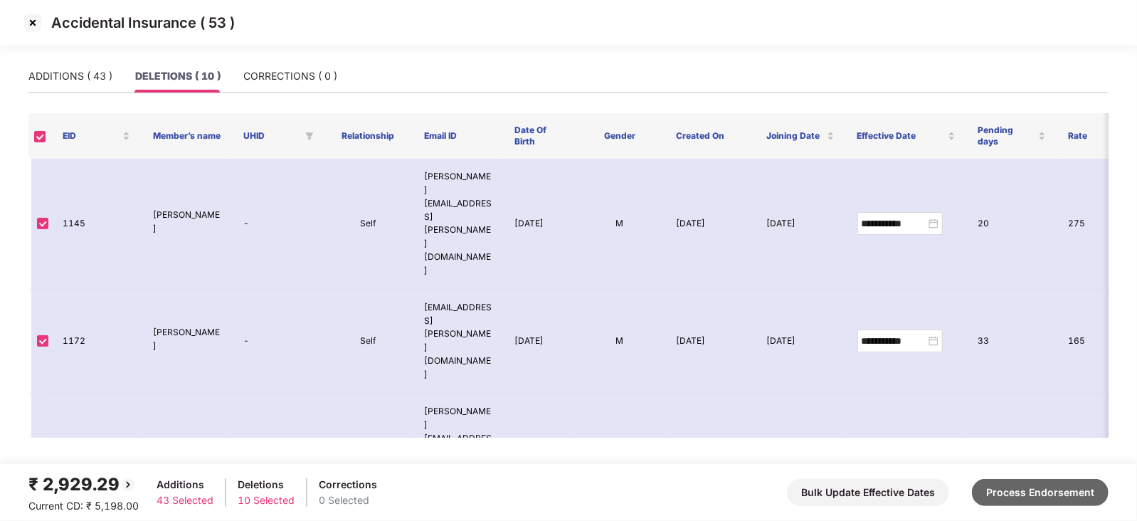
click at [1025, 493] on button "Process Endorsement" at bounding box center [1040, 492] width 137 height 27
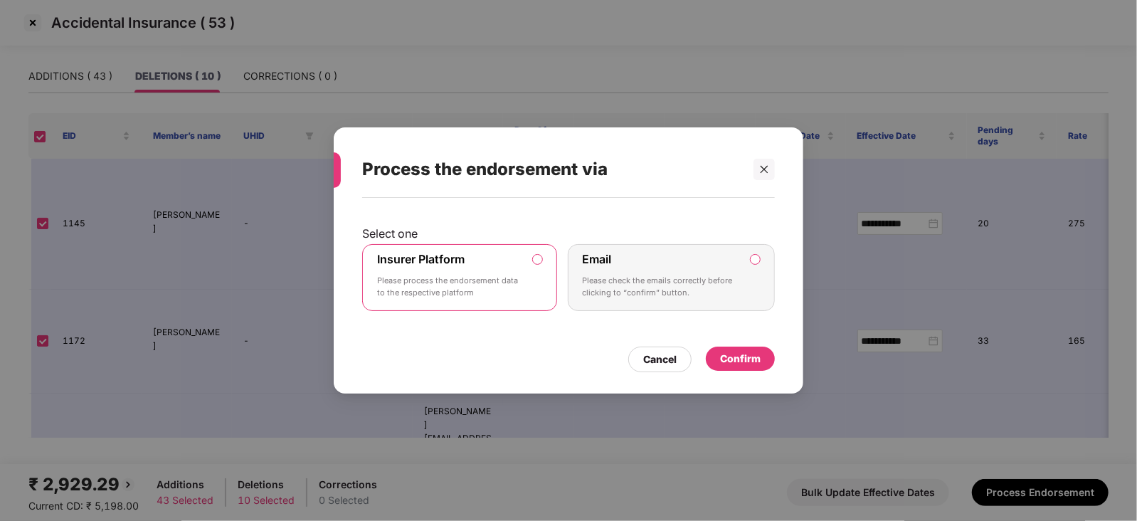
click at [738, 355] on div "Confirm" at bounding box center [740, 359] width 41 height 16
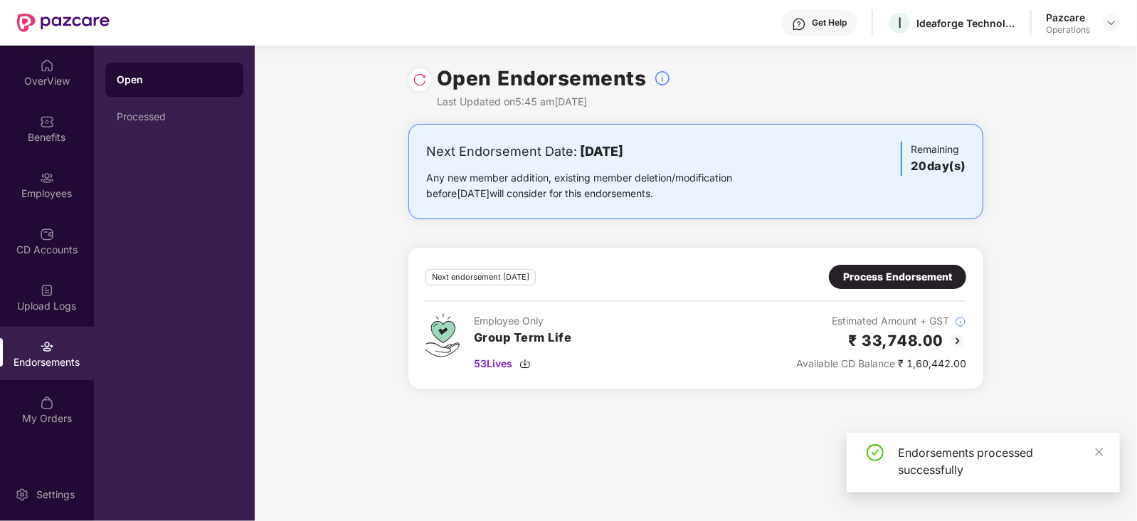
click at [860, 279] on div "Process Endorsement" at bounding box center [897, 277] width 109 height 16
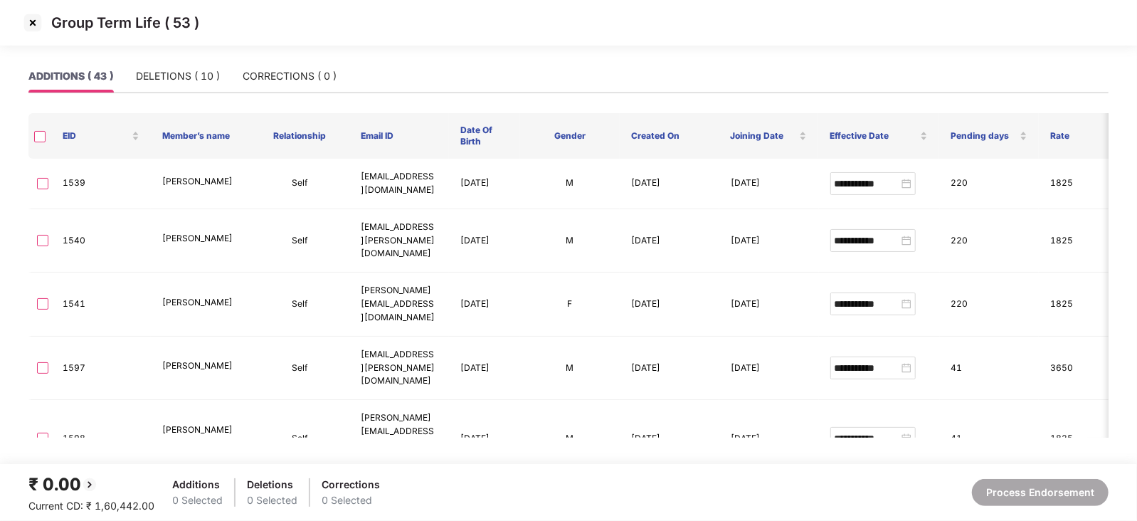
click at [37, 144] on th at bounding box center [39, 136] width 23 height 46
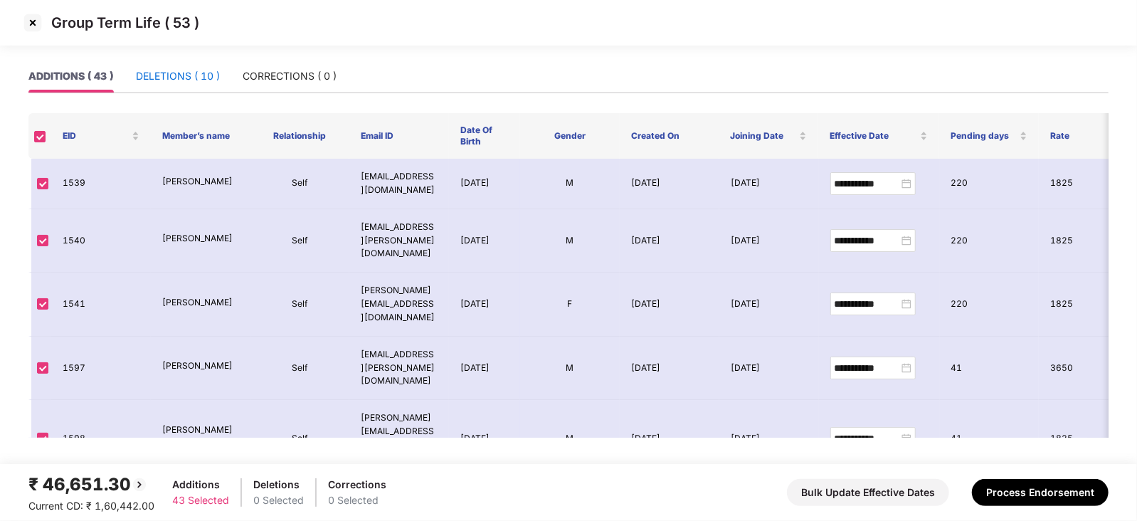
click at [194, 73] on div "DELETIONS ( 10 )" at bounding box center [178, 76] width 84 height 16
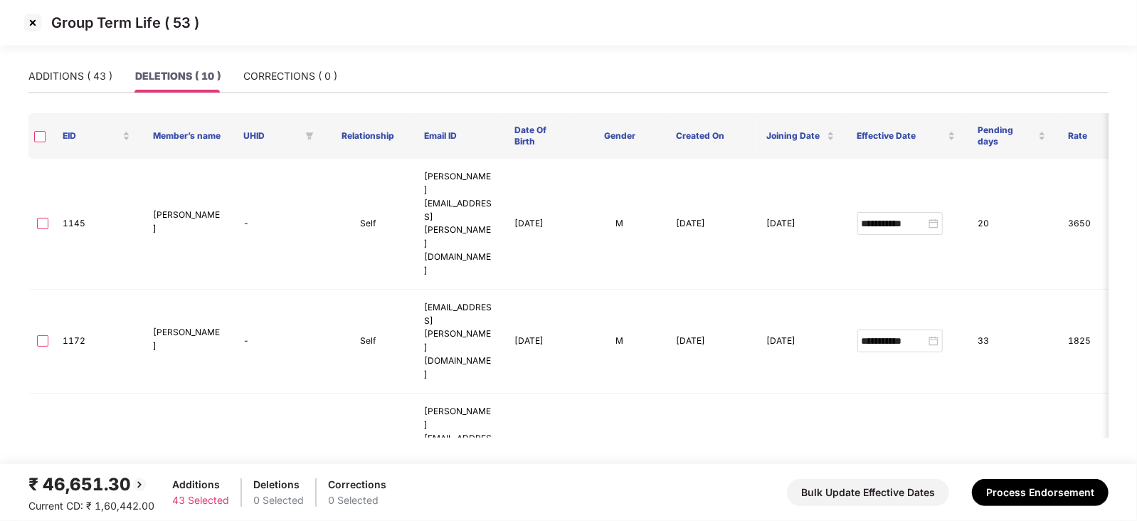
click at [39, 130] on label at bounding box center [39, 136] width 11 height 14
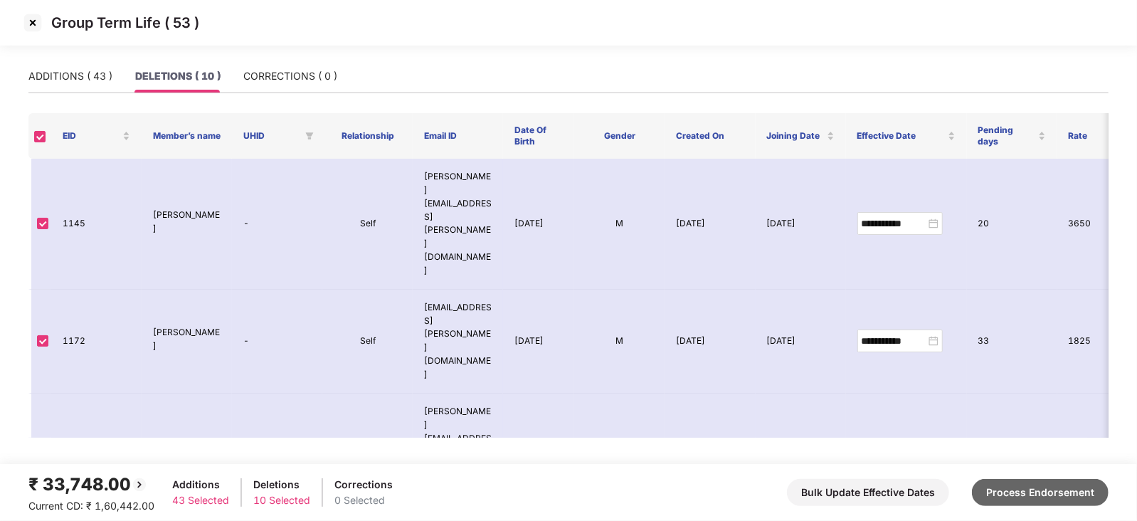
click at [1056, 483] on button "Process Endorsement" at bounding box center [1040, 492] width 137 height 27
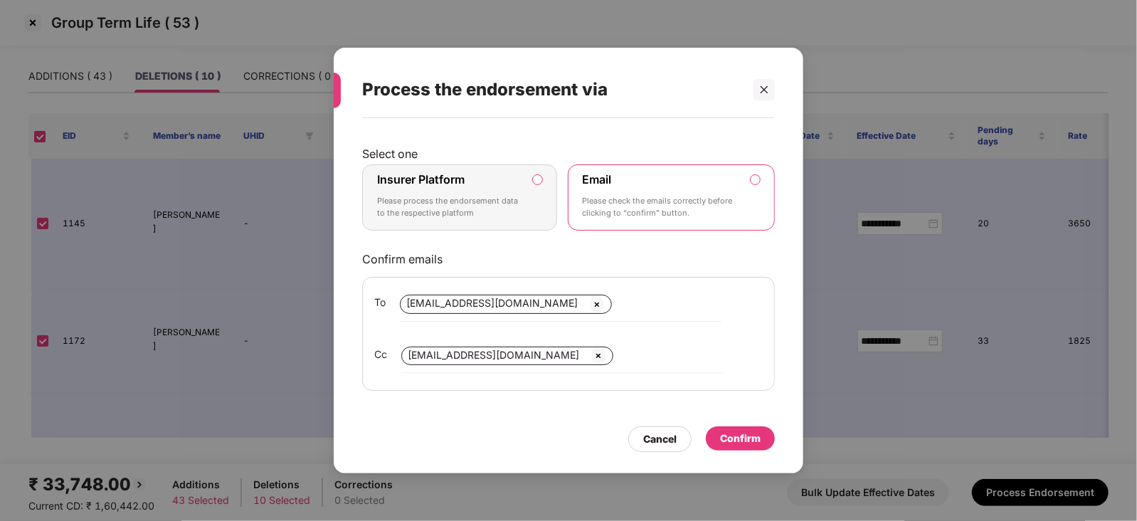
click at [540, 179] on label "Insurer Platform Please process the endorsement data to the respective platform" at bounding box center [459, 197] width 195 height 67
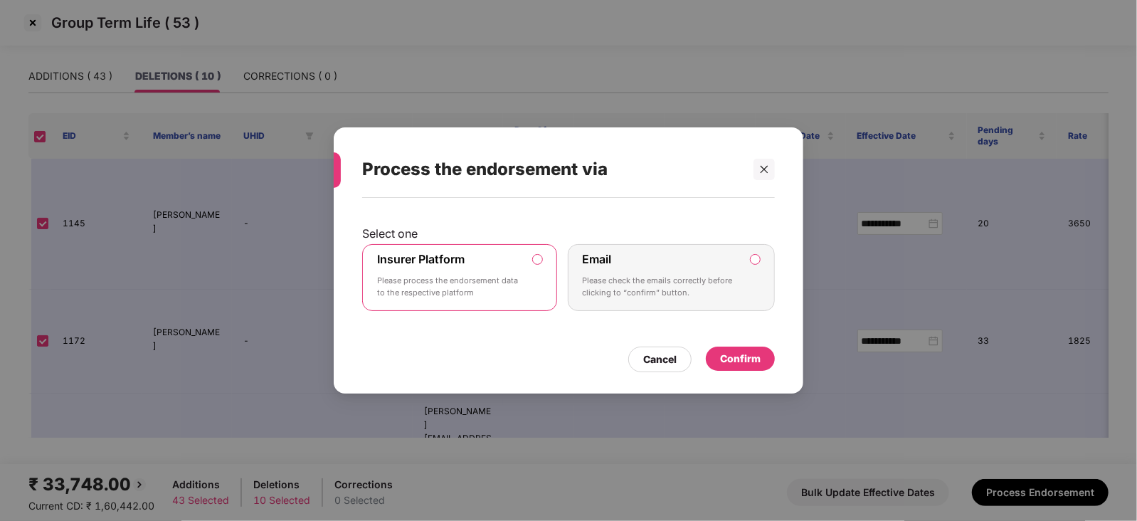
click at [722, 361] on div "Confirm" at bounding box center [740, 359] width 41 height 16
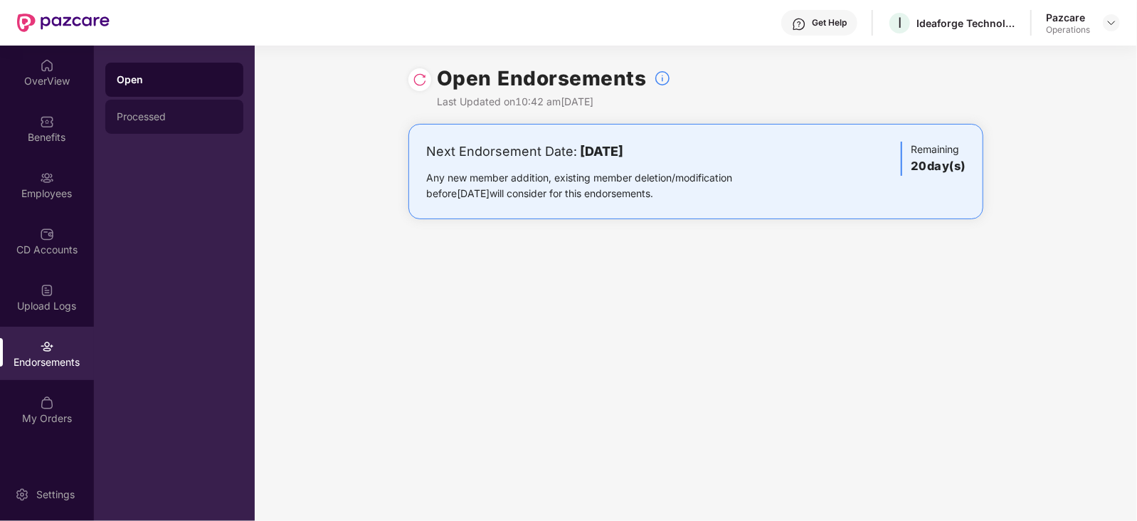
click at [152, 120] on div "Processed" at bounding box center [174, 116] width 115 height 11
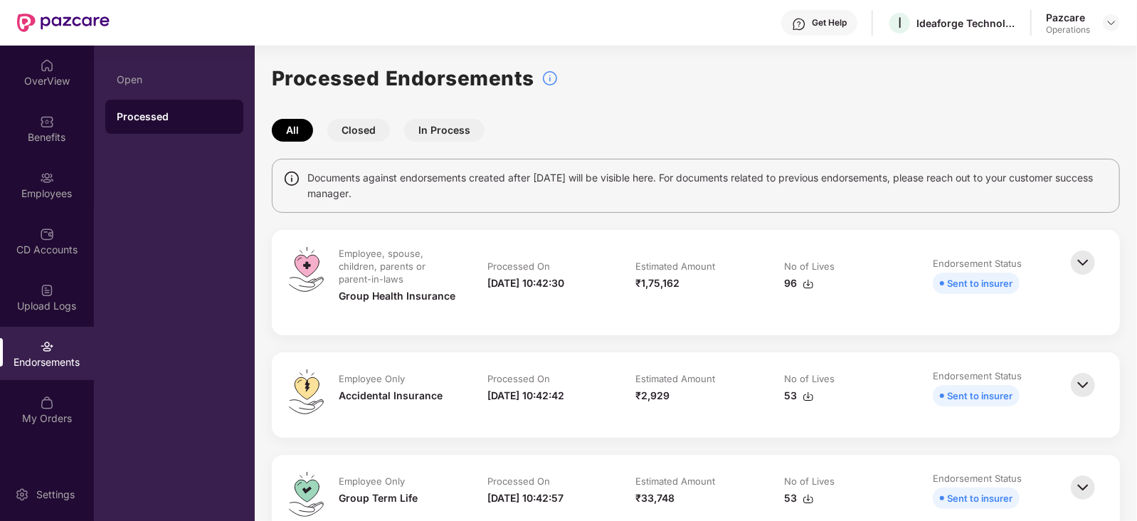
click at [809, 284] on img at bounding box center [808, 283] width 11 height 11
click at [744, 392] on div "₹2,929" at bounding box center [696, 396] width 120 height 16
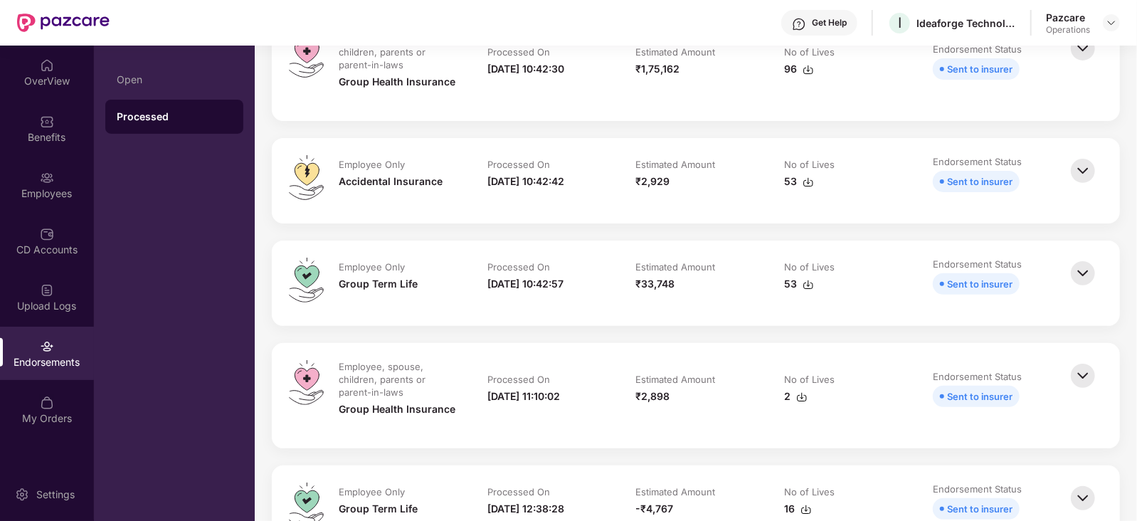
scroll to position [177, 0]
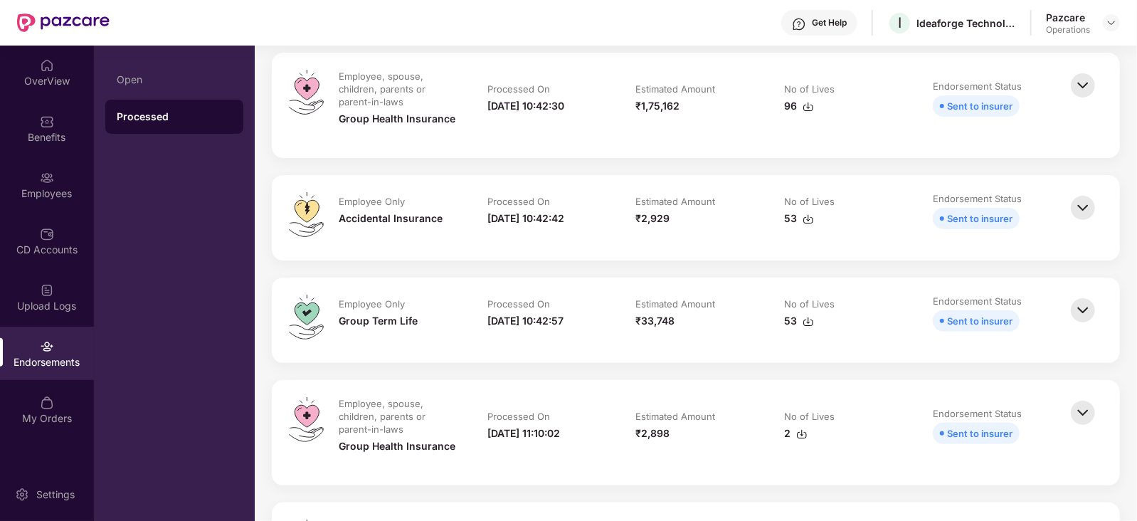
click at [811, 219] on img at bounding box center [808, 219] width 11 height 11
click at [807, 322] on img at bounding box center [808, 321] width 11 height 11
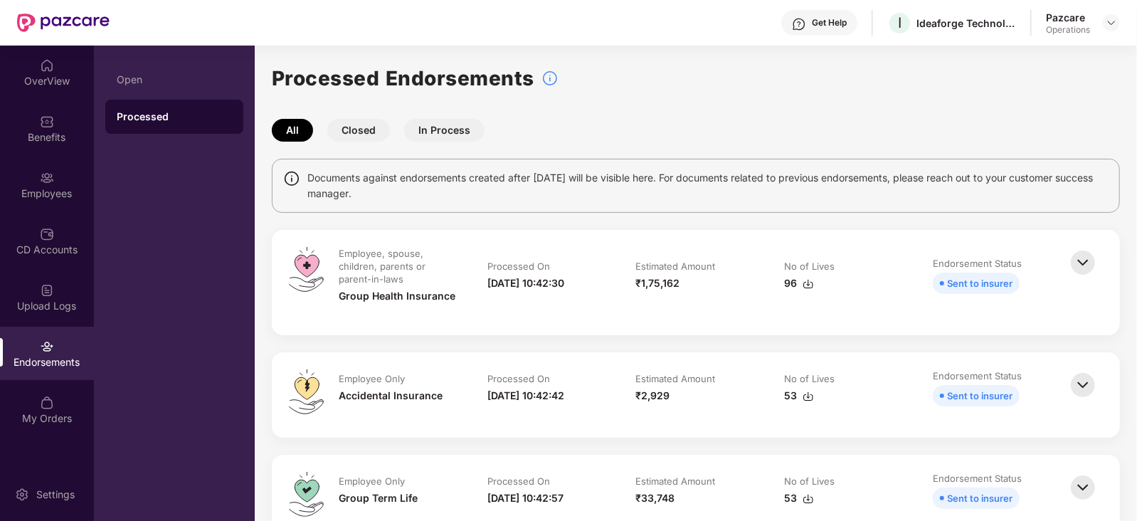
scroll to position [177, 0]
